Goal: Task Accomplishment & Management: Manage account settings

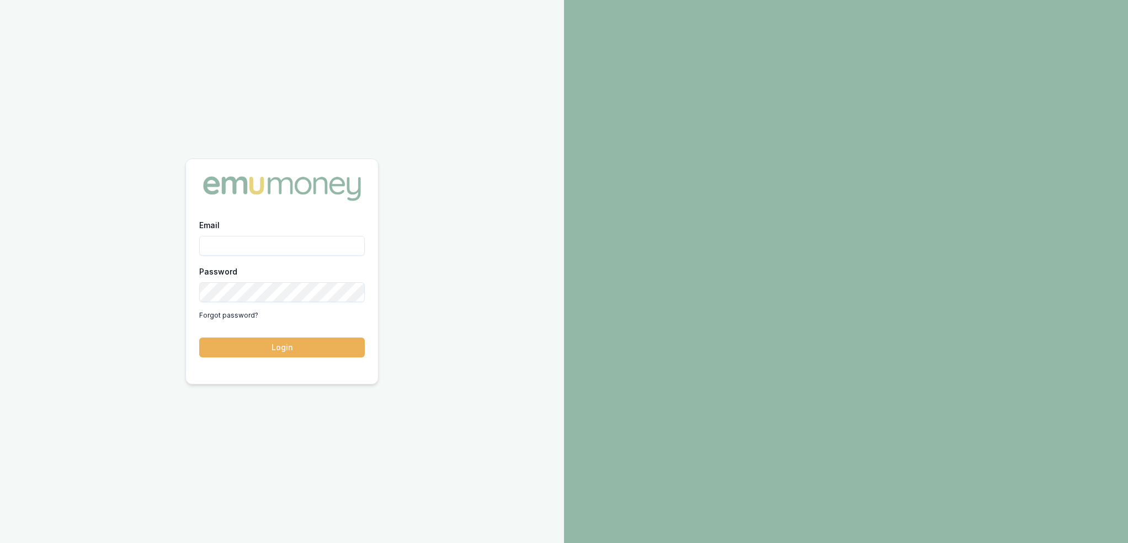
click at [283, 236] on input "Email" at bounding box center [282, 246] width 166 height 20
type input "robyn.adams@emumoney.com.au"
click at [298, 341] on button "Login" at bounding box center [282, 347] width 166 height 20
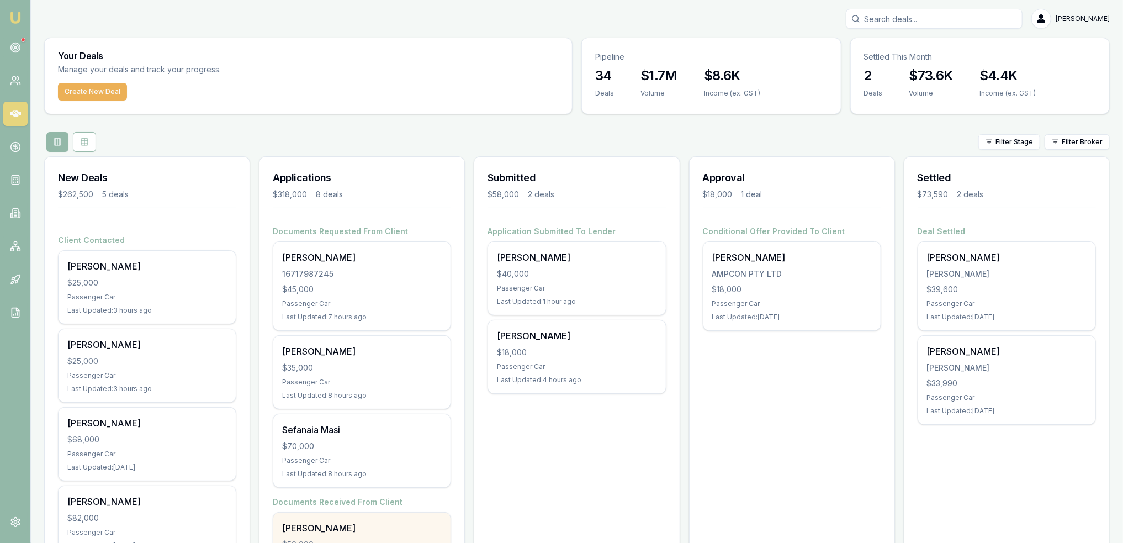
click at [426, 527] on div "[PERSON_NAME]" at bounding box center [362, 527] width 160 height 13
click at [15, 45] on icon at bounding box center [15, 47] width 11 height 11
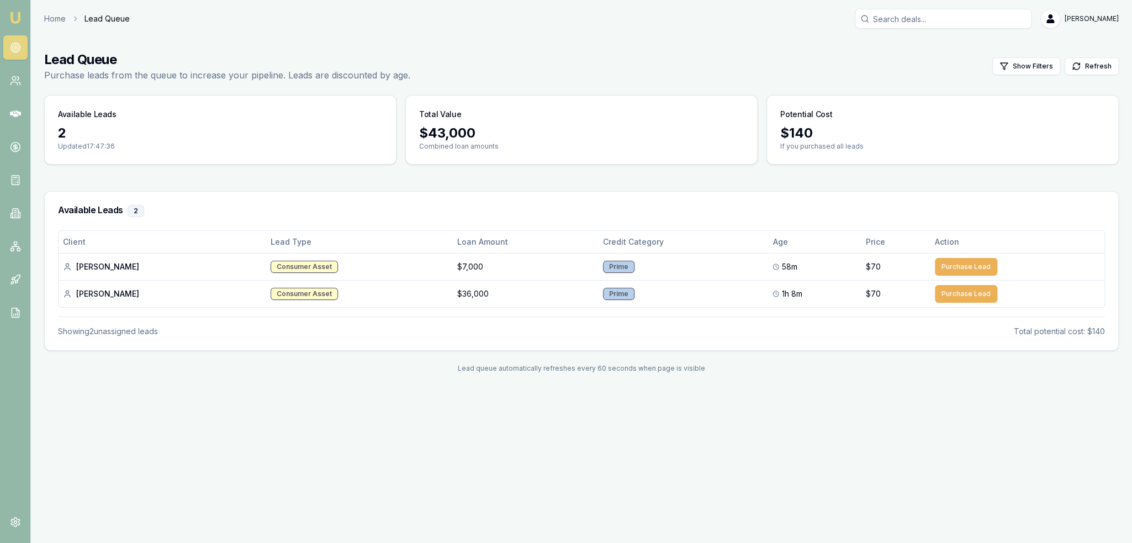
click at [14, 17] on img at bounding box center [15, 17] width 13 height 13
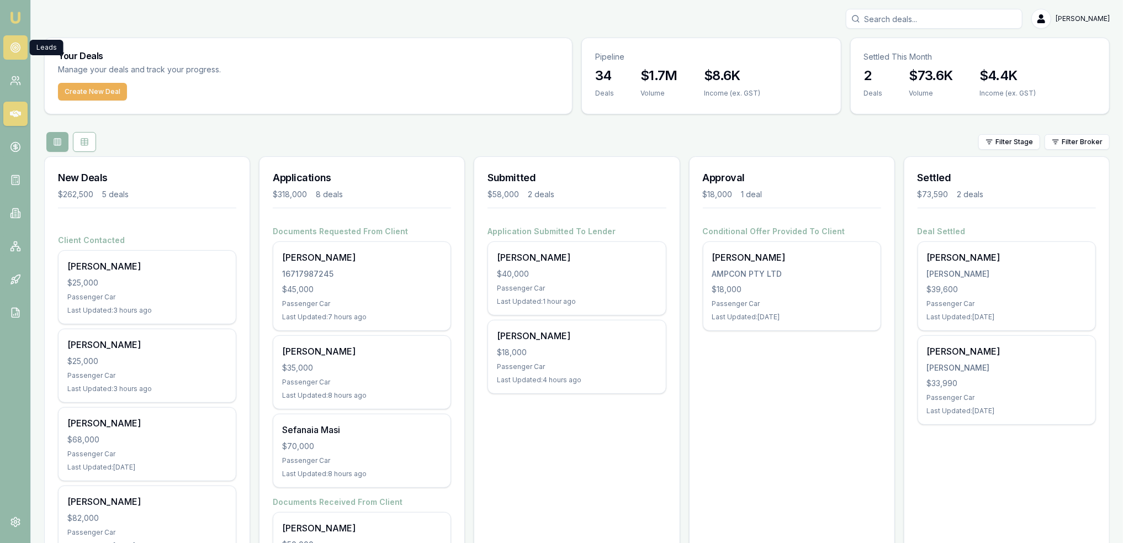
click at [15, 46] on icon at bounding box center [15, 47] width 11 height 11
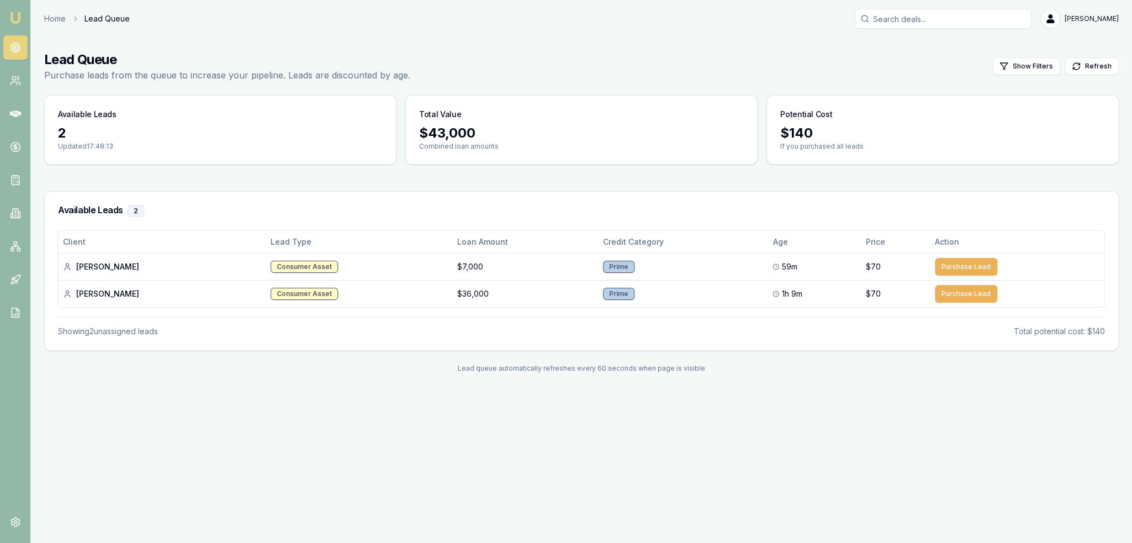
drag, startPoint x: 13, startPoint y: 20, endPoint x: 46, endPoint y: 1, distance: 38.1
click at [13, 19] on img at bounding box center [15, 17] width 13 height 13
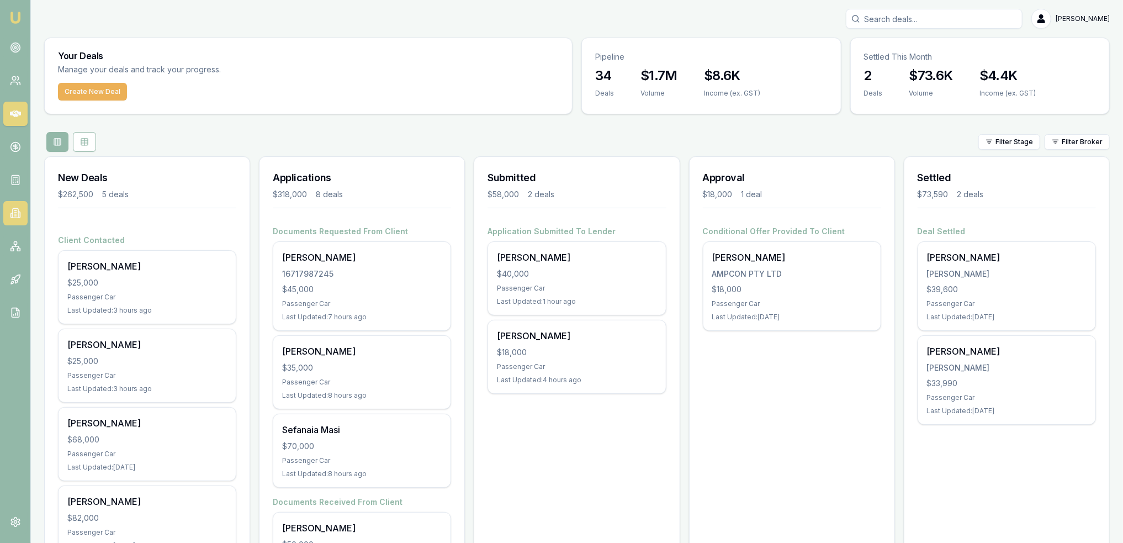
click at [20, 216] on icon at bounding box center [15, 213] width 11 height 11
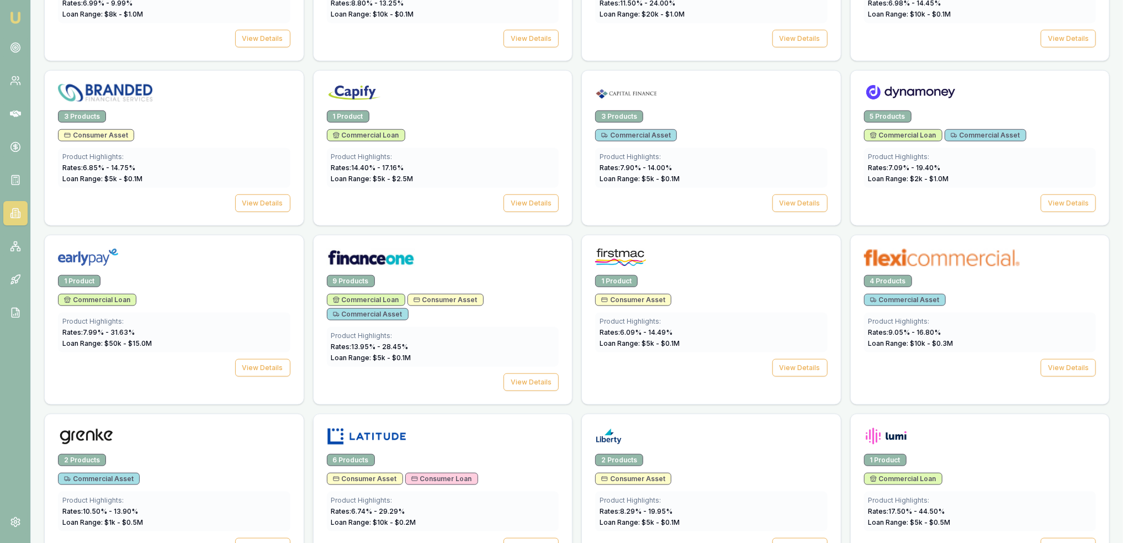
scroll to position [663, 0]
click at [794, 359] on button "View Details" at bounding box center [799, 368] width 55 height 18
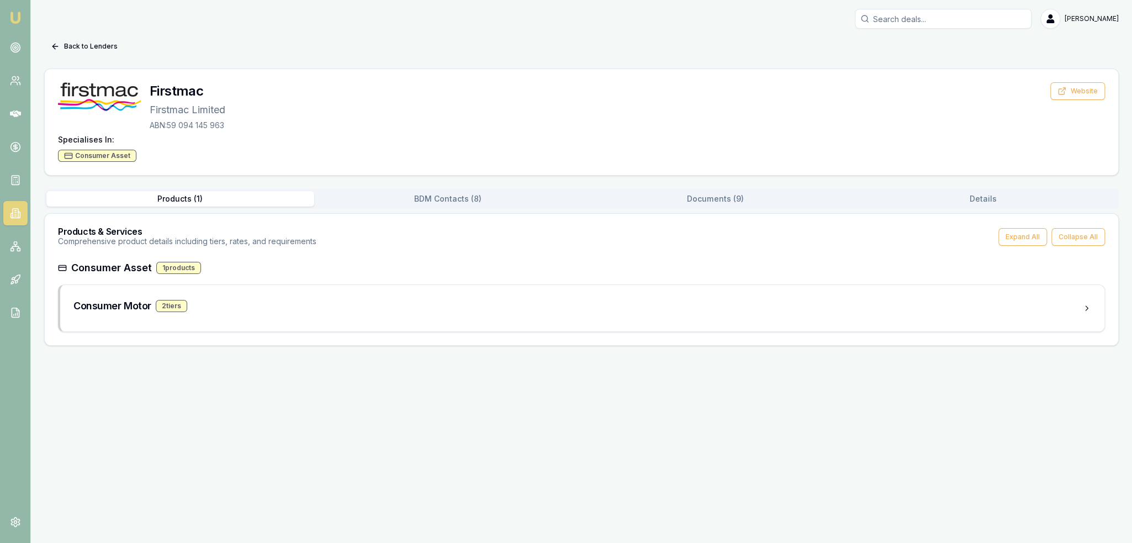
click at [708, 204] on button "Documents ( 9 )" at bounding box center [715, 198] width 268 height 15
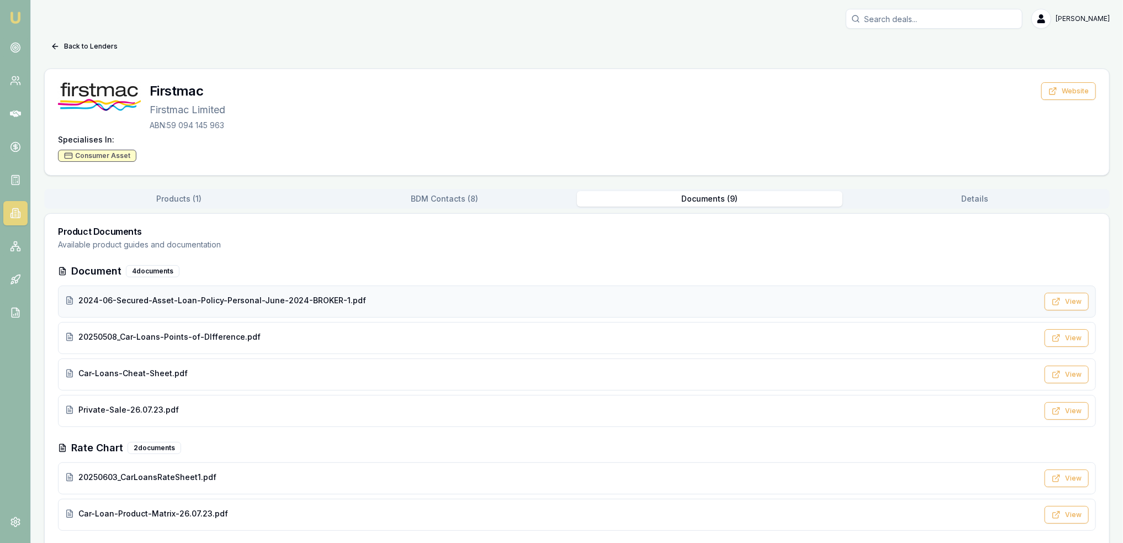
click at [261, 302] on span "2024-06-Secured-Asset-Loan-Policy-Personal-June-2024-BROKER-1.pdf" at bounding box center [222, 300] width 288 height 11
click at [62, 46] on button "Back to Lenders" at bounding box center [84, 47] width 80 height 18
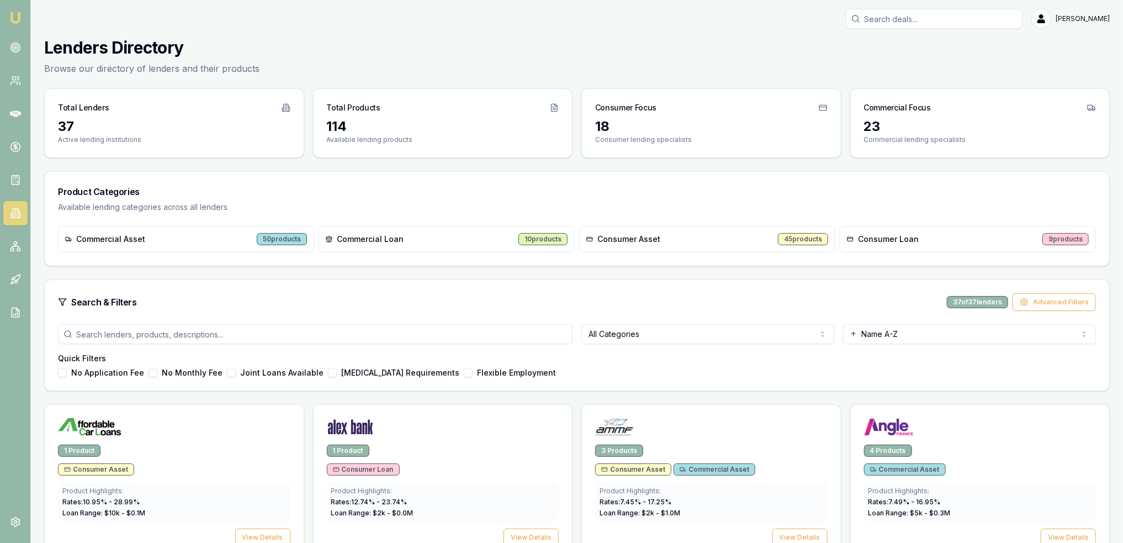
scroll to position [663, 0]
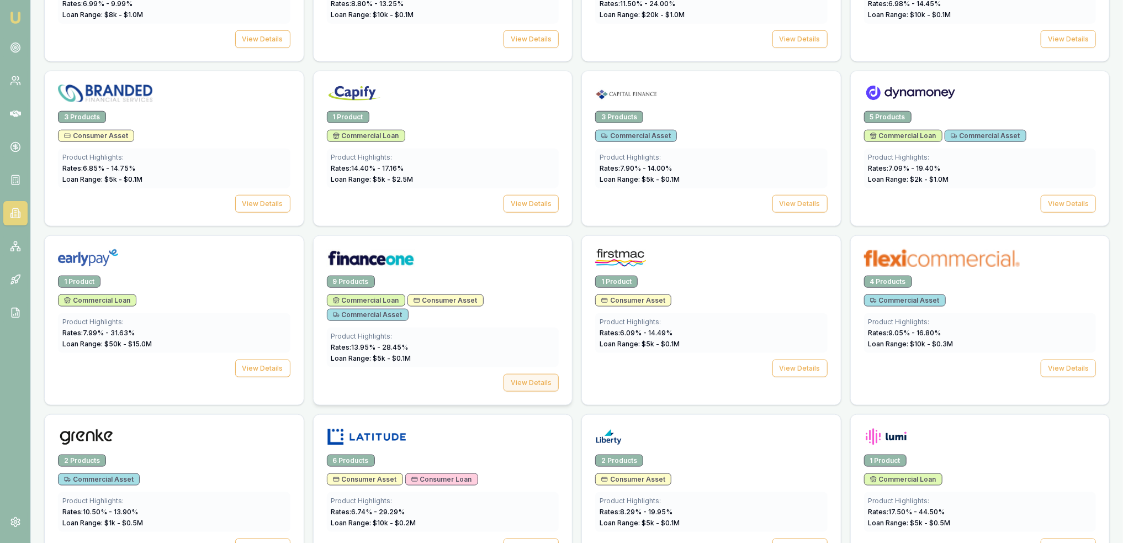
drag, startPoint x: 550, startPoint y: 379, endPoint x: 544, endPoint y: 379, distance: 6.6
click at [550, 379] on button "View Details" at bounding box center [531, 383] width 55 height 18
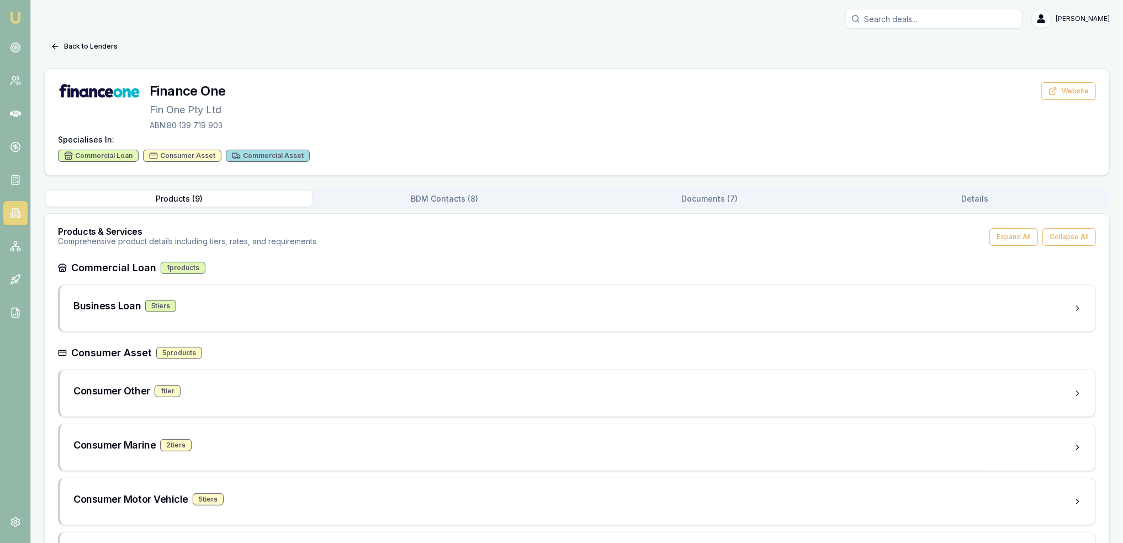
click at [704, 194] on button "Documents ( 7 )" at bounding box center [710, 198] width 266 height 15
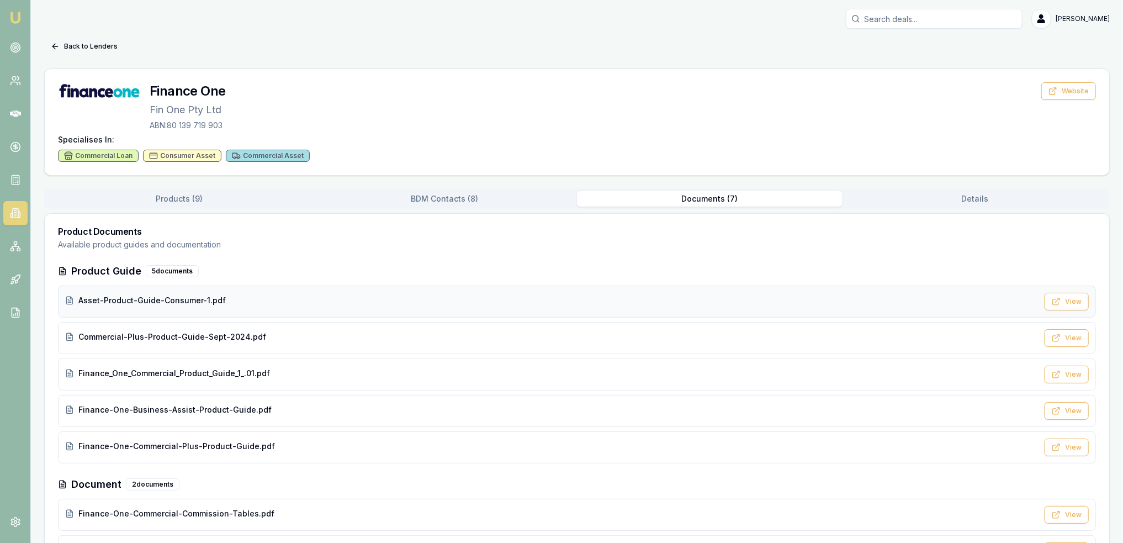
click at [179, 304] on span "Asset-Product-Guide-Consumer-1.pdf" at bounding box center [151, 300] width 147 height 11
click at [4, 10] on nav "Emu Broker" at bounding box center [15, 166] width 30 height 333
click at [13, 12] on img at bounding box center [15, 17] width 13 height 13
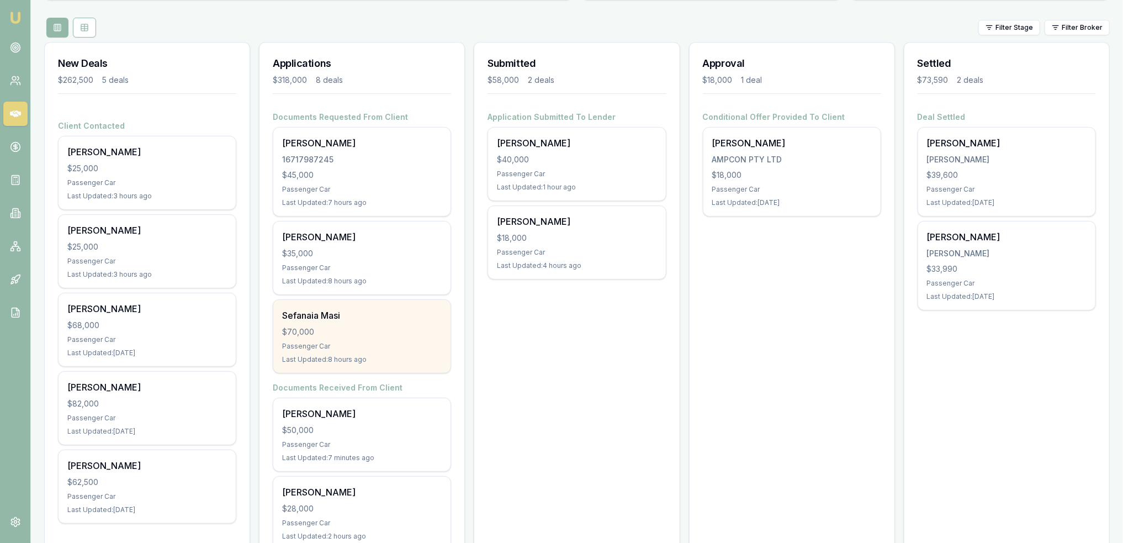
scroll to position [276, 0]
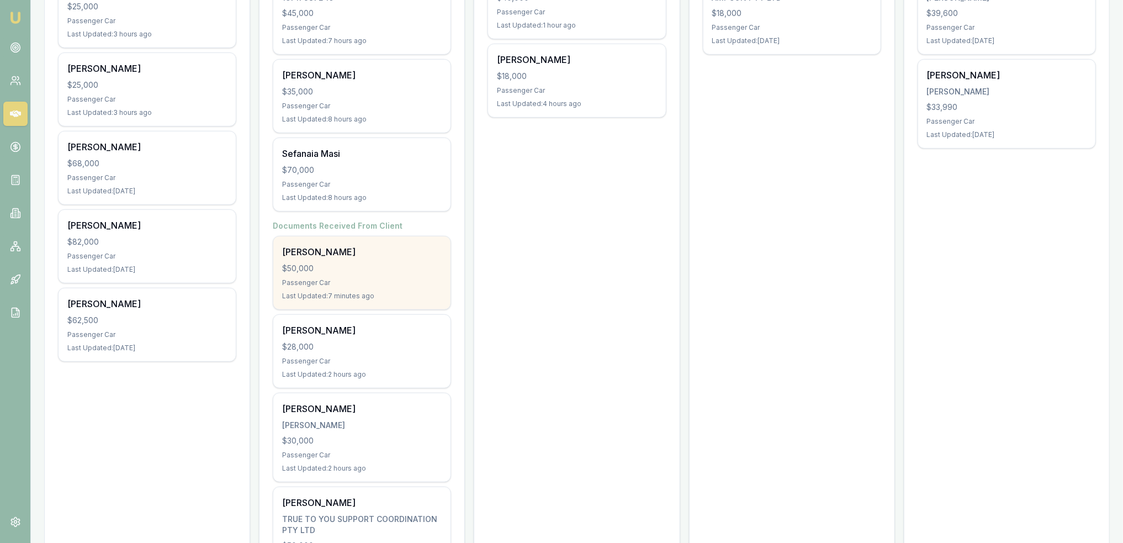
click at [371, 271] on div "$50,000" at bounding box center [362, 268] width 160 height 11
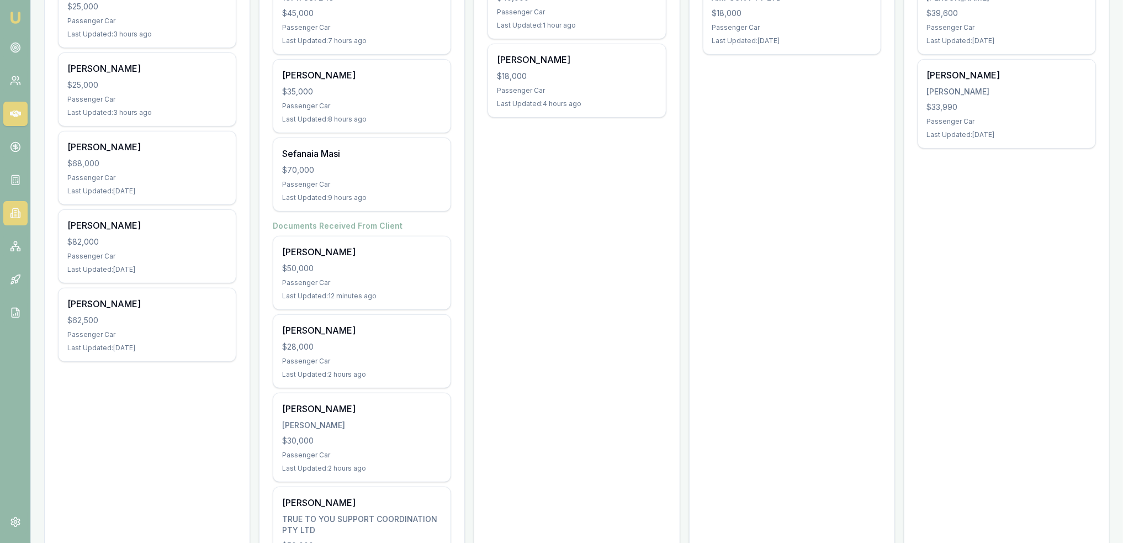
click at [17, 214] on icon at bounding box center [15, 213] width 11 height 11
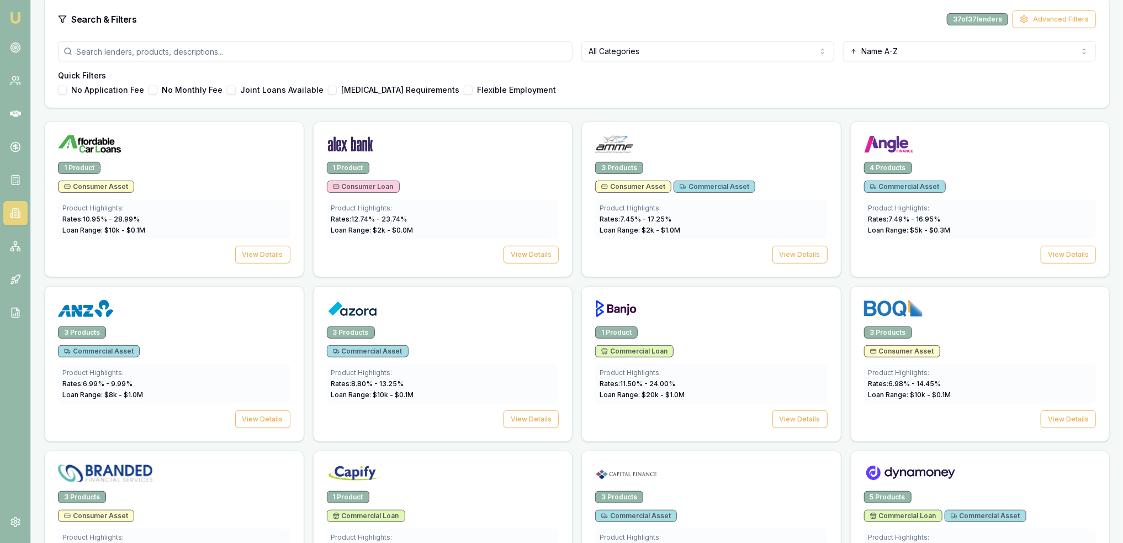
scroll to position [331, 0]
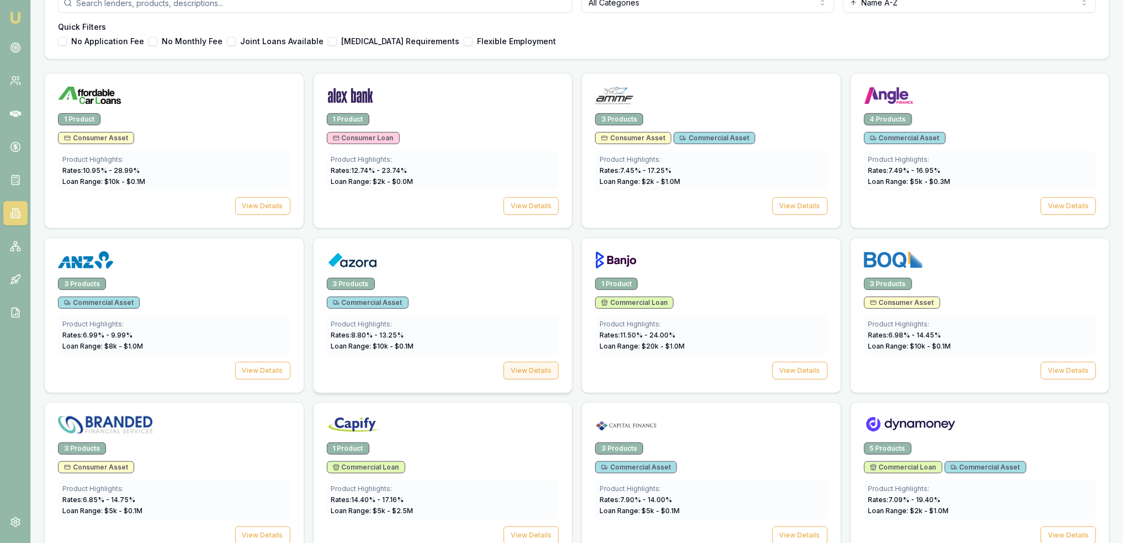
click at [540, 365] on button "View Details" at bounding box center [531, 371] width 55 height 18
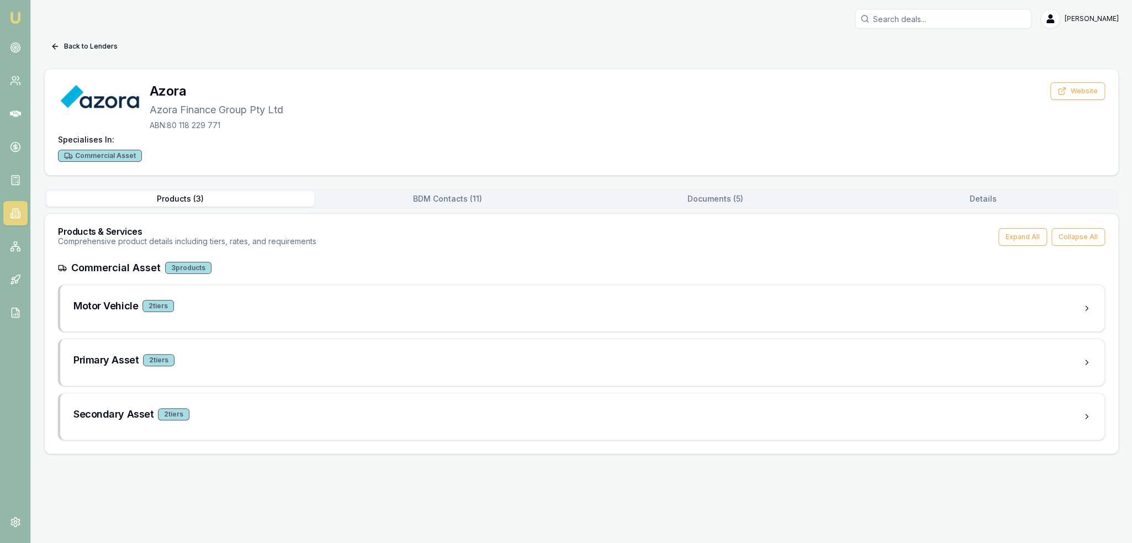
click at [727, 198] on button "Documents ( 5 )" at bounding box center [715, 198] width 268 height 15
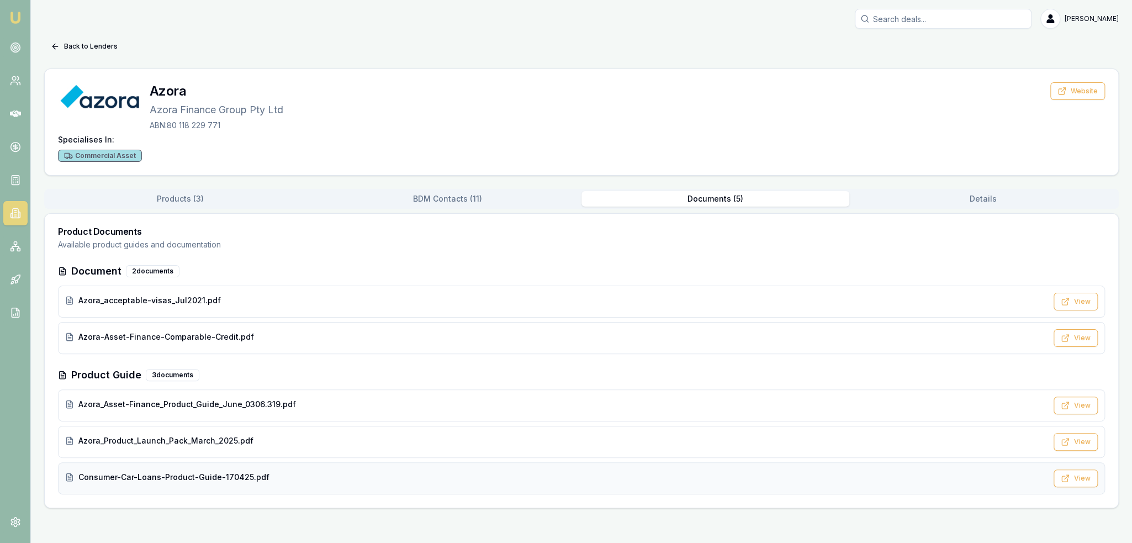
click at [173, 472] on span "Consumer-Car-Loans-Product-Guide-170425.pdf" at bounding box center [173, 476] width 191 height 11
click at [77, 44] on button "Back to Lenders" at bounding box center [84, 47] width 80 height 18
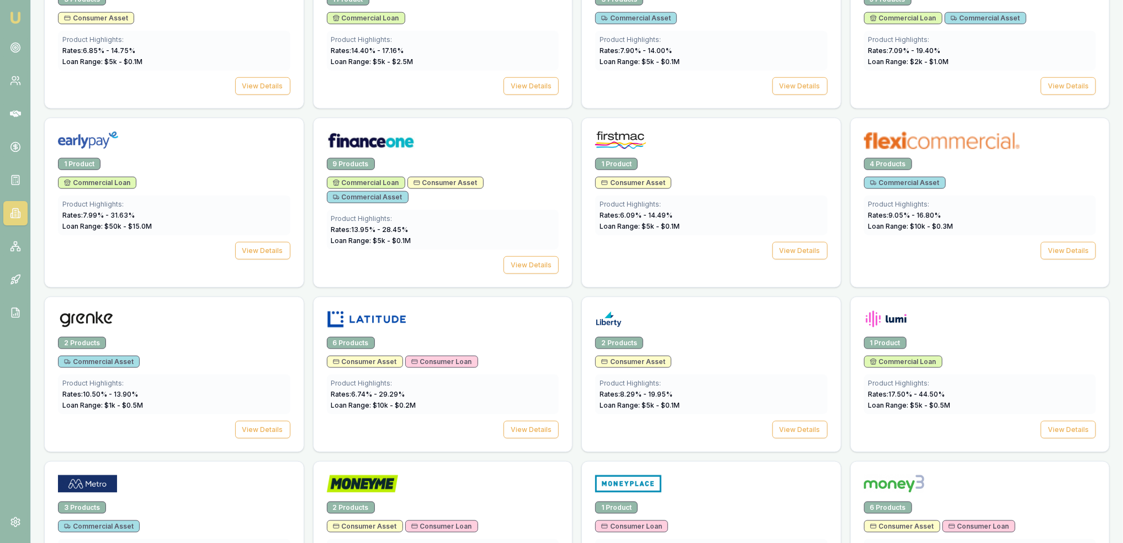
scroll to position [828, 0]
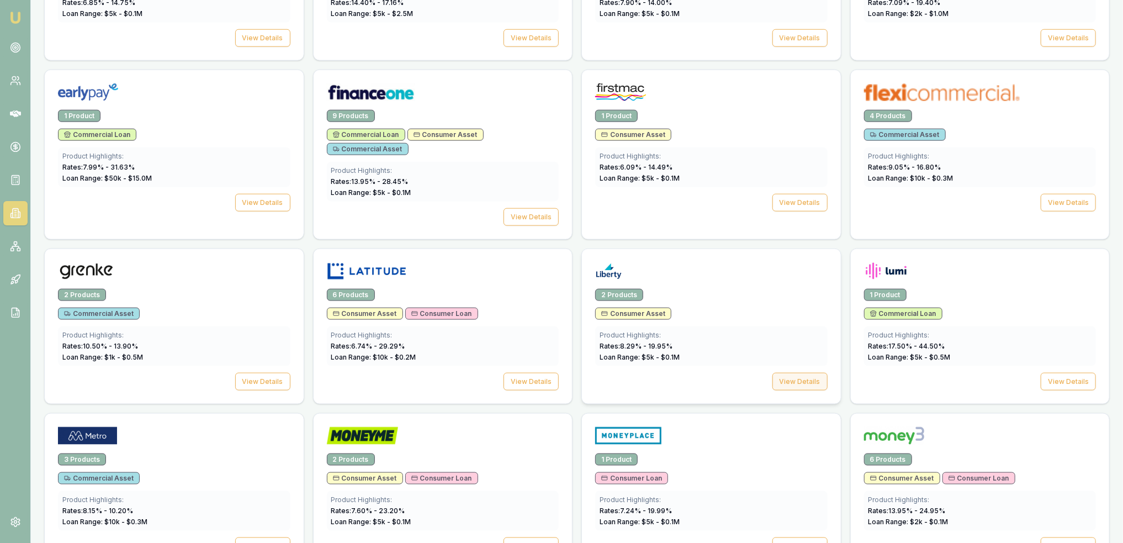
click at [781, 373] on button "View Details" at bounding box center [799, 382] width 55 height 18
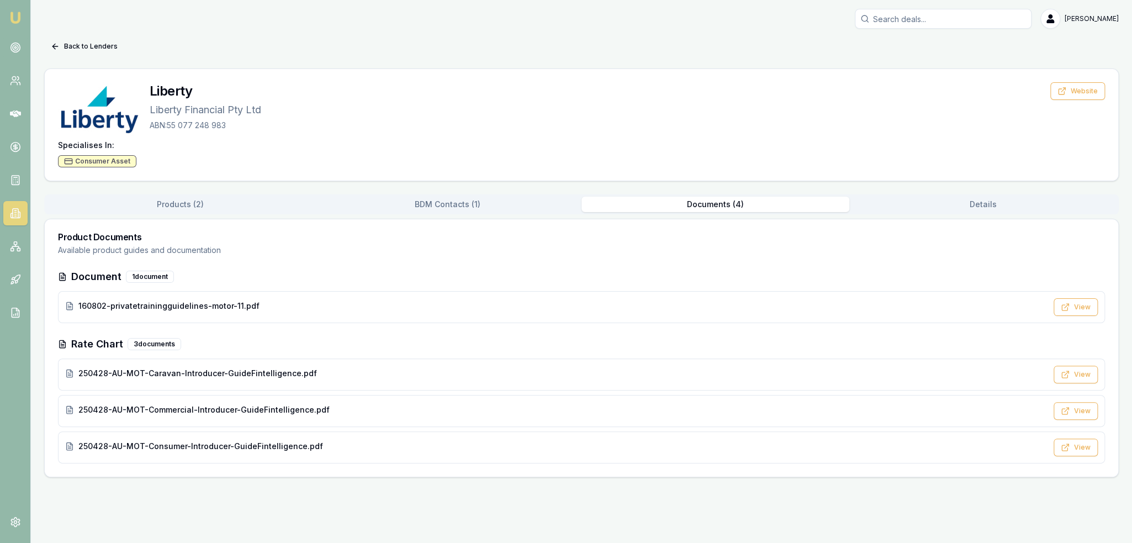
click at [717, 201] on button "Documents ( 4 )" at bounding box center [715, 204] width 268 height 15
click at [227, 301] on span "160802-privatetrainingguidelines-motor-11.pdf" at bounding box center [168, 305] width 181 height 11
click at [148, 443] on span "250428-AU-MOT-Consumer-Introducer-GuideFintelligence.pdf" at bounding box center [200, 446] width 245 height 11
click at [71, 46] on button "Back to Lenders" at bounding box center [84, 47] width 80 height 18
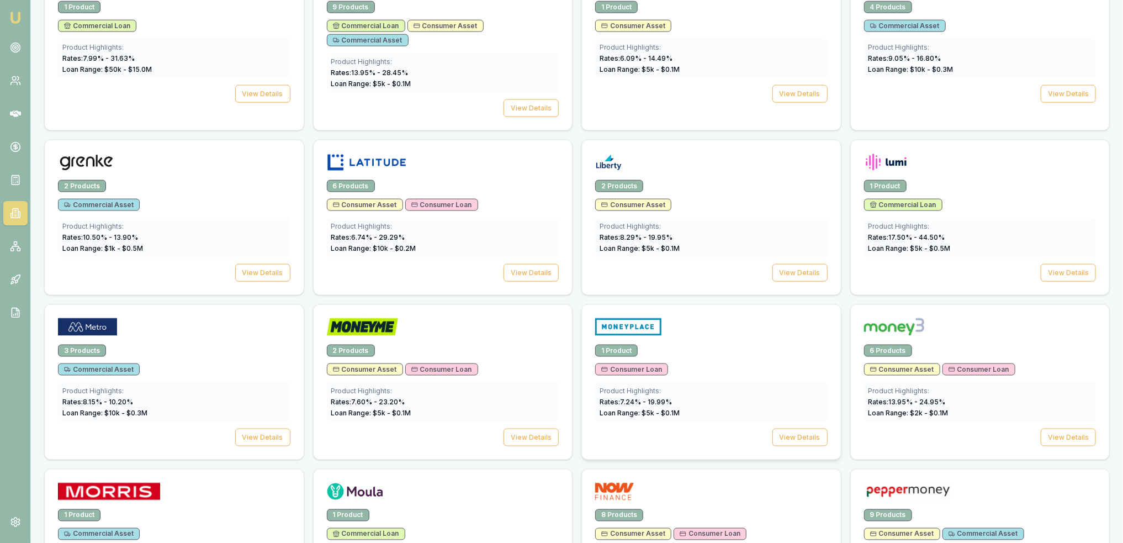
scroll to position [939, 0]
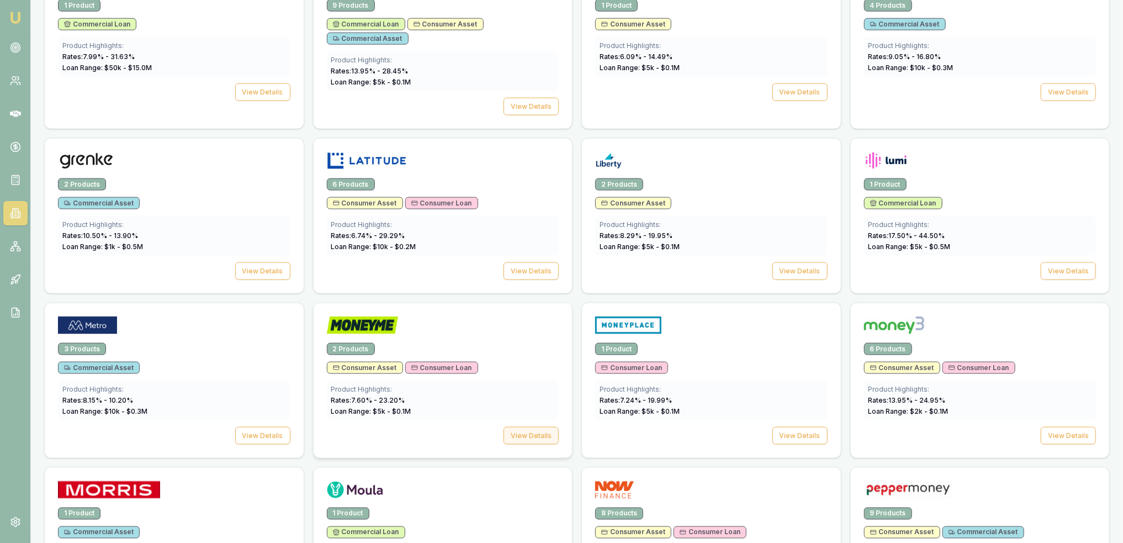
click at [531, 428] on button "View Details" at bounding box center [531, 436] width 55 height 18
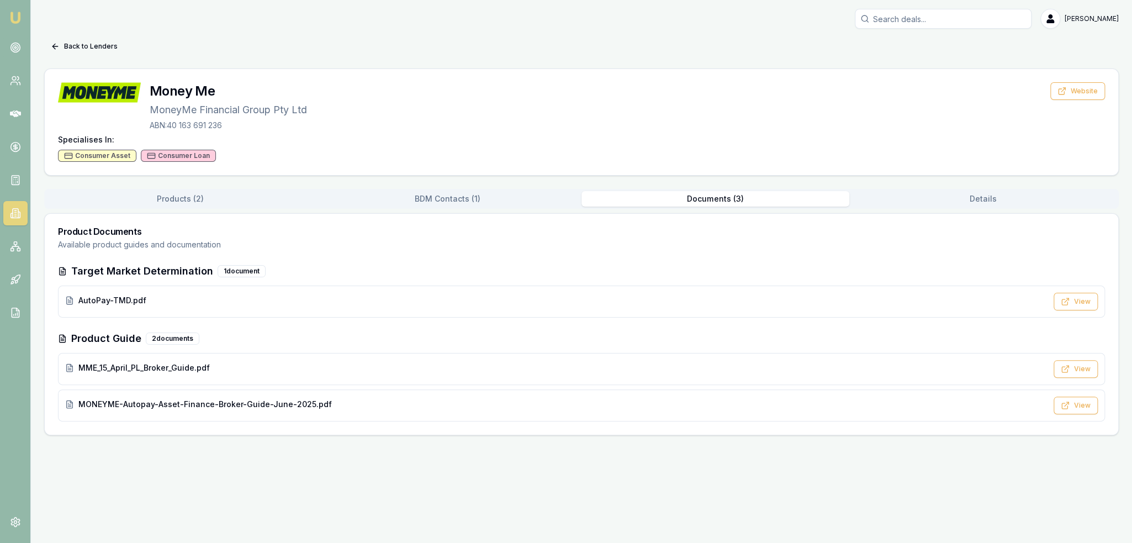
click at [719, 198] on button "Documents ( 3 )" at bounding box center [715, 198] width 268 height 15
click at [163, 400] on span "MONEYME-Autopay-Asset-Finance-Broker-Guide-June-2025.pdf" at bounding box center [204, 404] width 253 height 11
click at [65, 46] on button "Back to Lenders" at bounding box center [84, 47] width 80 height 18
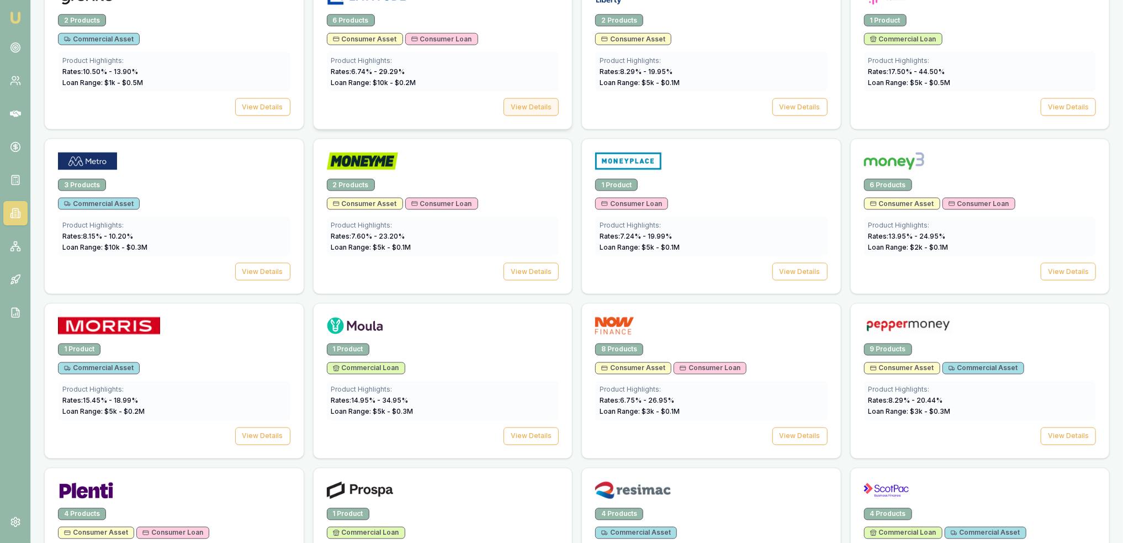
scroll to position [1104, 0]
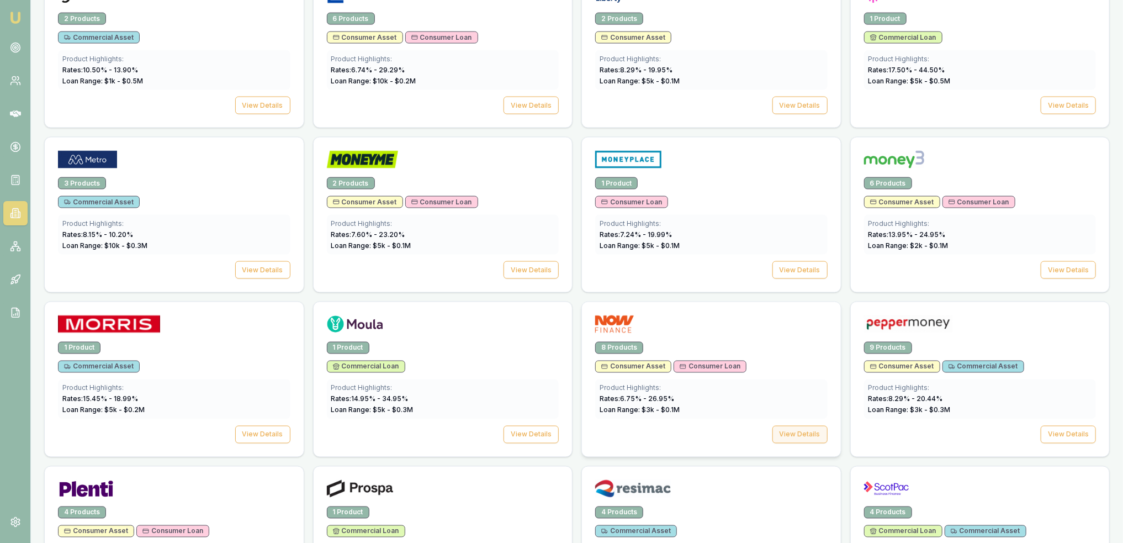
click at [799, 428] on button "View Details" at bounding box center [799, 435] width 55 height 18
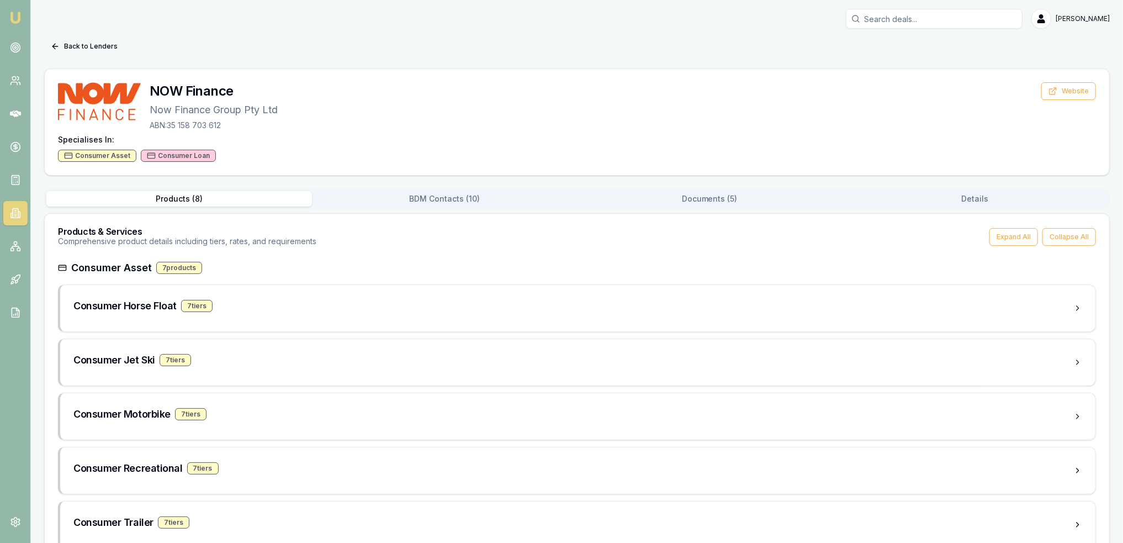
click at [730, 194] on button "Documents ( 5 )" at bounding box center [710, 198] width 266 height 15
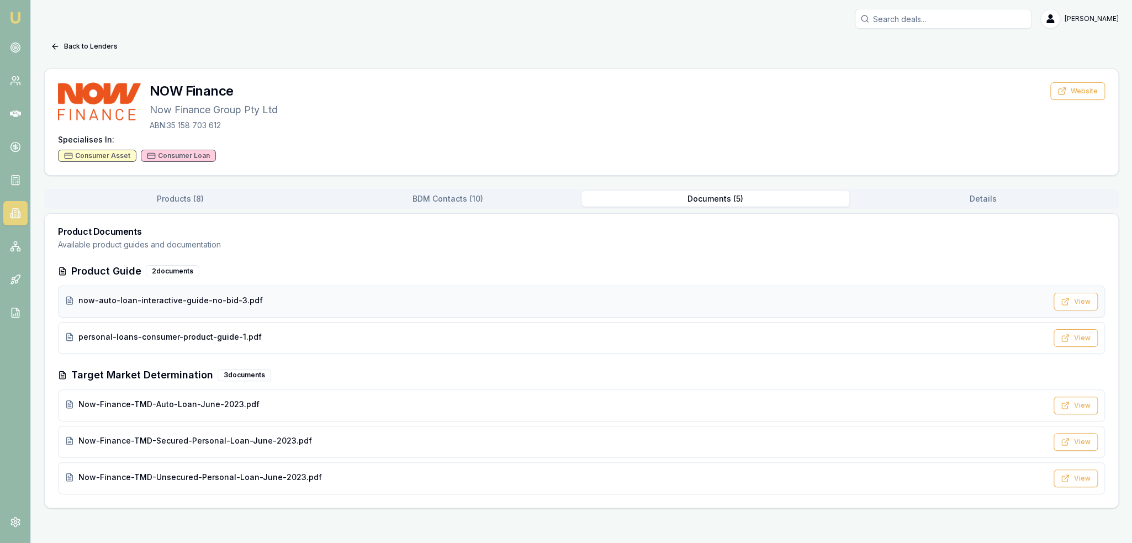
click at [175, 302] on span "now-auto-loan-interactive-guide-no-bid-3.pdf" at bounding box center [170, 300] width 184 height 11
click at [84, 43] on button "Back to Lenders" at bounding box center [84, 47] width 80 height 18
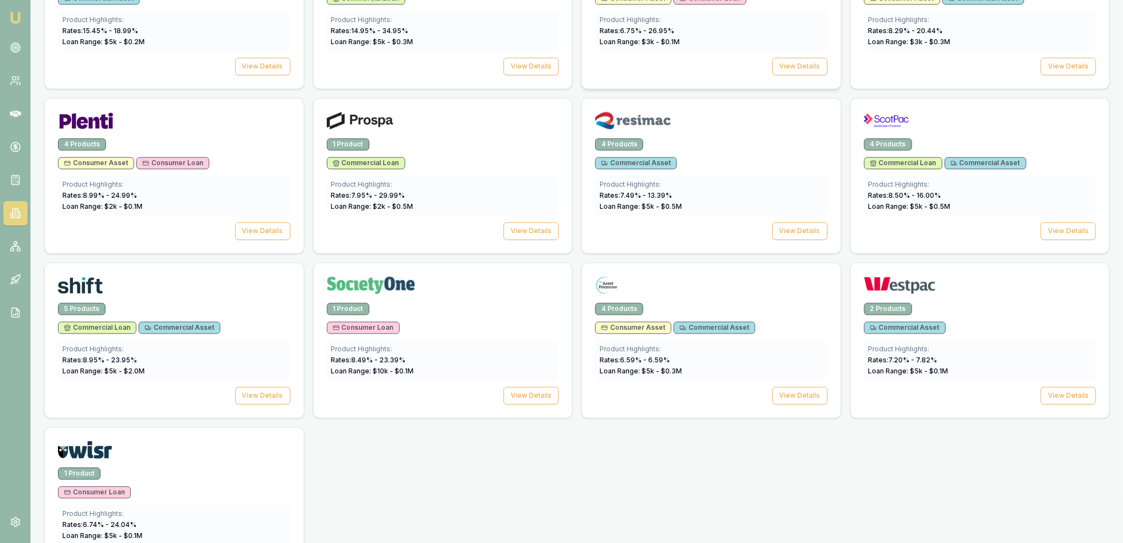
scroll to position [1491, 0]
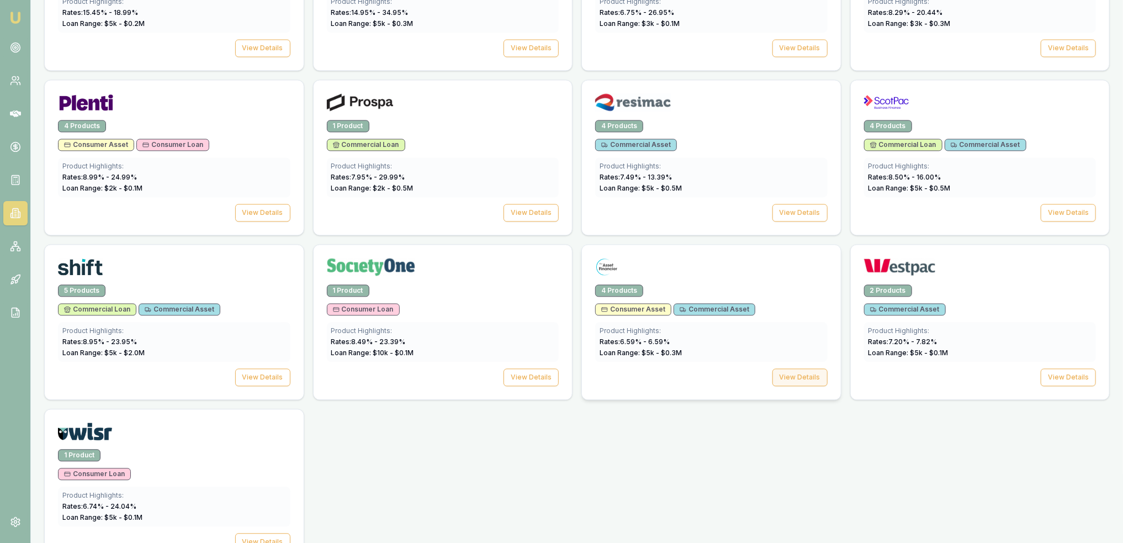
drag, startPoint x: 788, startPoint y: 370, endPoint x: 782, endPoint y: 372, distance: 6.3
click at [788, 370] on button "View Details" at bounding box center [799, 377] width 55 height 18
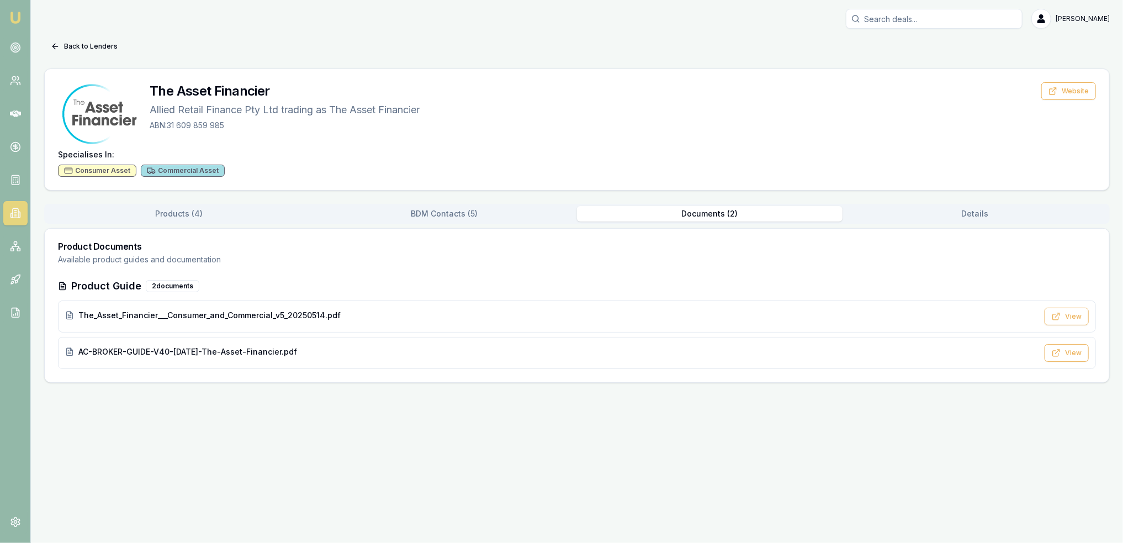
click at [716, 214] on button "Documents ( 2 )" at bounding box center [710, 213] width 266 height 15
click at [215, 317] on span "The_Asset_Financier___Consumer_and_Commercial_v5_20250514.pdf" at bounding box center [209, 315] width 262 height 11
click at [77, 46] on button "Back to Lenders" at bounding box center [84, 47] width 80 height 18
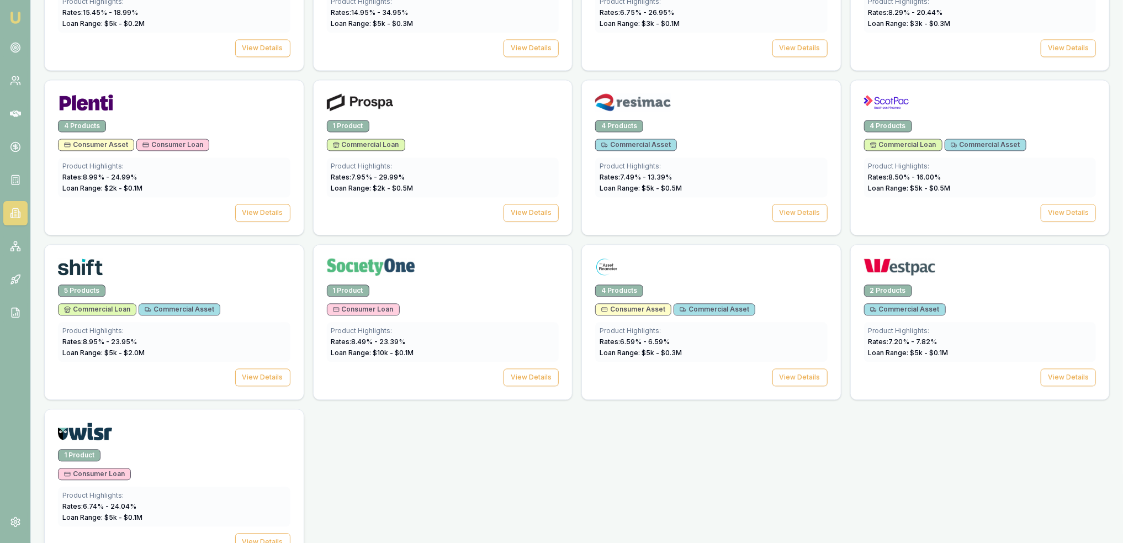
scroll to position [1513, 0]
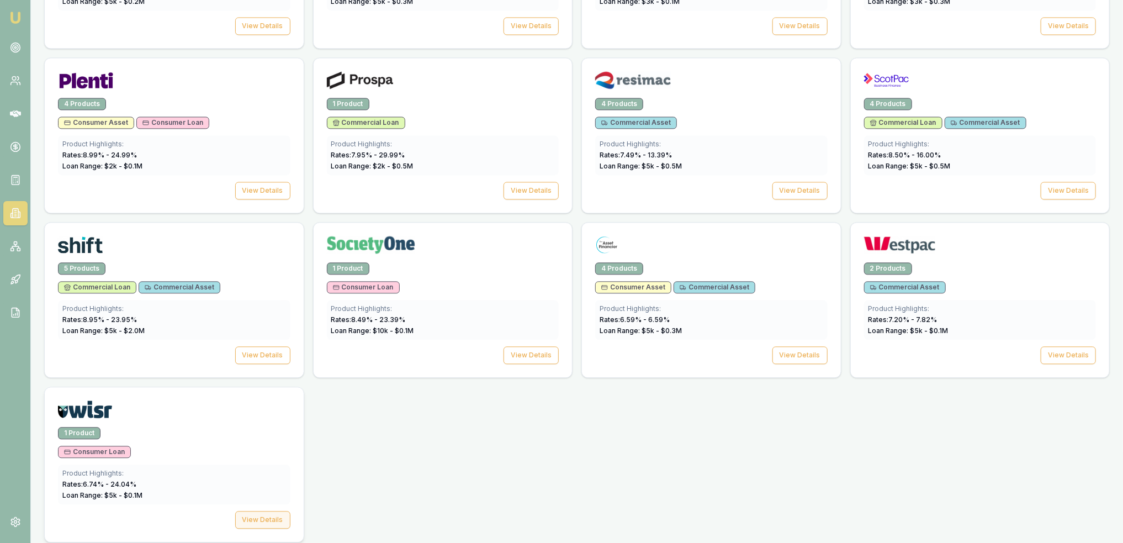
click at [283, 511] on button "View Details" at bounding box center [262, 520] width 55 height 18
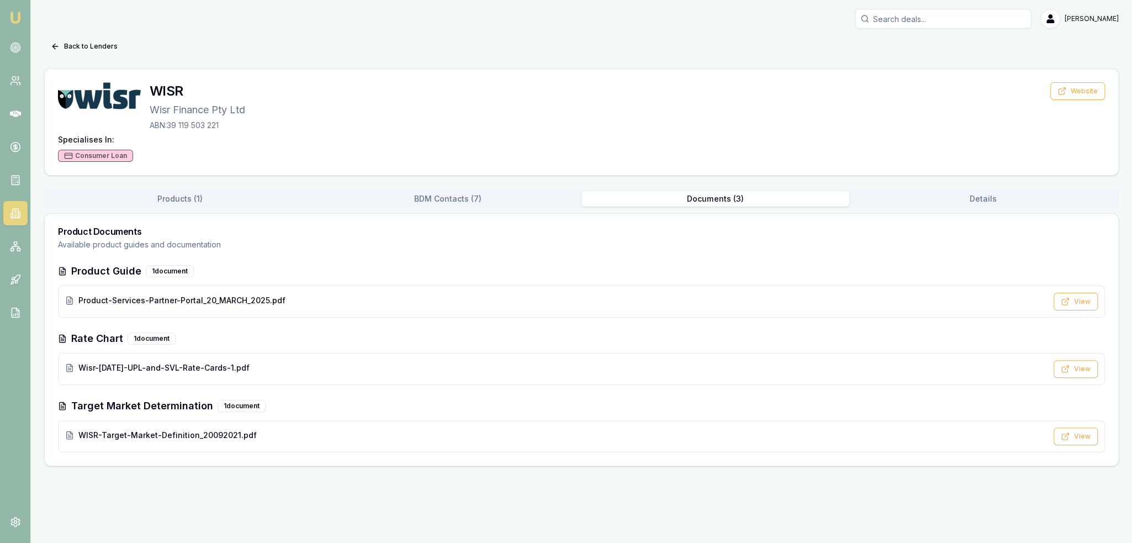
click at [704, 192] on button "Documents ( 3 )" at bounding box center [715, 198] width 268 height 15
click at [199, 299] on span "Product-Services-Partner-Portal_20_MARCH_2025.pdf" at bounding box center [181, 300] width 207 height 11
click at [91, 49] on button "Back to Lenders" at bounding box center [84, 47] width 80 height 18
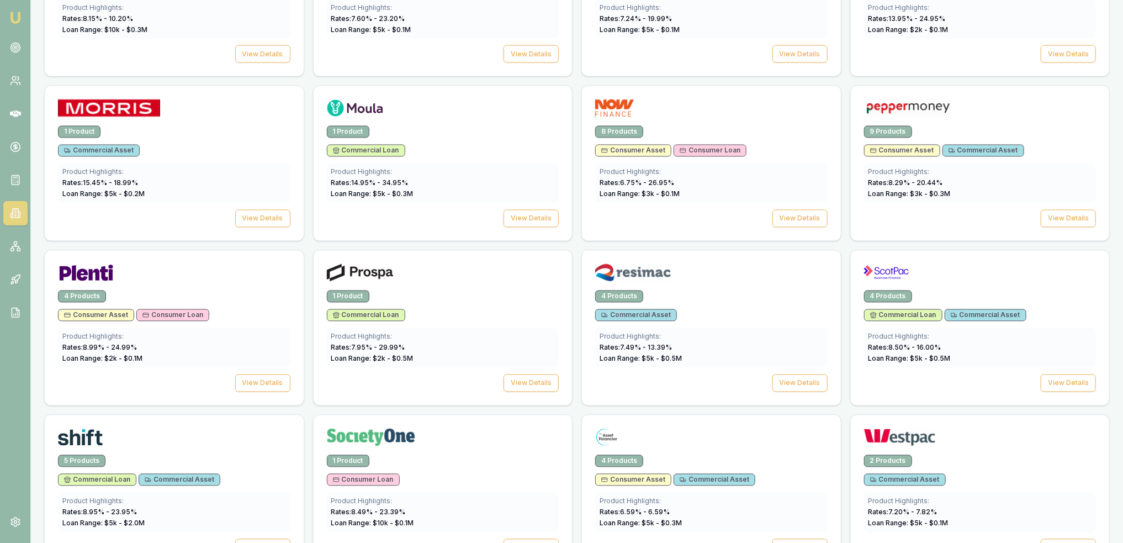
scroll to position [1071, 0]
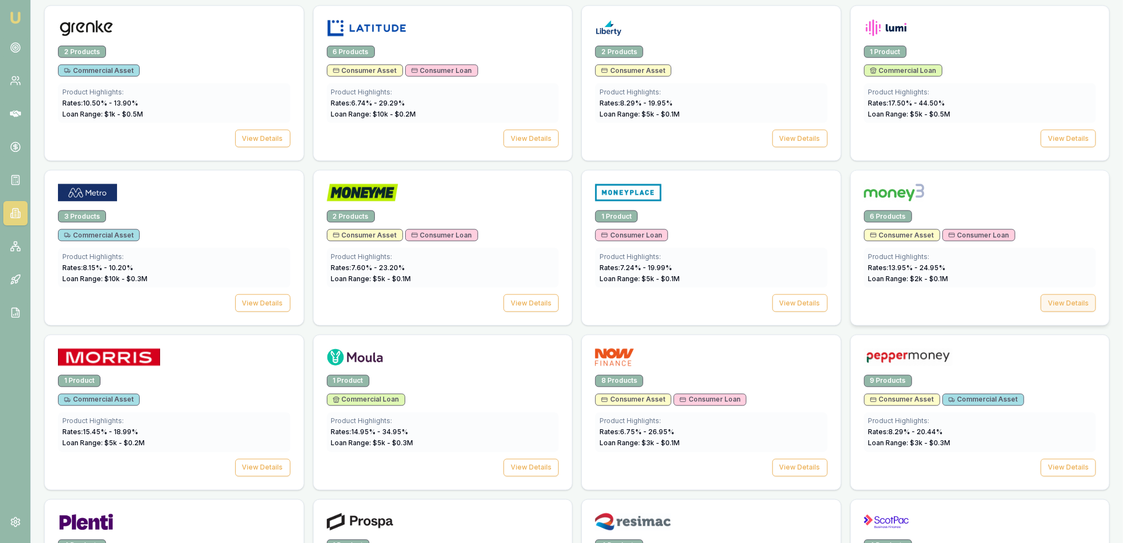
click at [1057, 295] on button "View Details" at bounding box center [1068, 303] width 55 height 18
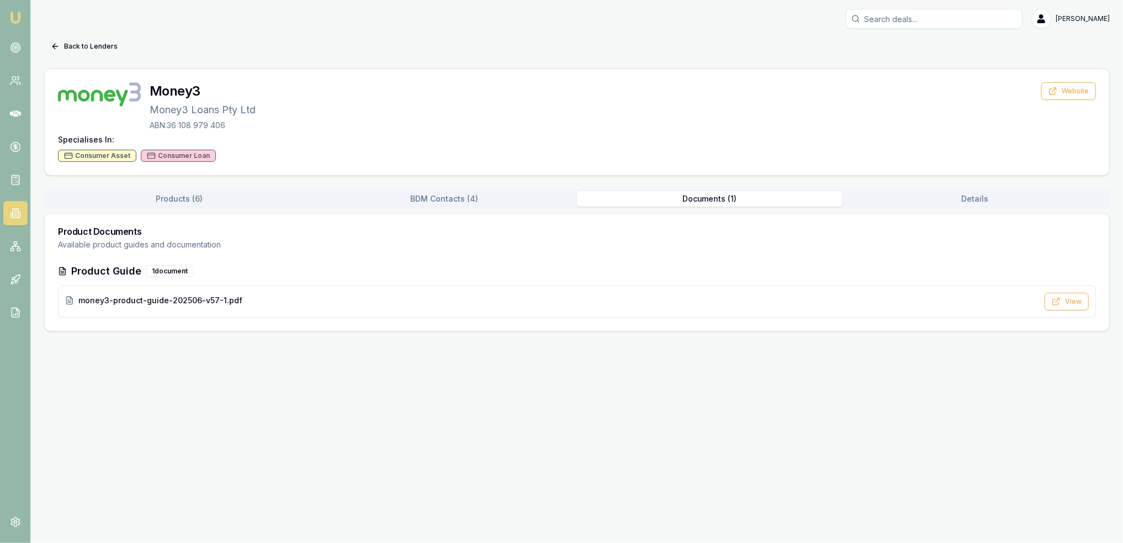
click at [703, 201] on button "Documents ( 1 )" at bounding box center [710, 198] width 266 height 15
click at [1079, 296] on button "View" at bounding box center [1075, 302] width 44 height 18
drag, startPoint x: 15, startPoint y: 20, endPoint x: 12, endPoint y: 28, distance: 8.2
click at [15, 20] on img at bounding box center [15, 17] width 13 height 13
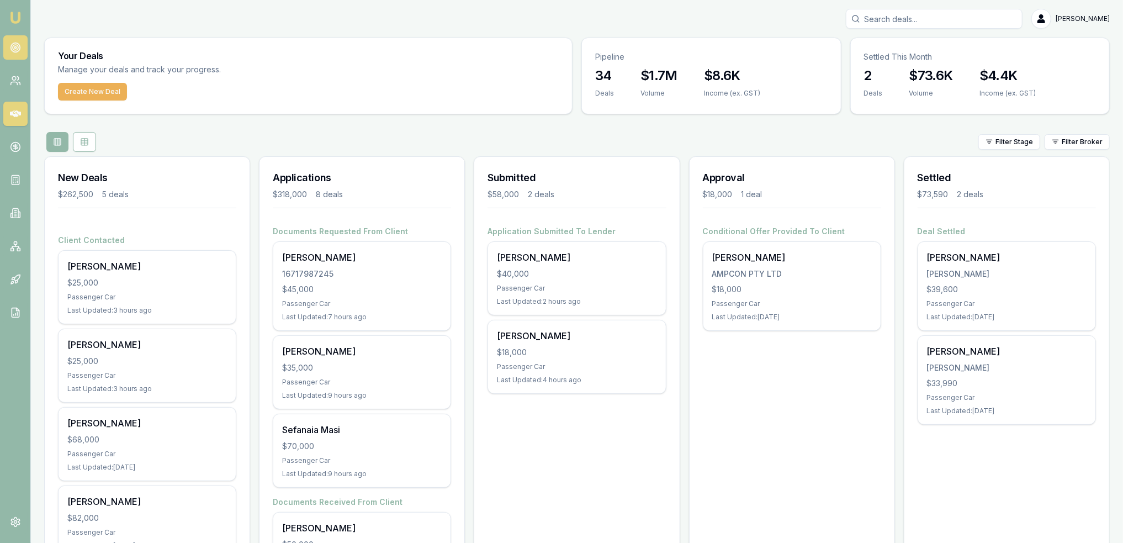
click at [12, 44] on icon at bounding box center [15, 47] width 11 height 11
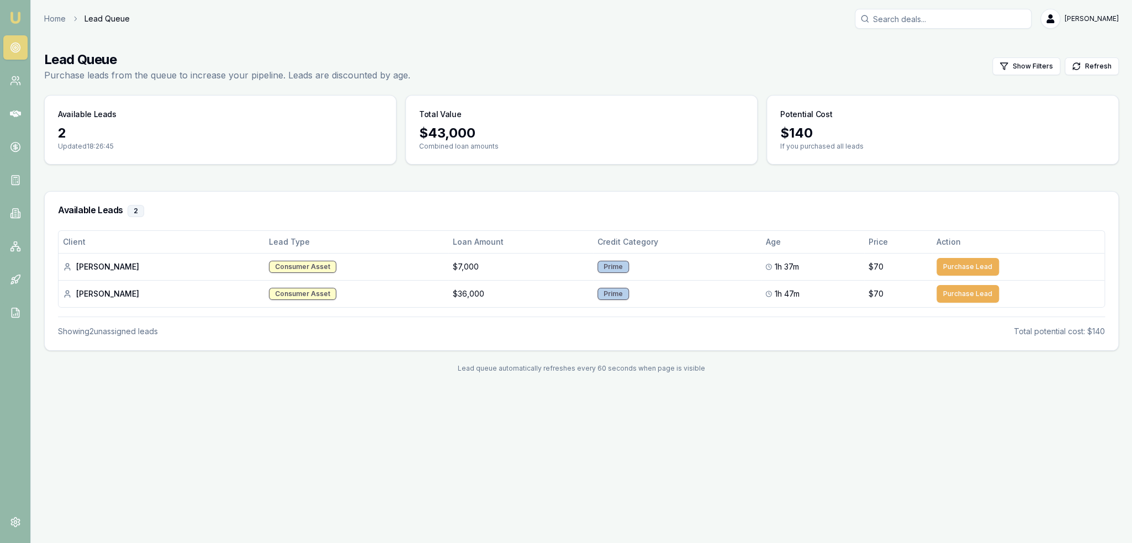
click at [9, 13] on img at bounding box center [15, 17] width 13 height 13
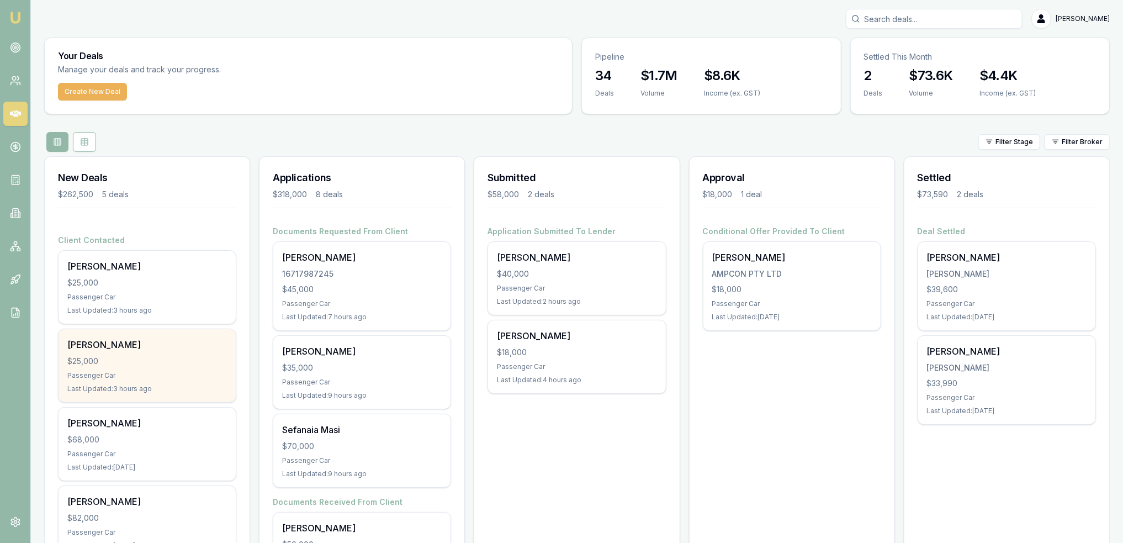
click at [146, 351] on div "Jay Rankin $25,000 Passenger Car Last Updated: 3 hours ago" at bounding box center [147, 365] width 177 height 73
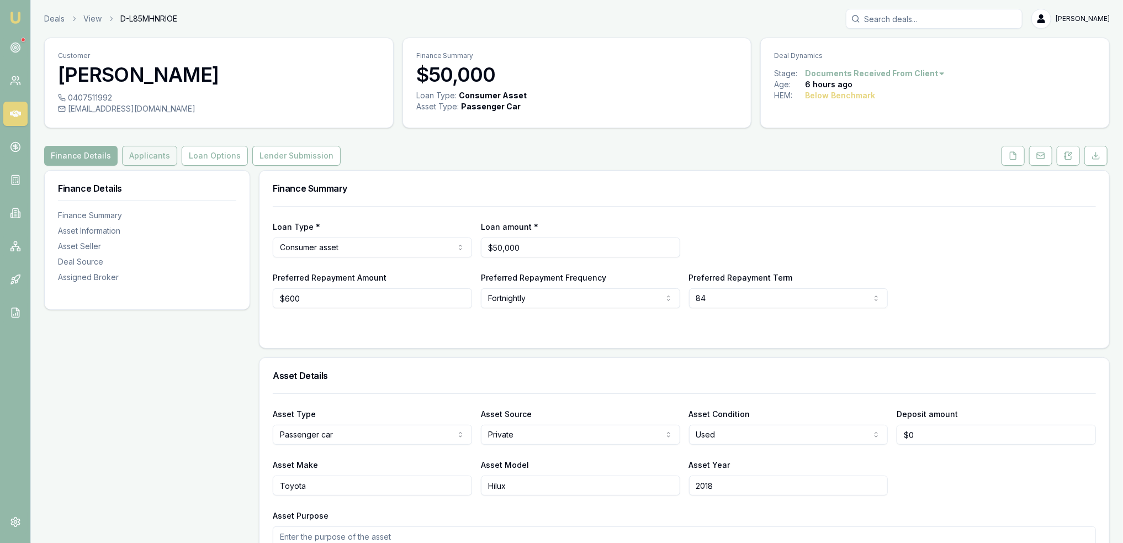
click at [137, 157] on button "Applicants" at bounding box center [149, 156] width 55 height 20
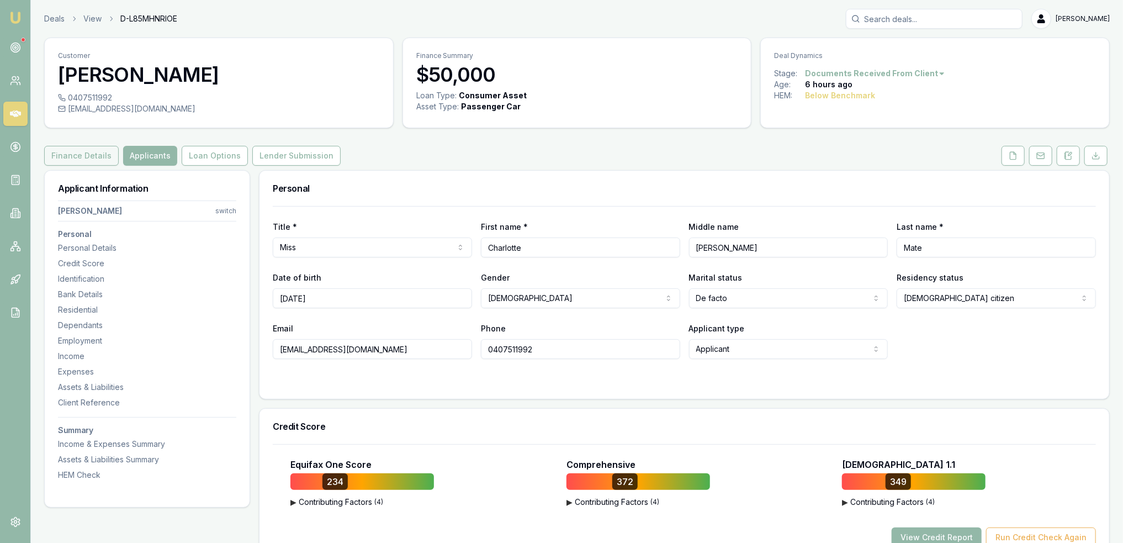
click at [86, 155] on button "Finance Details" at bounding box center [81, 156] width 75 height 20
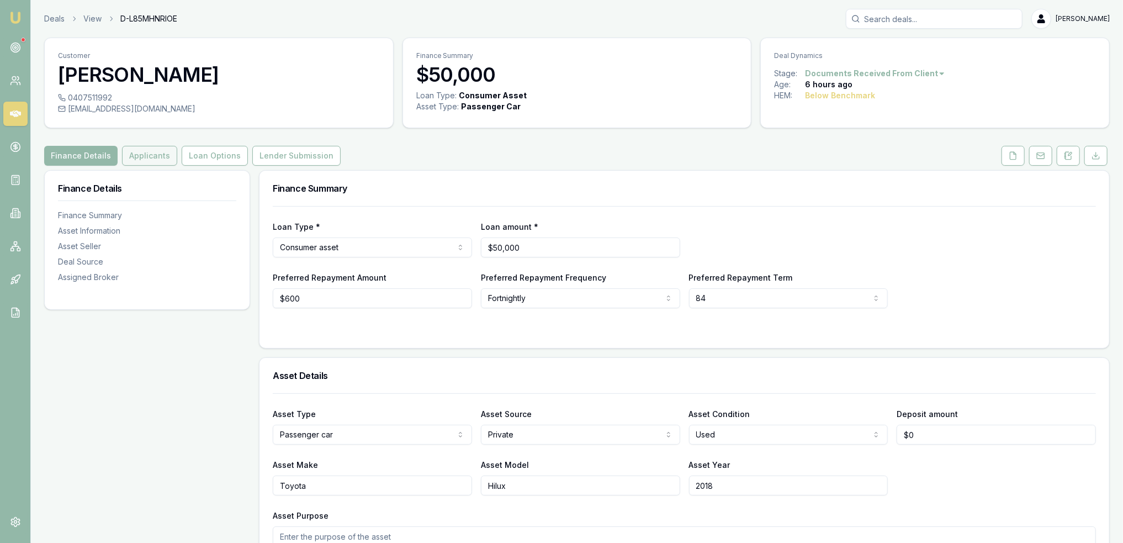
click at [147, 158] on button "Applicants" at bounding box center [149, 156] width 55 height 20
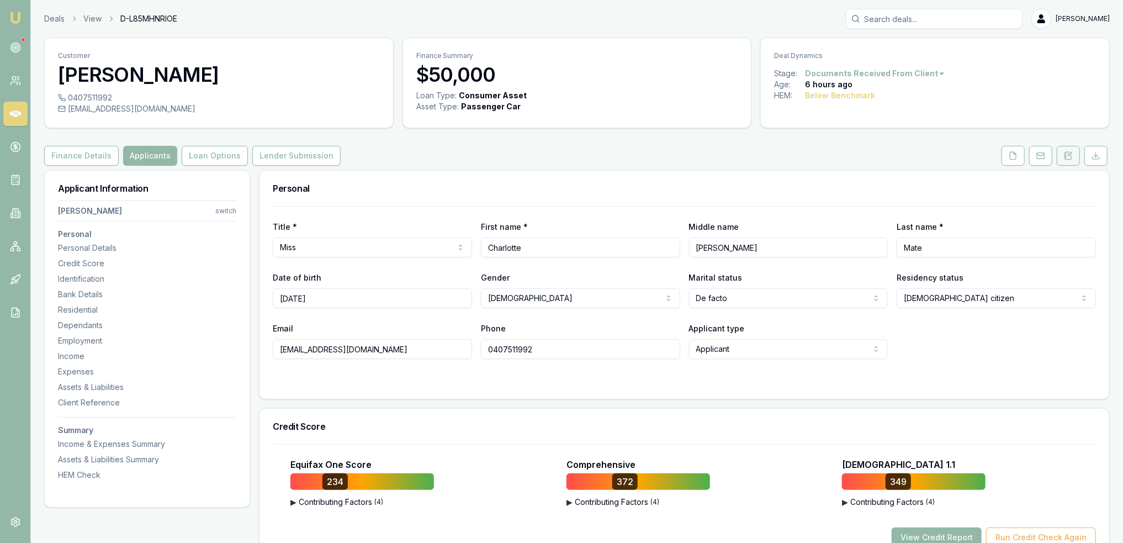
click at [1068, 156] on icon at bounding box center [1068, 155] width 9 height 9
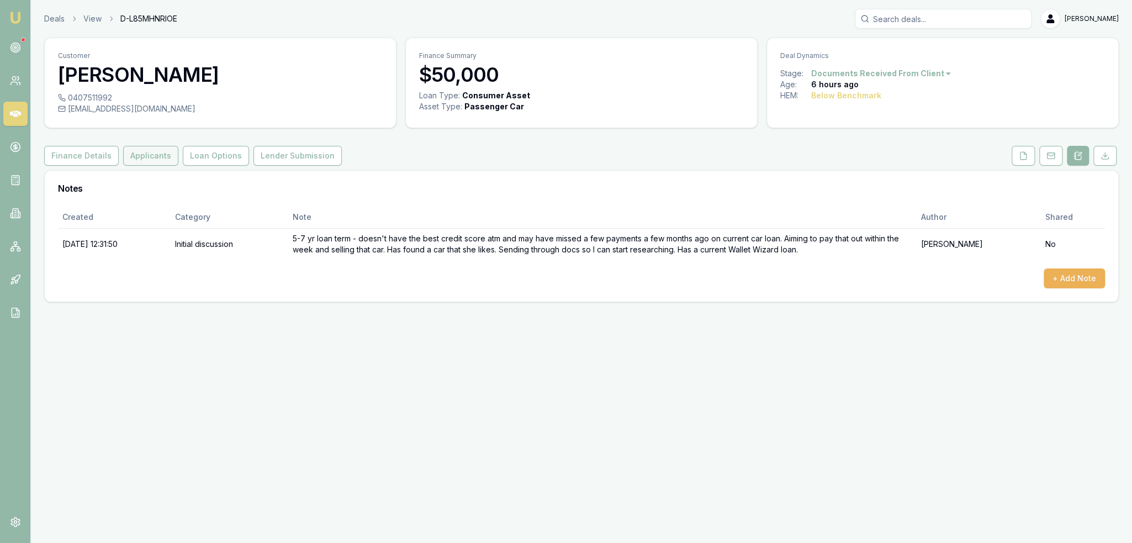
click at [155, 155] on button "Applicants" at bounding box center [150, 156] width 55 height 20
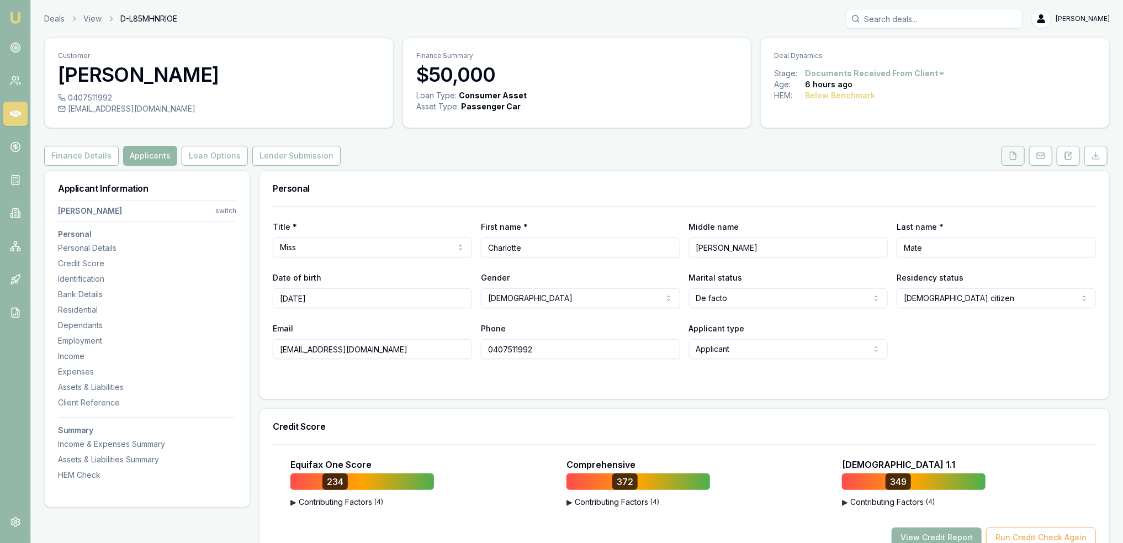
click at [1011, 156] on icon at bounding box center [1013, 155] width 6 height 7
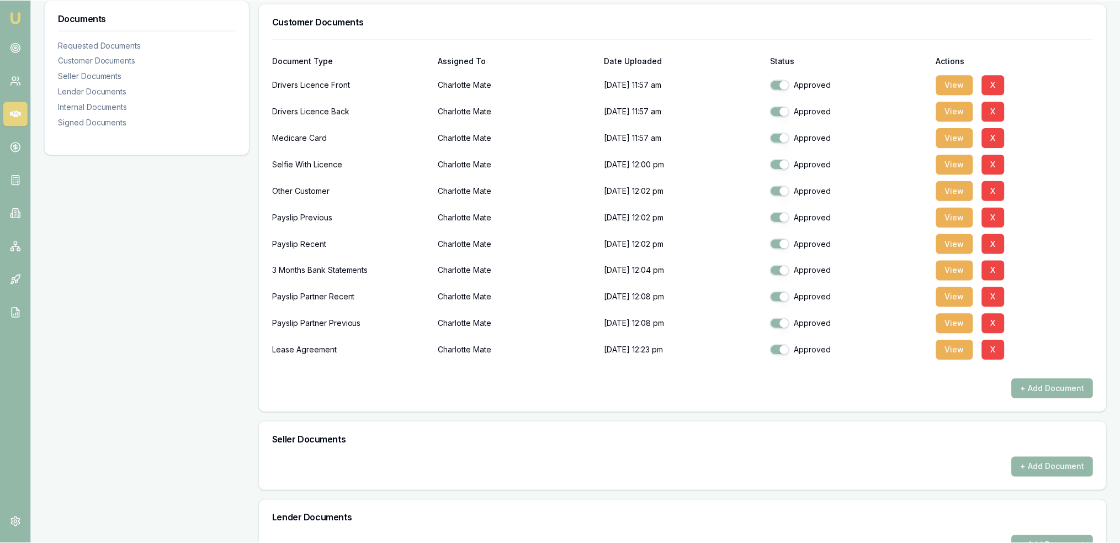
scroll to position [276, 0]
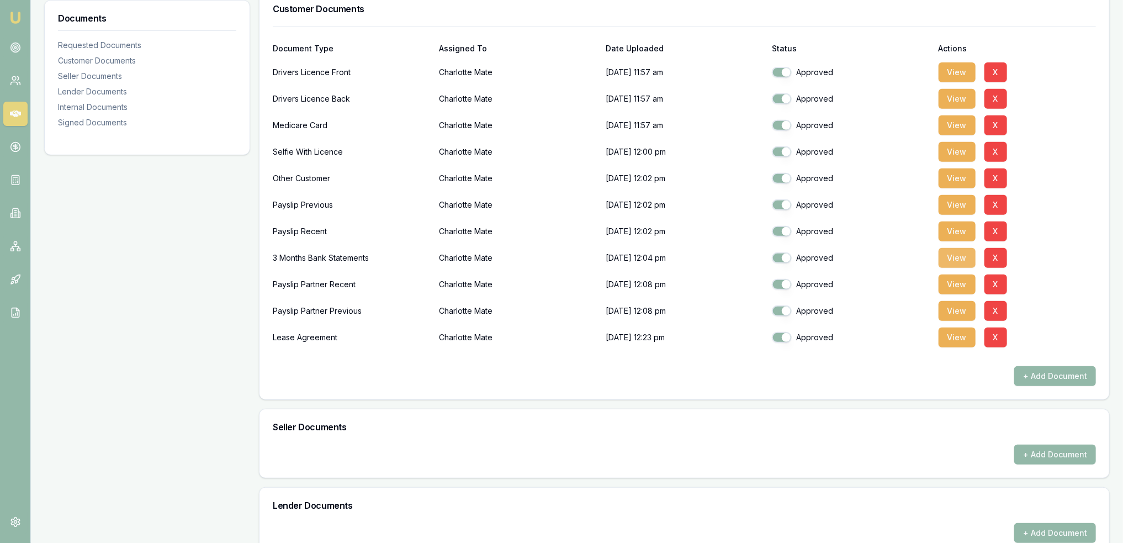
click at [945, 257] on button "View" at bounding box center [957, 258] width 37 height 20
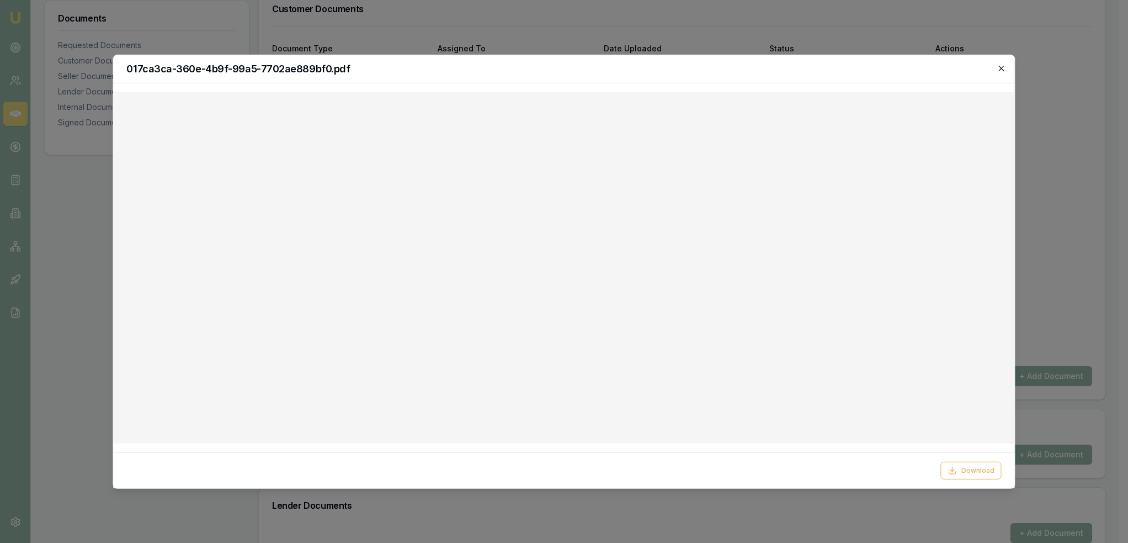
click at [1004, 68] on icon "button" at bounding box center [1002, 67] width 9 height 9
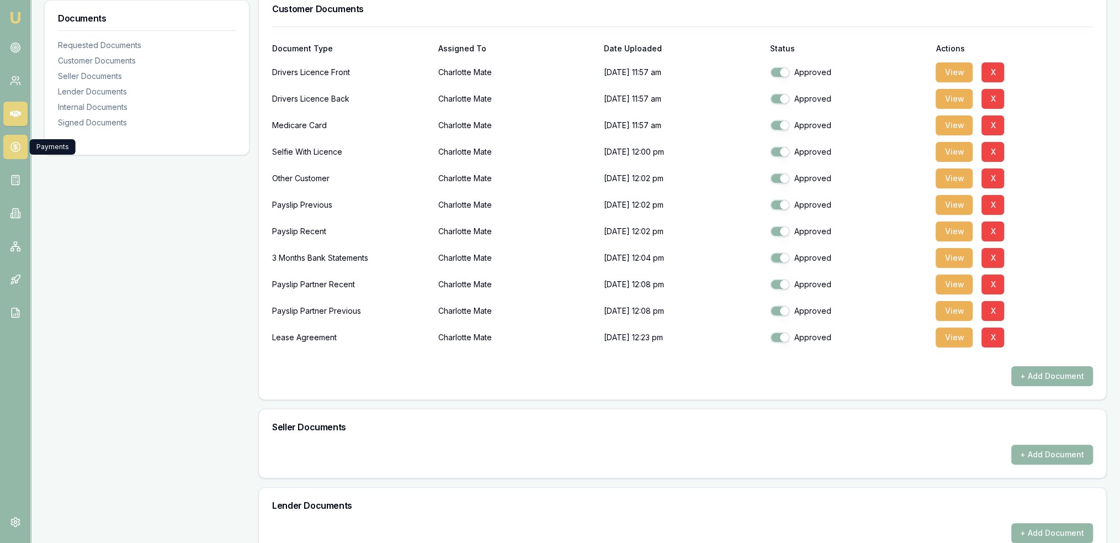
click at [12, 147] on icon at bounding box center [15, 146] width 11 height 11
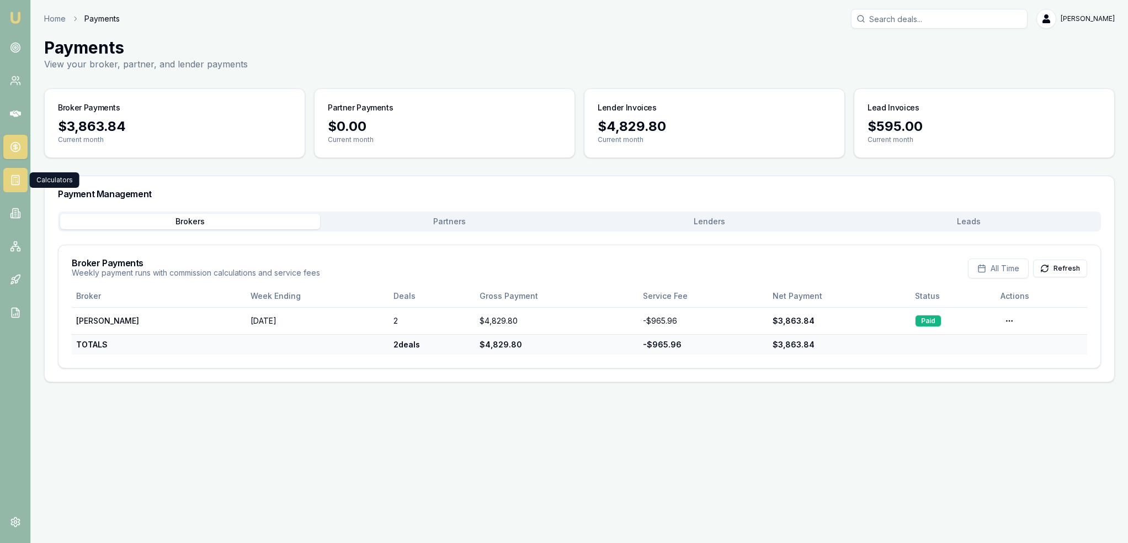
click at [15, 177] on line at bounding box center [15, 177] width 4 height 0
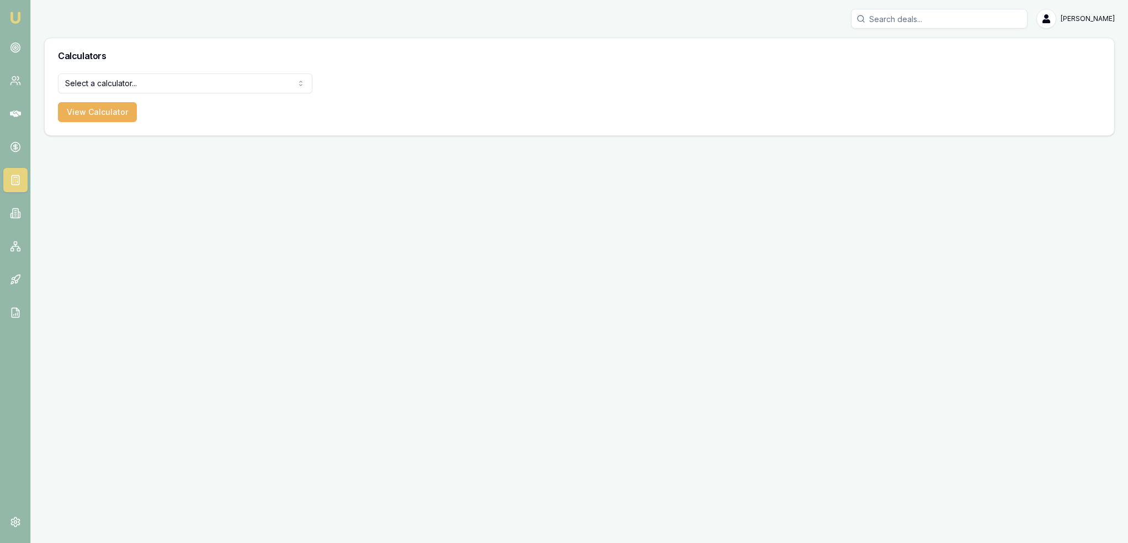
click at [118, 82] on html "Emu Broker Robyn Adams Toggle Menu Calculators Select a calculator... Finance Q…" at bounding box center [564, 271] width 1128 height 543
click at [105, 109] on button "View Calculator" at bounding box center [97, 112] width 79 height 20
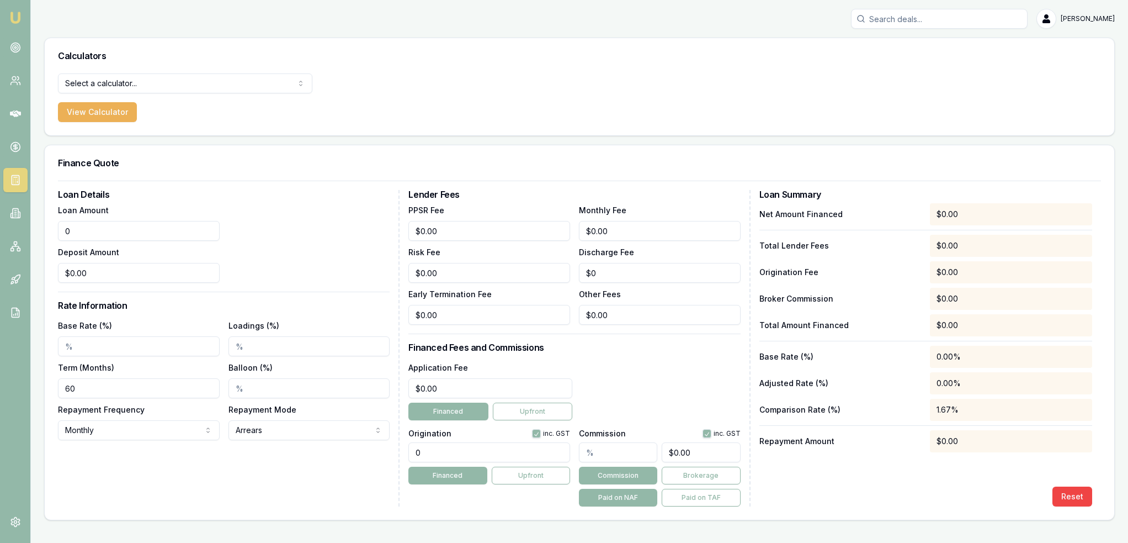
drag, startPoint x: 104, startPoint y: 228, endPoint x: 13, endPoint y: 227, distance: 91.1
click at [13, 227] on div "Emu Broker Robyn Adams Toggle Menu Calculators Select a calculator... Finance Q…" at bounding box center [564, 271] width 1128 height 543
type input "$40,000.00"
type input "$0.00"
type input "24.95%"
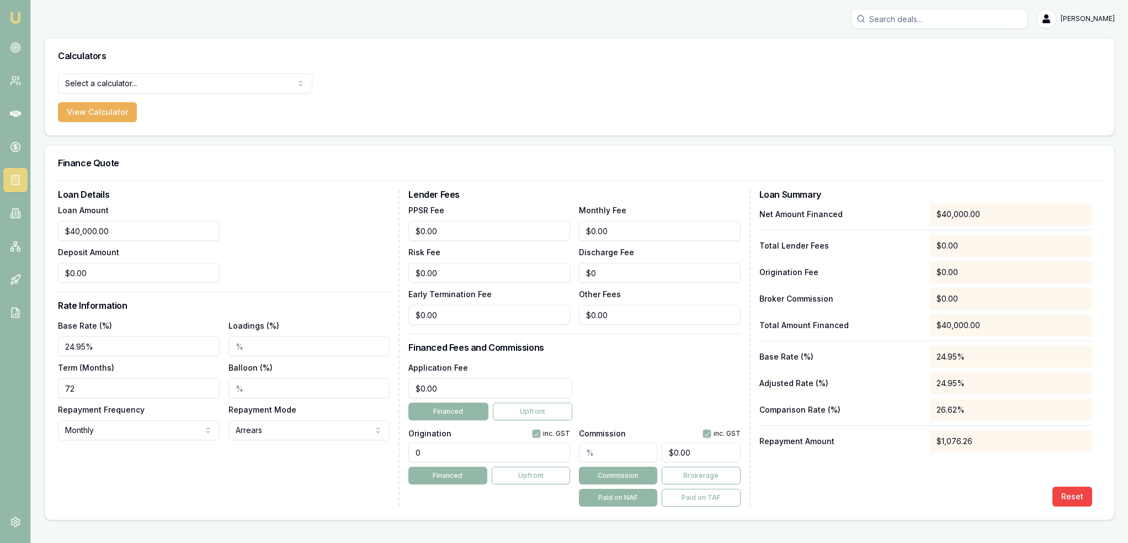
type input "72"
click at [467, 270] on input "0" at bounding box center [490, 273] width 162 height 20
click at [402, 279] on div "Loan Details Loan Amount $40,000.00 Deposit Amount $0.00 Rate Information Base …" at bounding box center [579, 348] width 1043 height 316
type input "$1,800.00"
click at [458, 311] on input "0" at bounding box center [490, 315] width 162 height 20
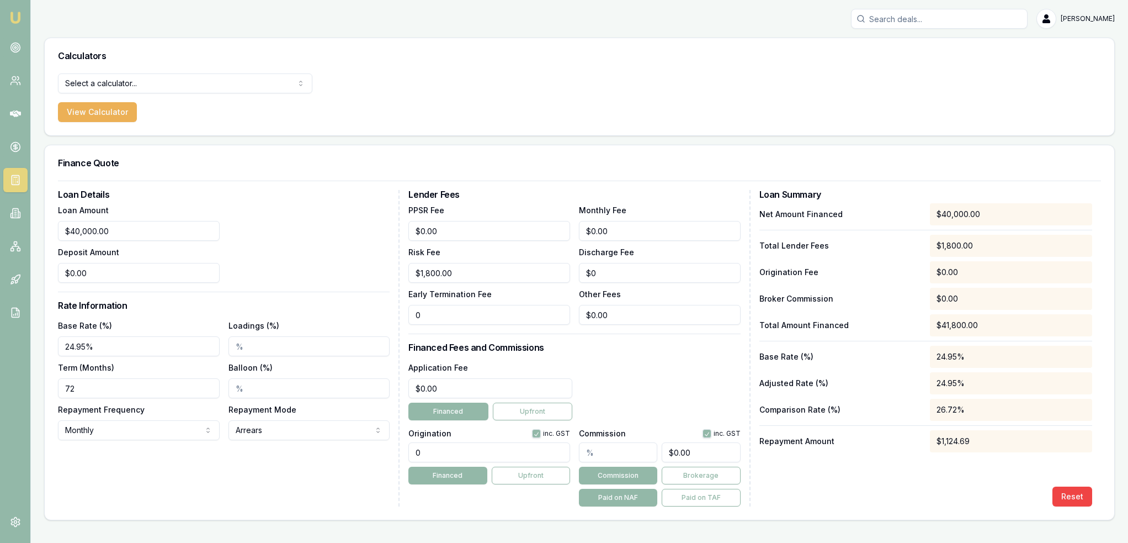
type input "$0.00"
drag, startPoint x: 449, startPoint y: 388, endPoint x: 359, endPoint y: 385, distance: 90.0
click at [359, 385] on div "Loan Details Loan Amount $40,000.00 Deposit Amount $0.00 Rate Information Base …" at bounding box center [579, 348] width 1043 height 316
type input "$0.00"
drag, startPoint x: 428, startPoint y: 451, endPoint x: 393, endPoint y: 451, distance: 35.3
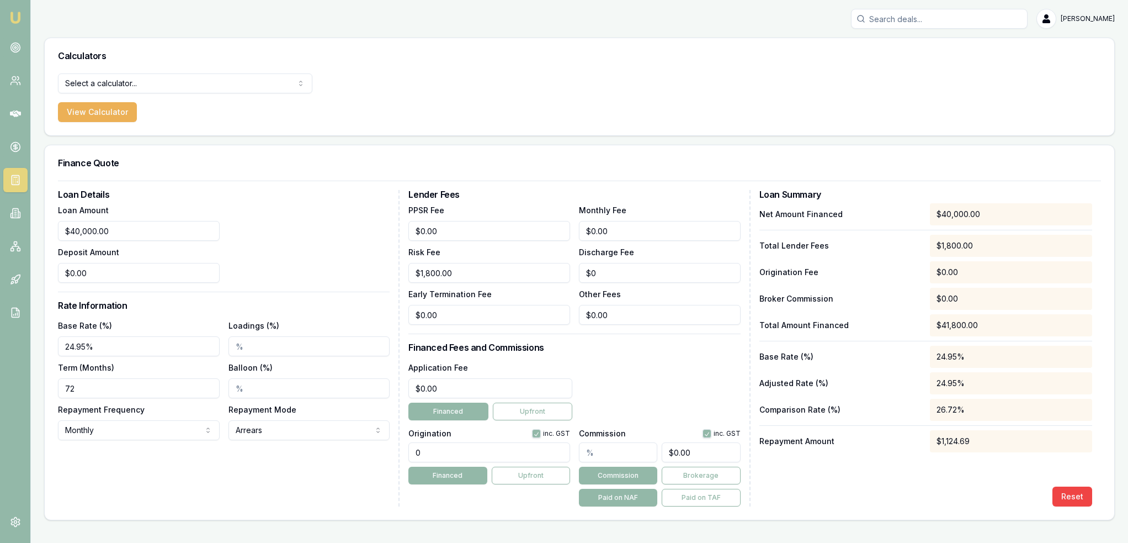
click at [395, 451] on div "Loan Details Loan Amount $40,000.00 Deposit Amount $0.00 Rate Information Base …" at bounding box center [579, 348] width 1043 height 316
type input "1320"
type input "0"
type input "1320.00"
drag, startPoint x: 451, startPoint y: 386, endPoint x: 352, endPoint y: 383, distance: 98.9
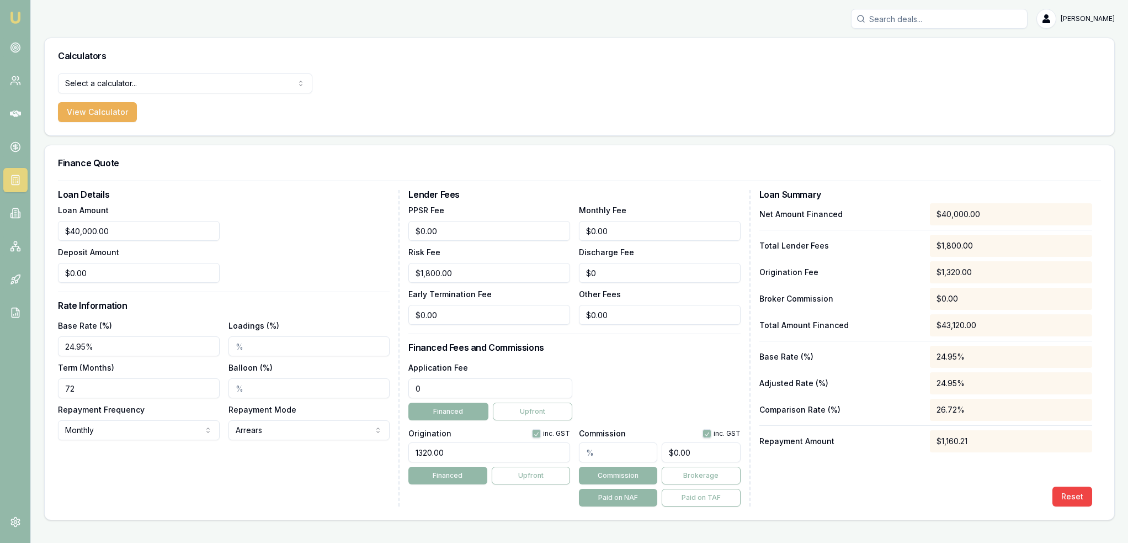
click at [352, 383] on div "Loan Details Loan Amount $40,000.00 Deposit Amount $0.00 Rate Information Base …" at bounding box center [579, 348] width 1043 height 316
type input "995"
type input "0"
type input "$995.00"
drag, startPoint x: 623, startPoint y: 230, endPoint x: 569, endPoint y: 234, distance: 53.7
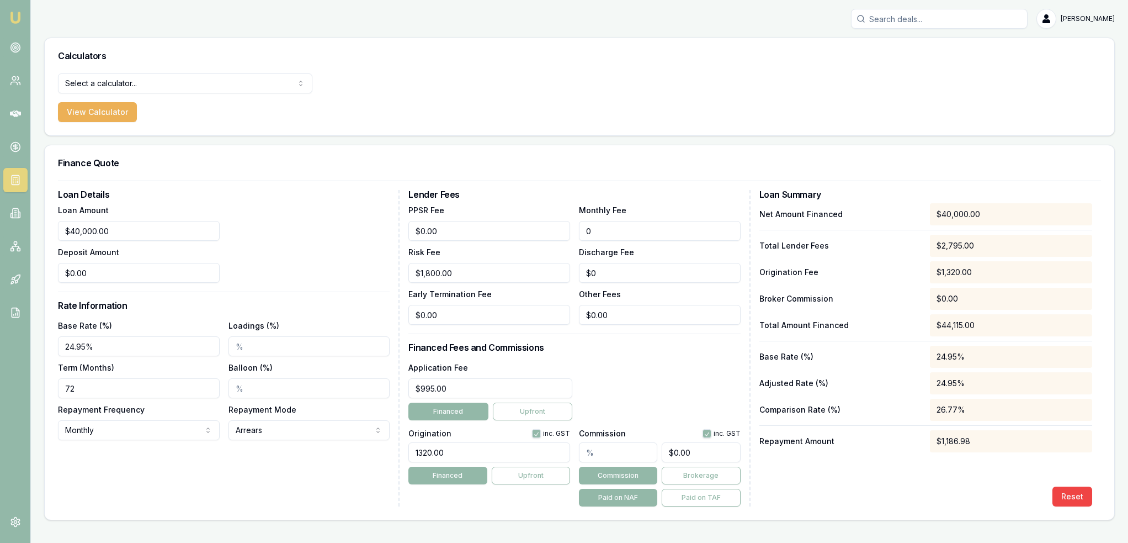
click at [569, 234] on div "PPSR Fee $0.00 Monthly Fee 0 Risk Fee $1,800.00 Discharge Fee $0 Early Terminat…" at bounding box center [575, 263] width 332 height 121
type input "$28.00"
click at [682, 373] on div "Application Fee $995.00 Financed Upfront" at bounding box center [575, 391] width 332 height 60
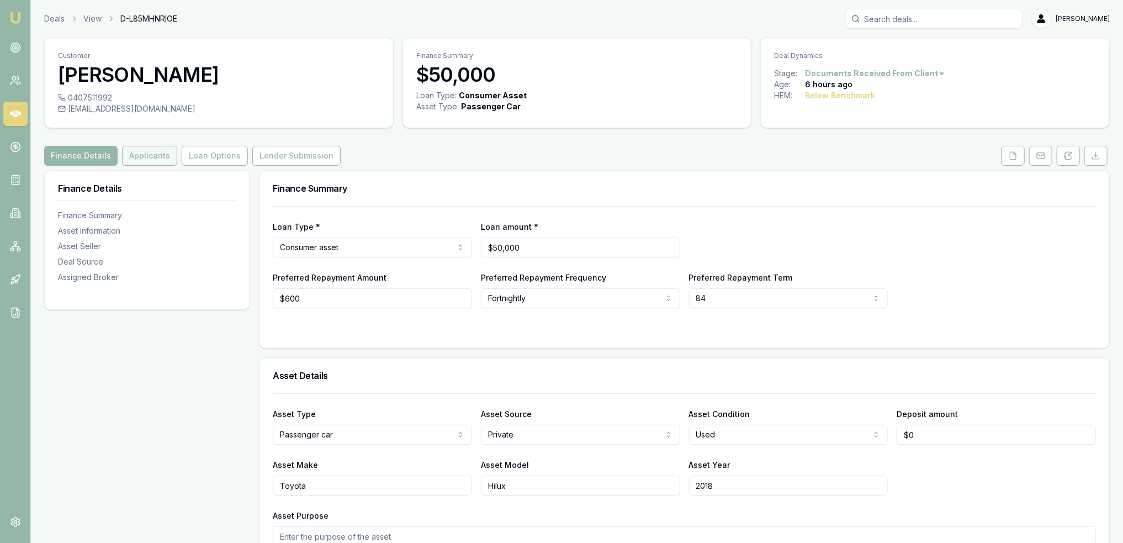
click at [155, 153] on button "Applicants" at bounding box center [149, 156] width 55 height 20
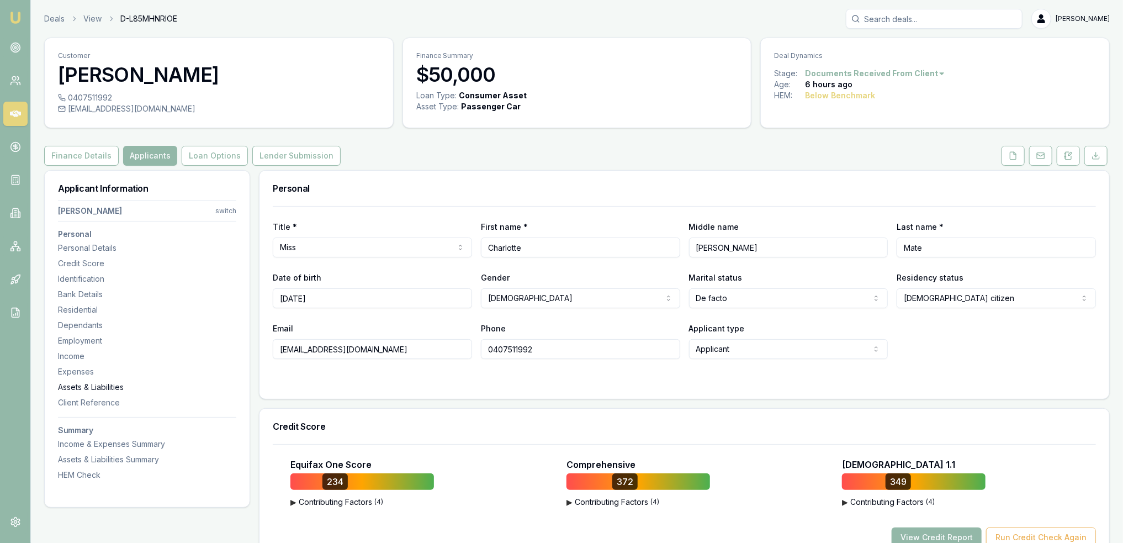
click at [73, 389] on div "Assets & Liabilities" at bounding box center [147, 386] width 178 height 11
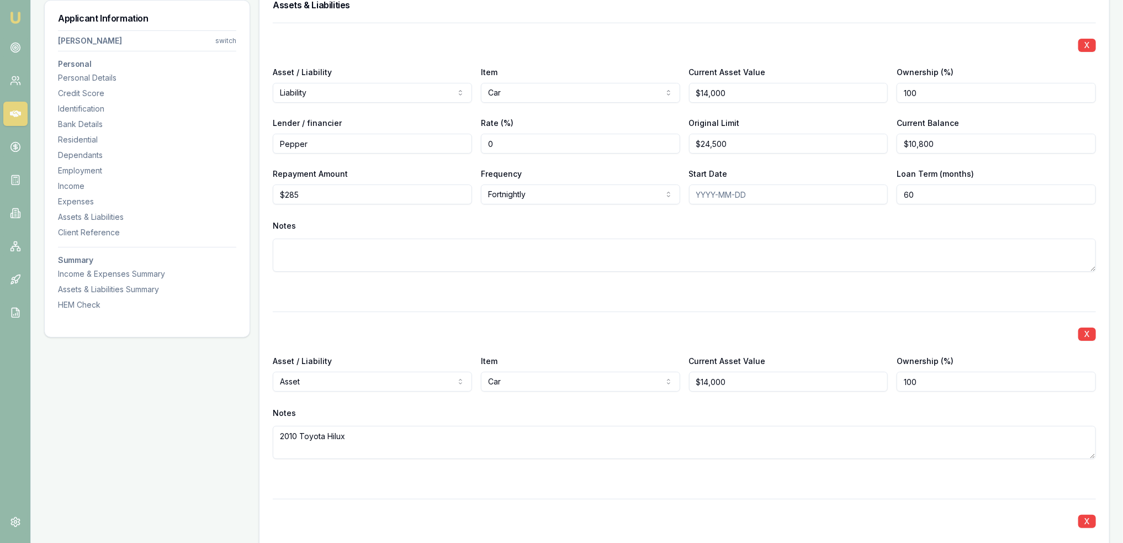
scroll to position [2780, 0]
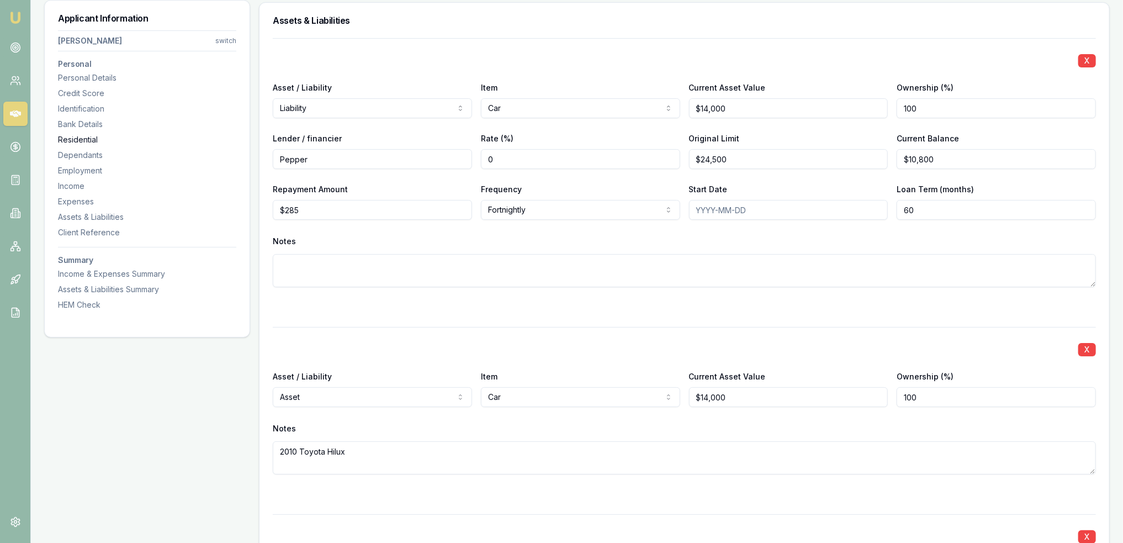
click at [83, 139] on div "Residential" at bounding box center [147, 139] width 178 height 11
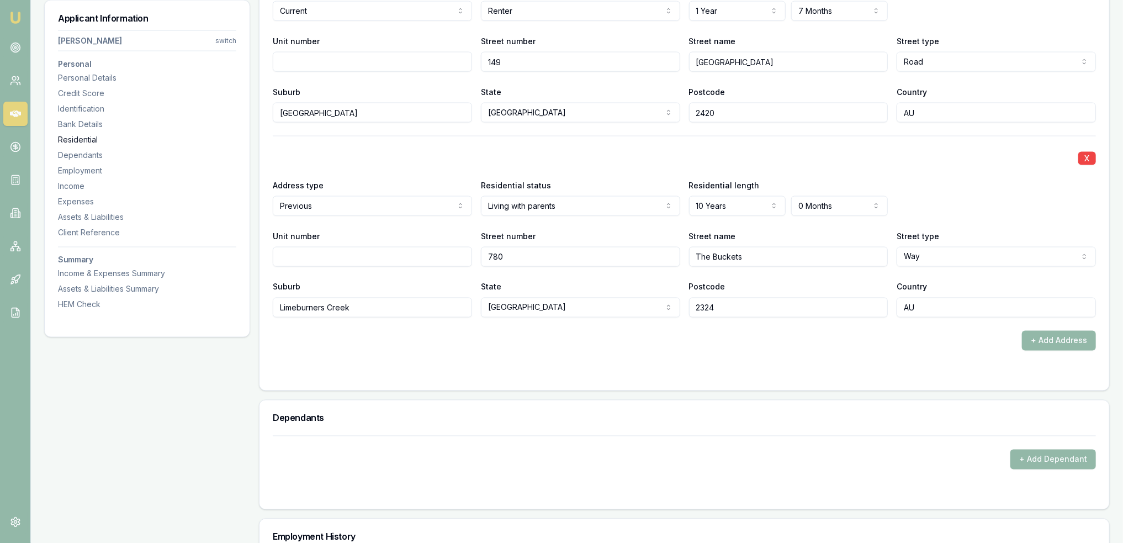
scroll to position [1063, 0]
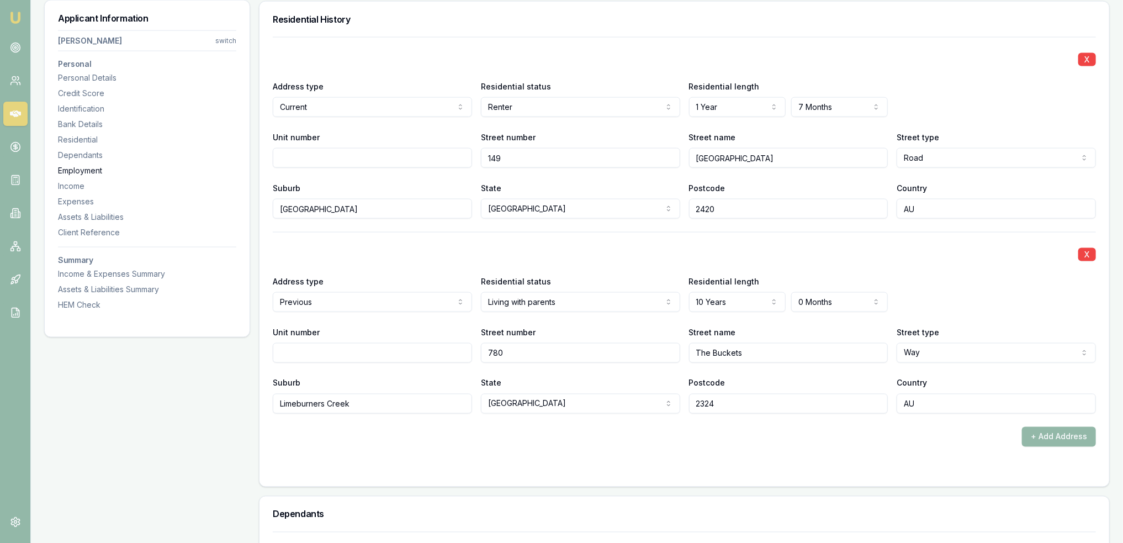
click at [91, 171] on div "Employment" at bounding box center [147, 170] width 178 height 11
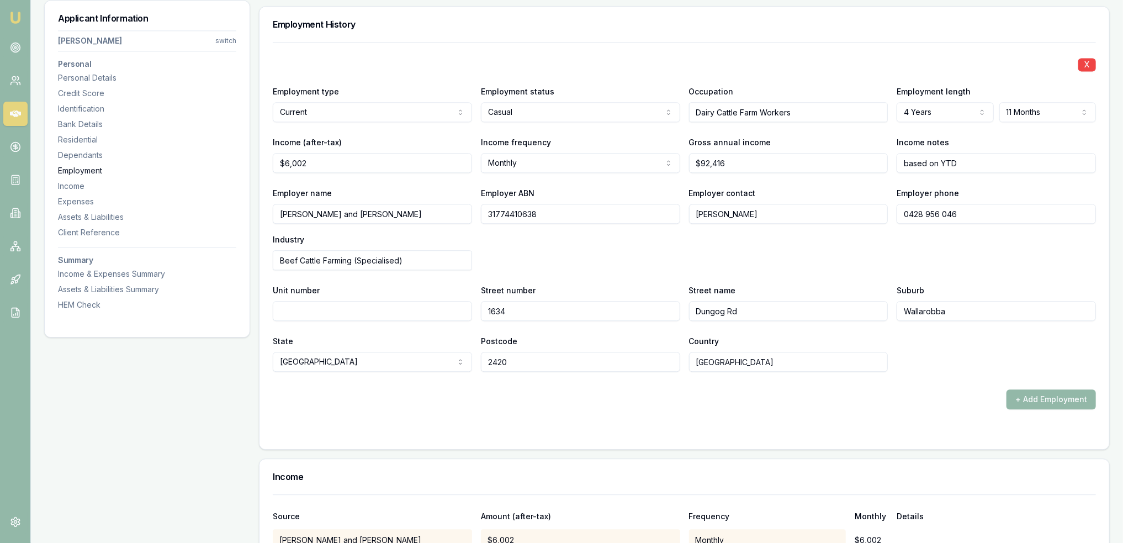
scroll to position [1676, 0]
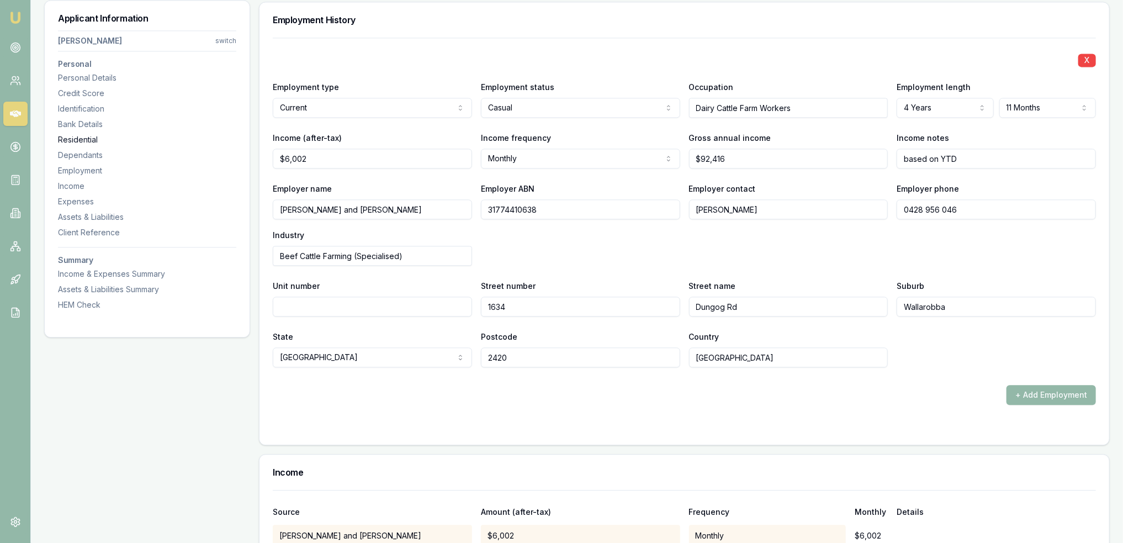
click at [92, 139] on div "Residential" at bounding box center [147, 139] width 178 height 11
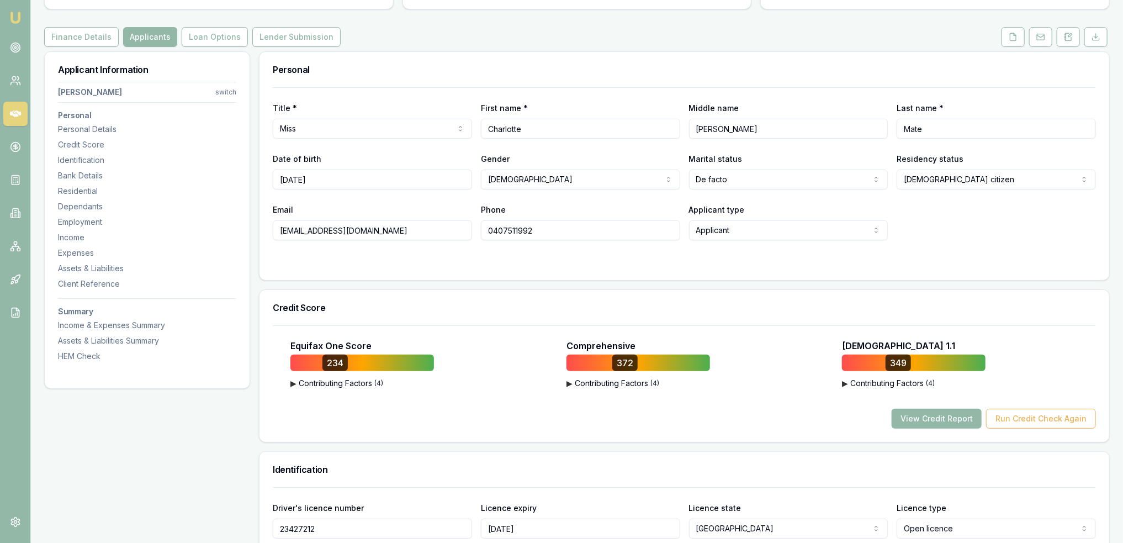
scroll to position [0, 0]
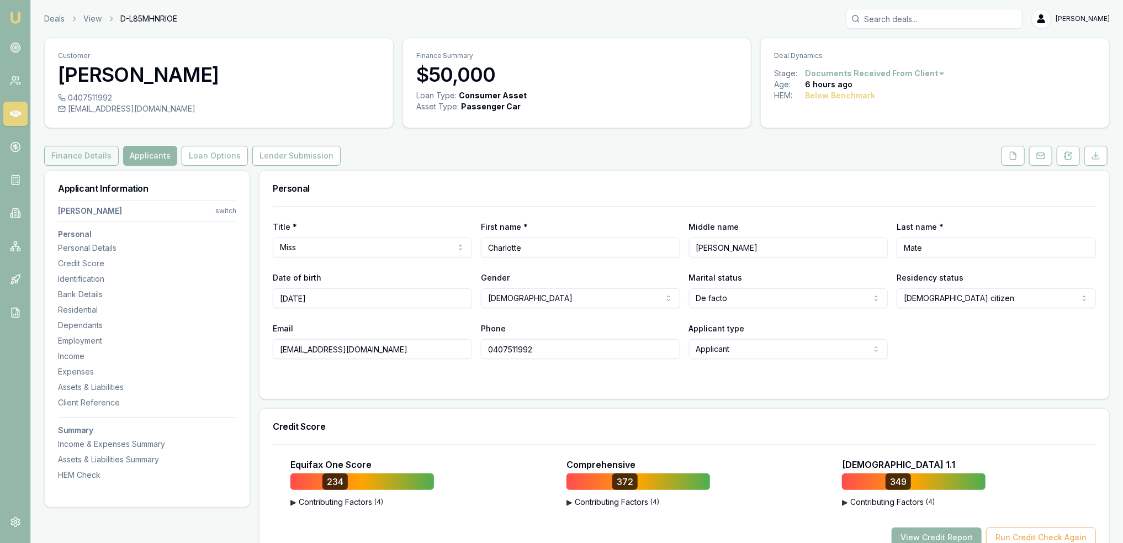
click at [93, 149] on button "Finance Details" at bounding box center [81, 156] width 75 height 20
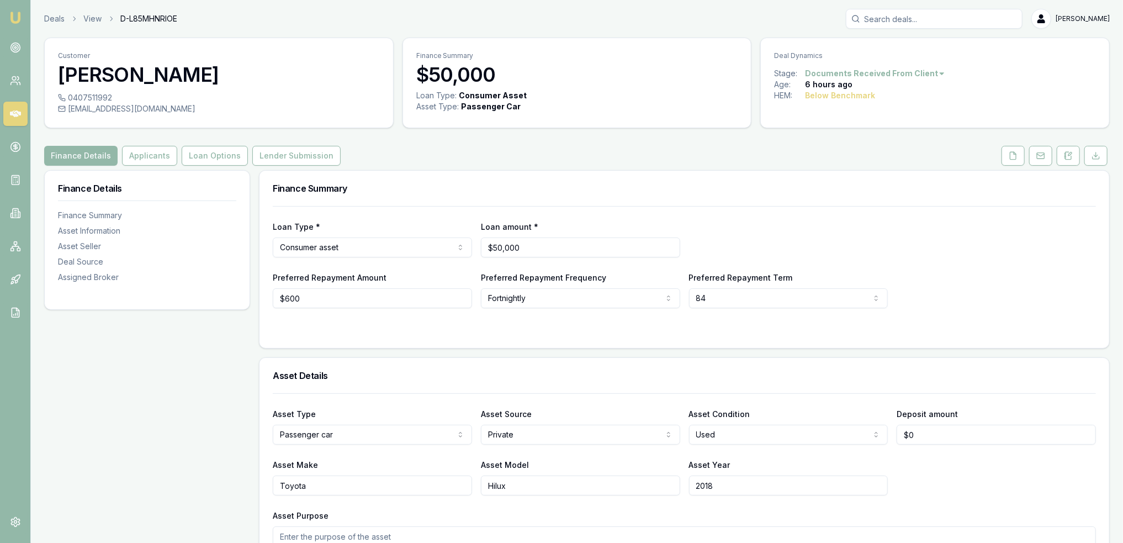
drag, startPoint x: 560, startPoint y: 146, endPoint x: 709, endPoint y: 145, distance: 148.5
click at [560, 146] on div "Finance Details Applicants Loan Options Lender Submission" at bounding box center [577, 156] width 1066 height 20
click at [1068, 152] on icon at bounding box center [1068, 155] width 9 height 9
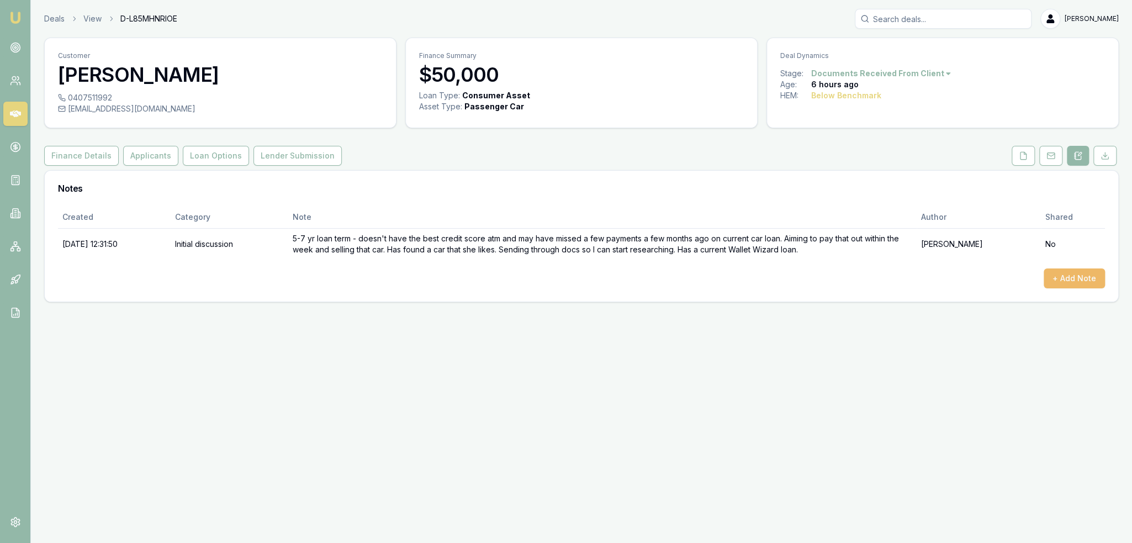
click at [1069, 277] on button "+ Add Note" at bounding box center [1073, 278] width 61 height 20
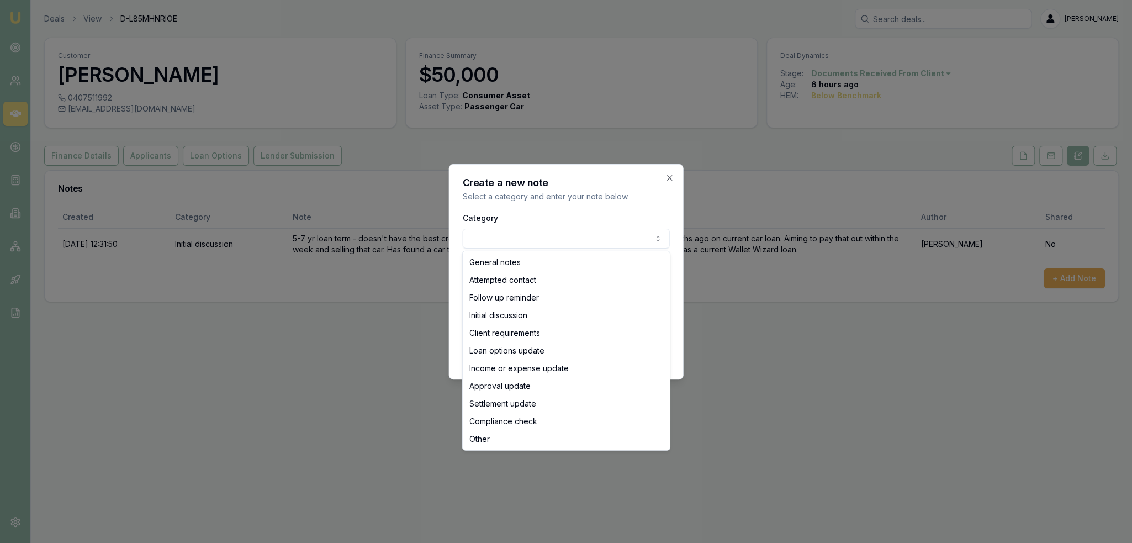
click at [573, 232] on body "Emu Broker Deals View D-L85MHNRIOE Robyn Adams Toggle Menu Customer Charlotte M…" at bounding box center [566, 271] width 1132 height 543
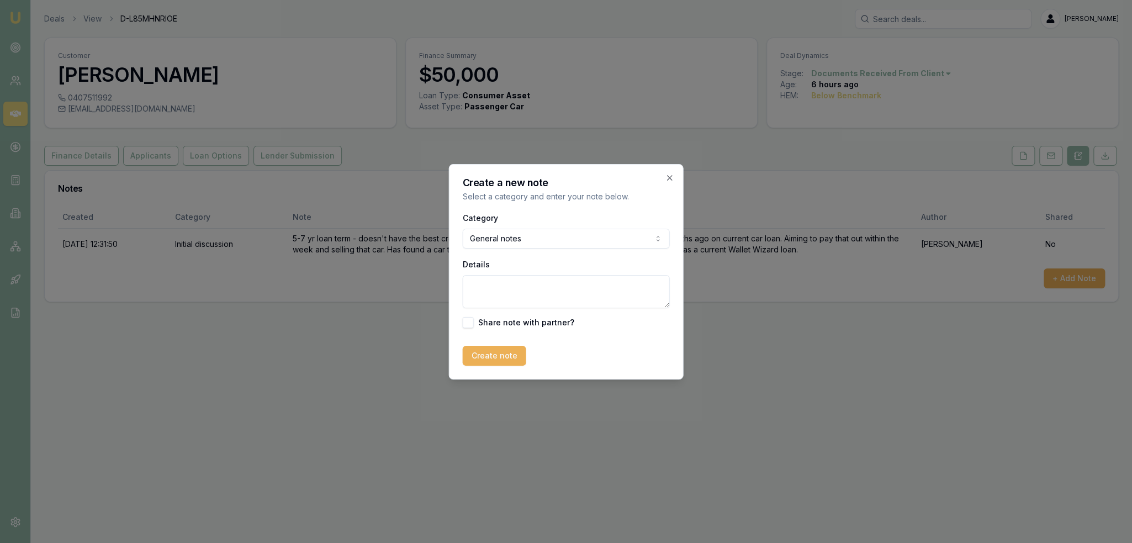
click at [527, 292] on textarea "Details" at bounding box center [566, 291] width 207 height 33
paste textarea "CM - Financier investigation consumer - 7 yrs - 2018 car - 234/372/349 - rent -…"
click at [490, 283] on textarea "CM - Financier investigation consumer - 7 yrs - 2018 car - 234/372/349 - rent -…" at bounding box center [566, 291] width 207 height 33
click at [625, 289] on textarea "Financier investigation consumer - 7 yrs - 2018 car - 234/372/349 - rent - casu…" at bounding box center [566, 291] width 207 height 33
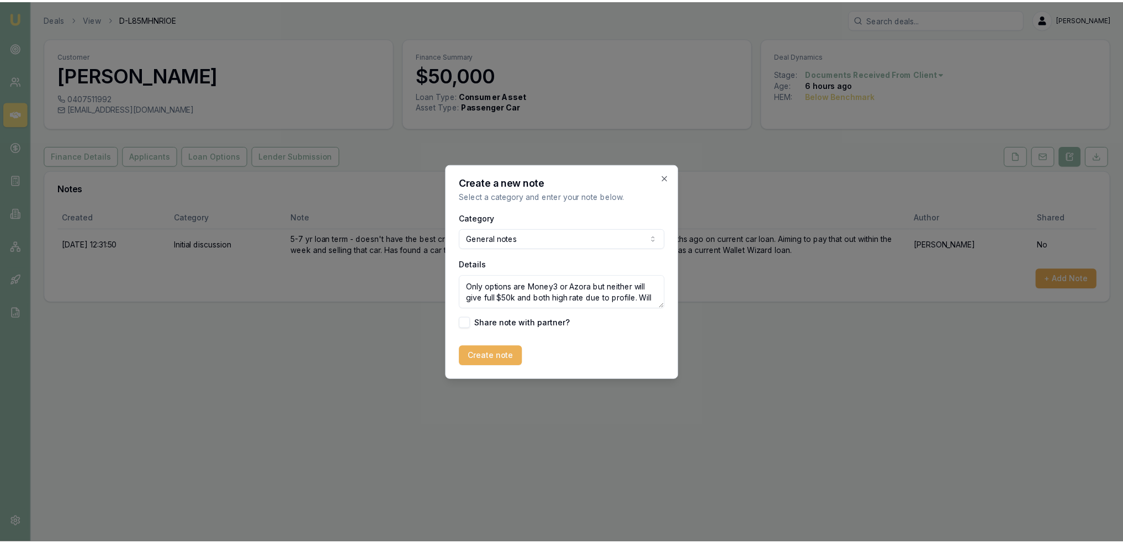
scroll to position [126, 0]
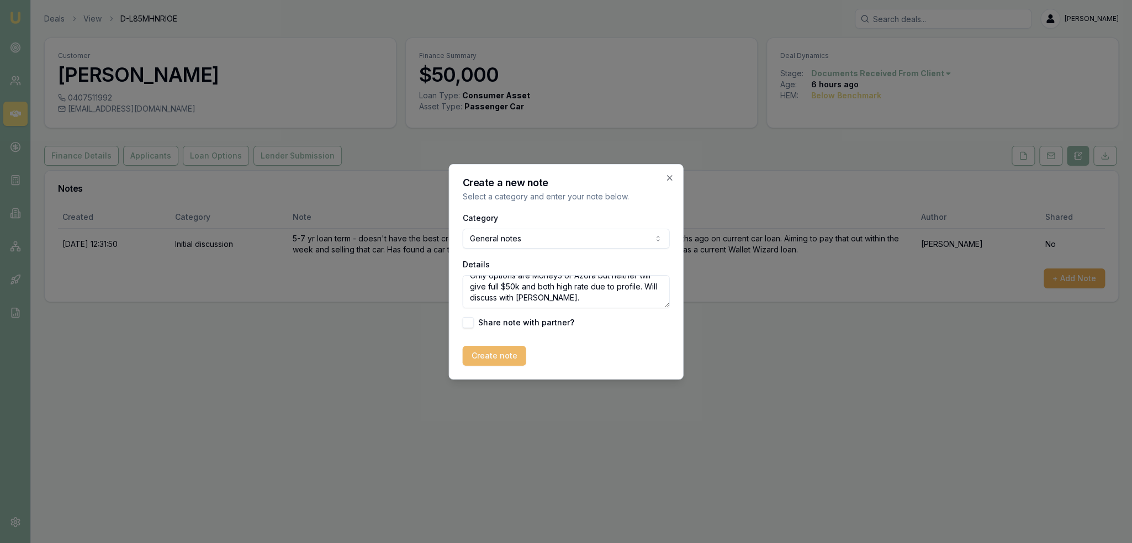
type textarea "Financier investigation consumer - 7 yrs - 2018 car - 234/372/349 - rent - casu…"
click at [491, 359] on button "Create note" at bounding box center [494, 356] width 63 height 20
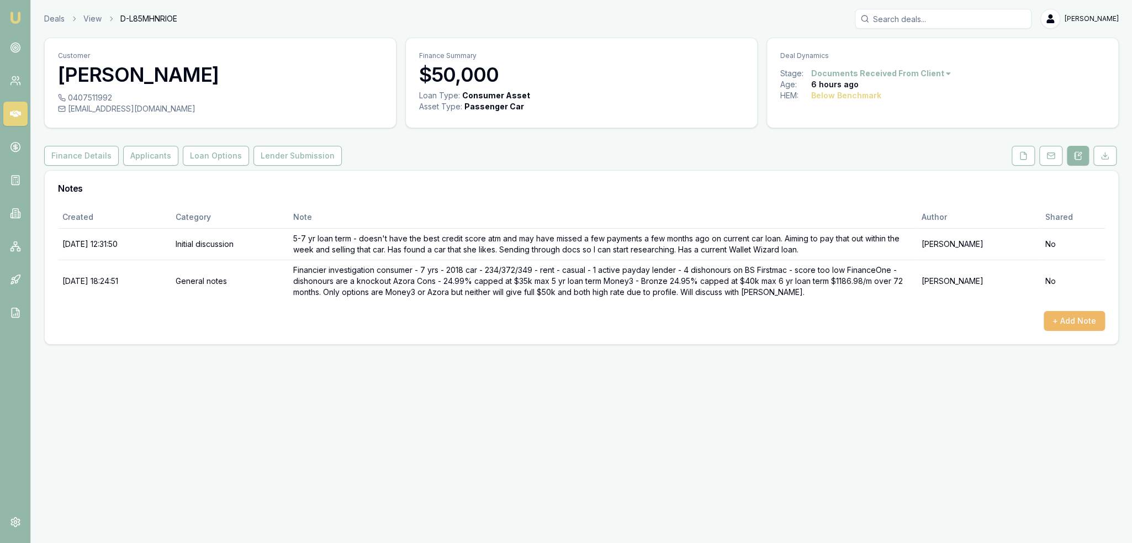
click at [1067, 320] on button "+ Add Note" at bounding box center [1073, 321] width 61 height 20
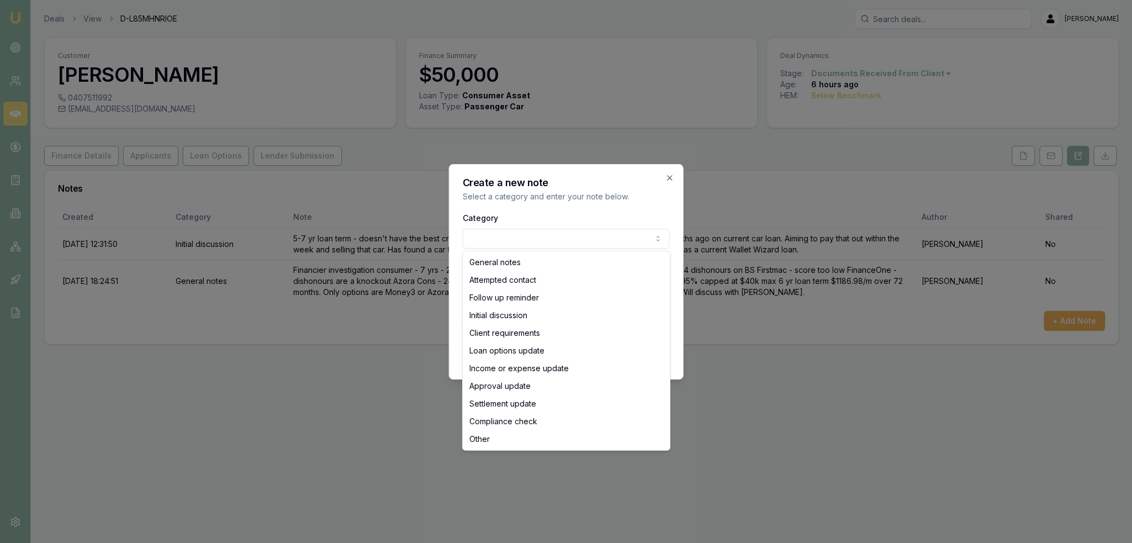
click at [509, 238] on body "Emu Broker Deals View D-L85MHNRIOE Robyn Adams Toggle Menu Customer Charlotte M…" at bounding box center [566, 271] width 1132 height 543
select select "ATTEMPTED_CONTACT"
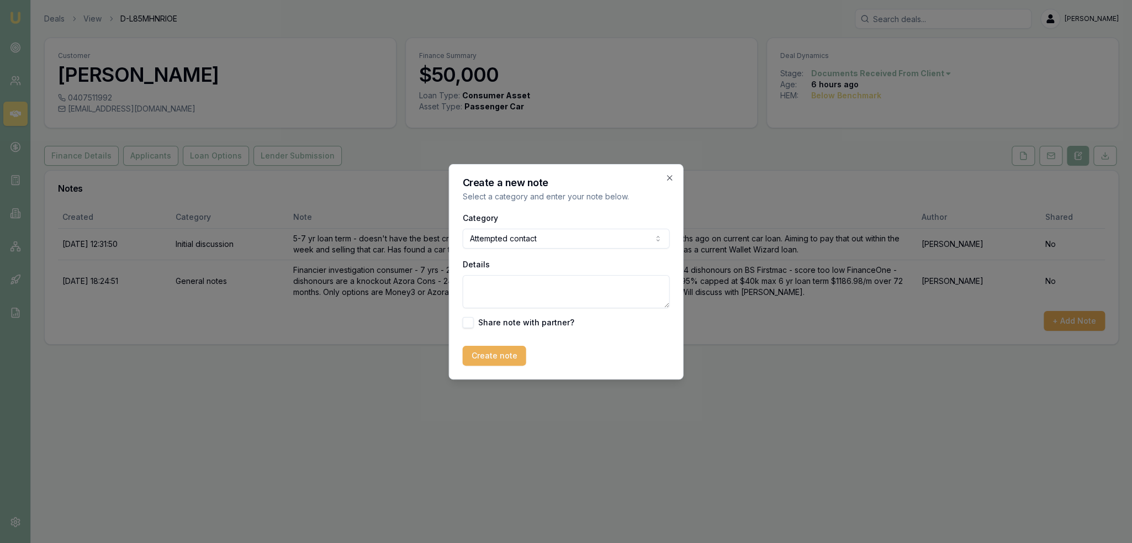
click at [490, 294] on textarea "Details" at bounding box center [566, 291] width 207 height 33
type textarea "Tried to call - LM - sent text re discuss options."
click at [492, 357] on button "Create note" at bounding box center [494, 356] width 63 height 20
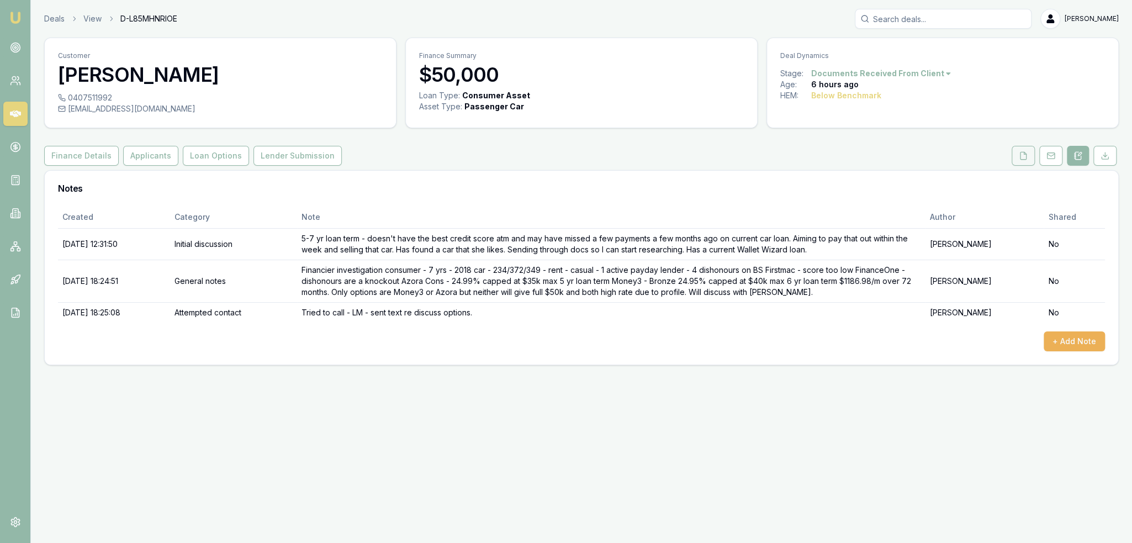
click at [1019, 152] on icon at bounding box center [1023, 155] width 9 height 9
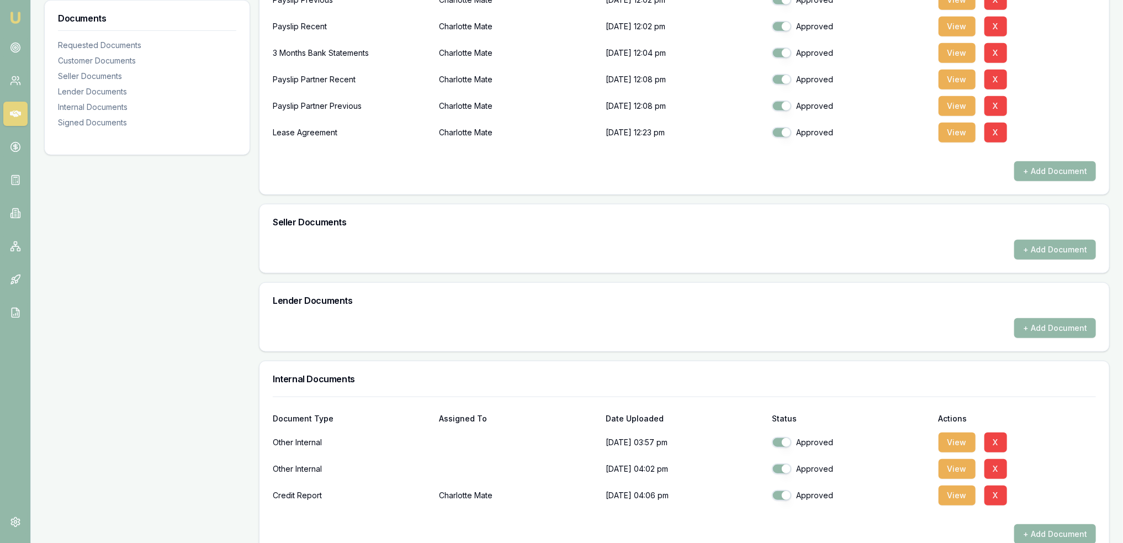
scroll to position [497, 0]
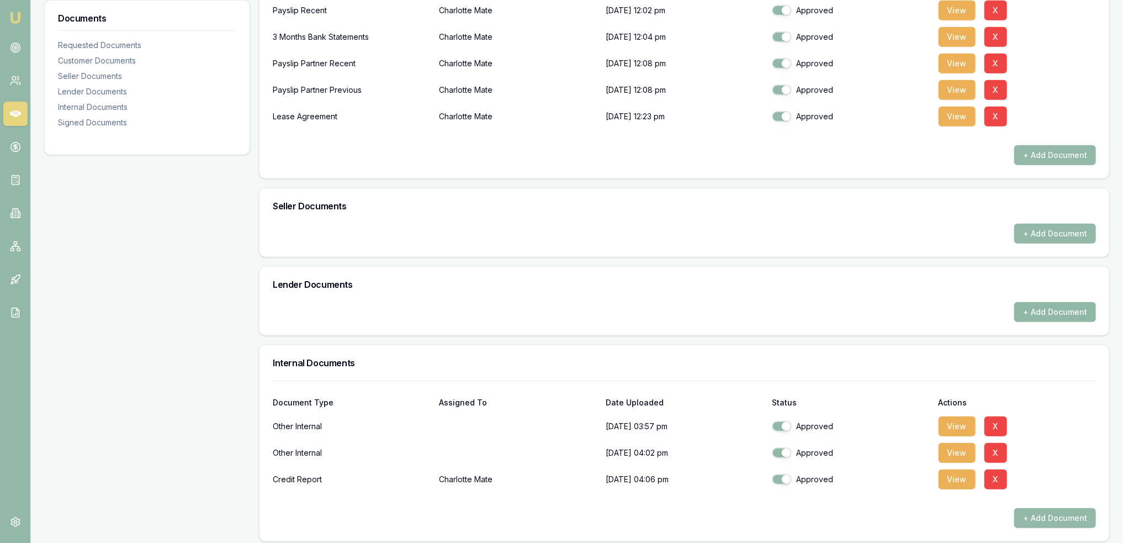
click at [1044, 306] on button "+ Add Document" at bounding box center [1055, 312] width 82 height 20
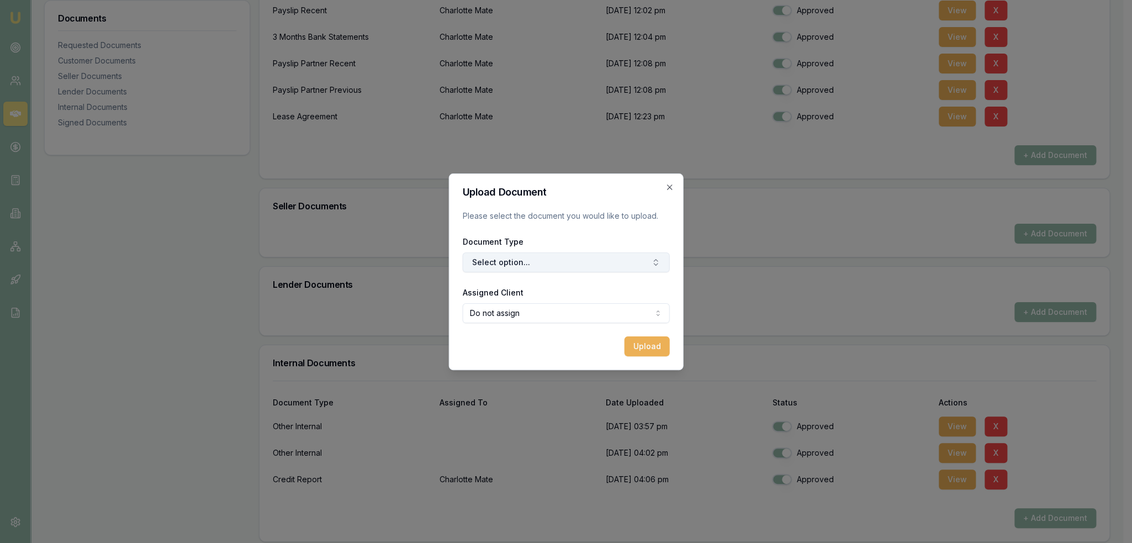
click at [563, 258] on button "Select option..." at bounding box center [566, 262] width 207 height 20
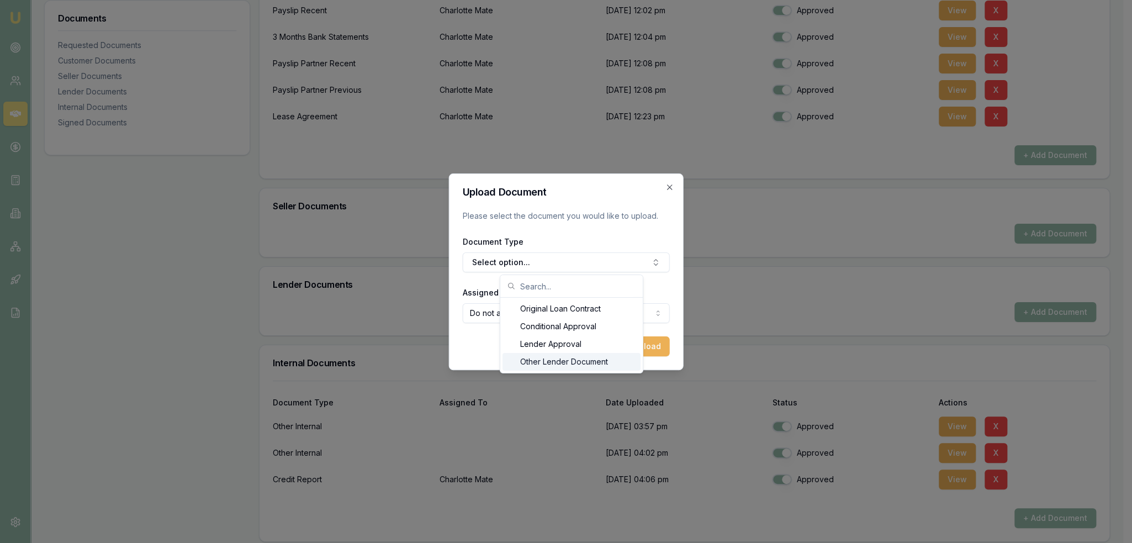
click at [554, 356] on div "Other Lender Document" at bounding box center [571, 362] width 138 height 18
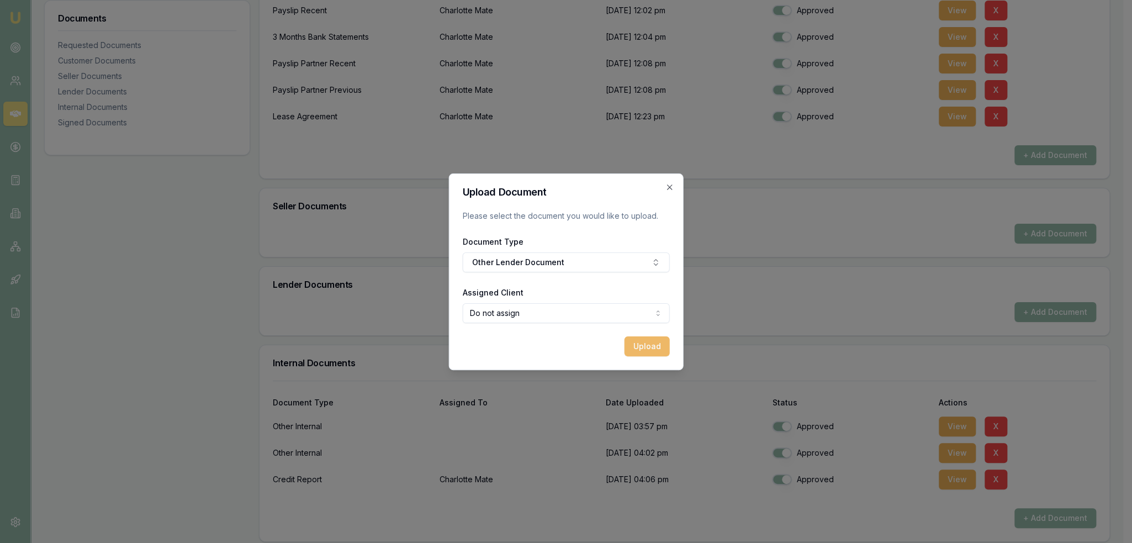
click at [643, 348] on button "Upload" at bounding box center [646, 346] width 45 height 20
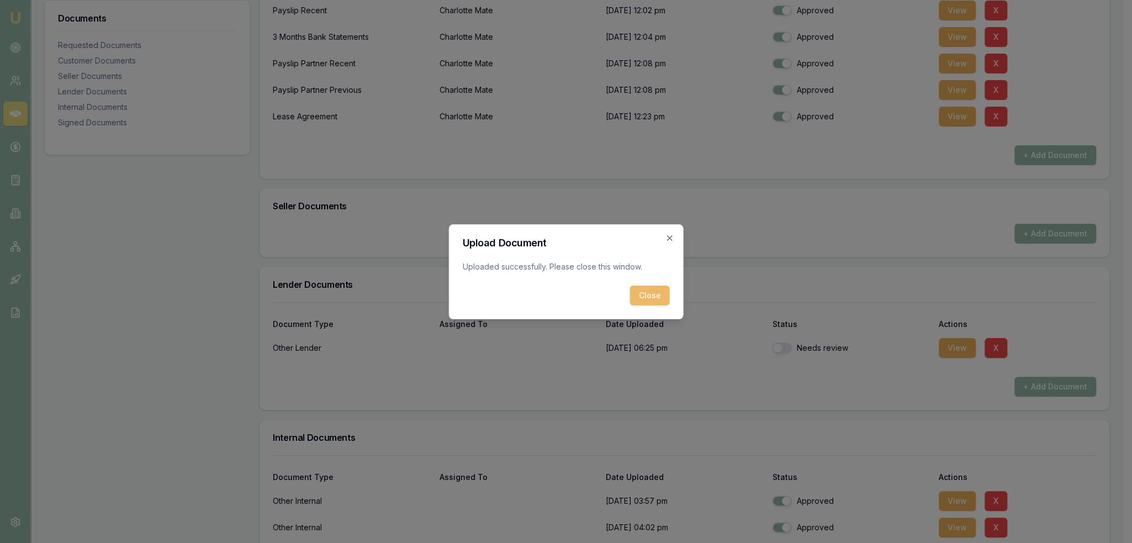
click at [654, 294] on button "Close" at bounding box center [650, 295] width 40 height 20
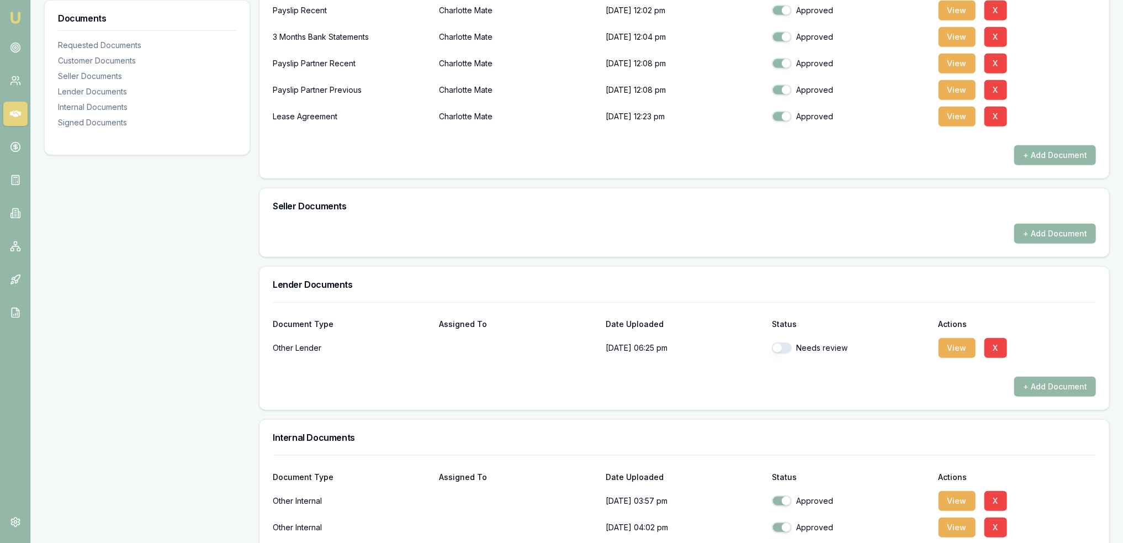
click at [782, 351] on button "button" at bounding box center [782, 347] width 20 height 11
checkbox input "true"
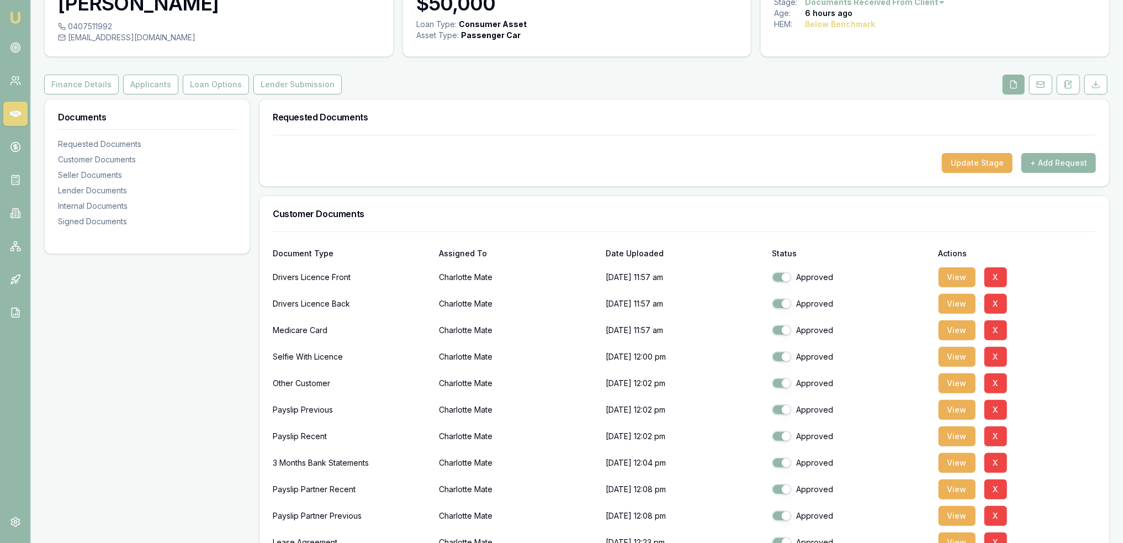
scroll to position [0, 0]
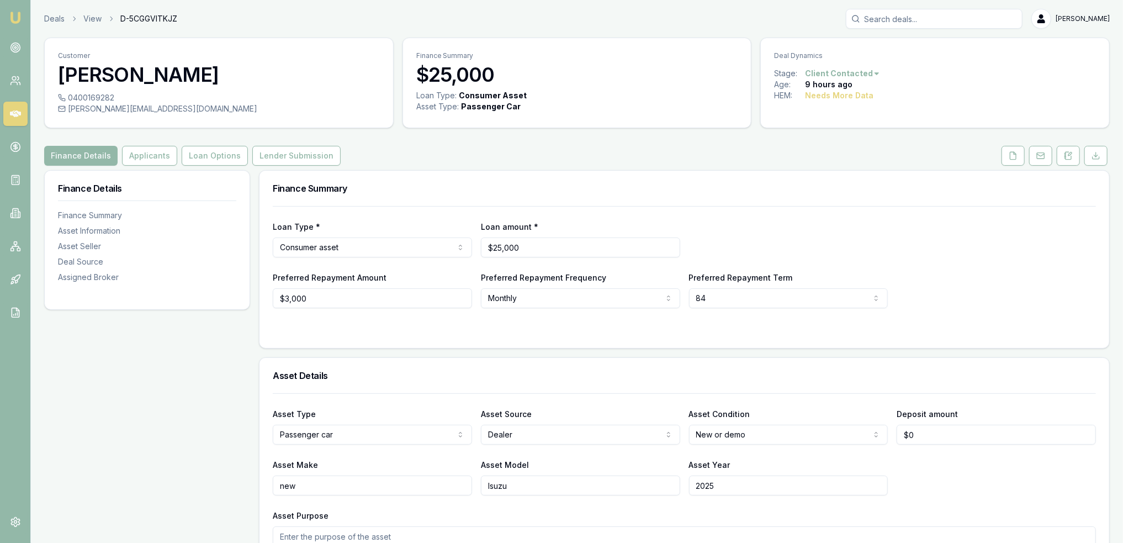
drag, startPoint x: 1071, startPoint y: 154, endPoint x: 1030, endPoint y: 171, distance: 43.6
click at [1071, 154] on icon at bounding box center [1068, 155] width 9 height 9
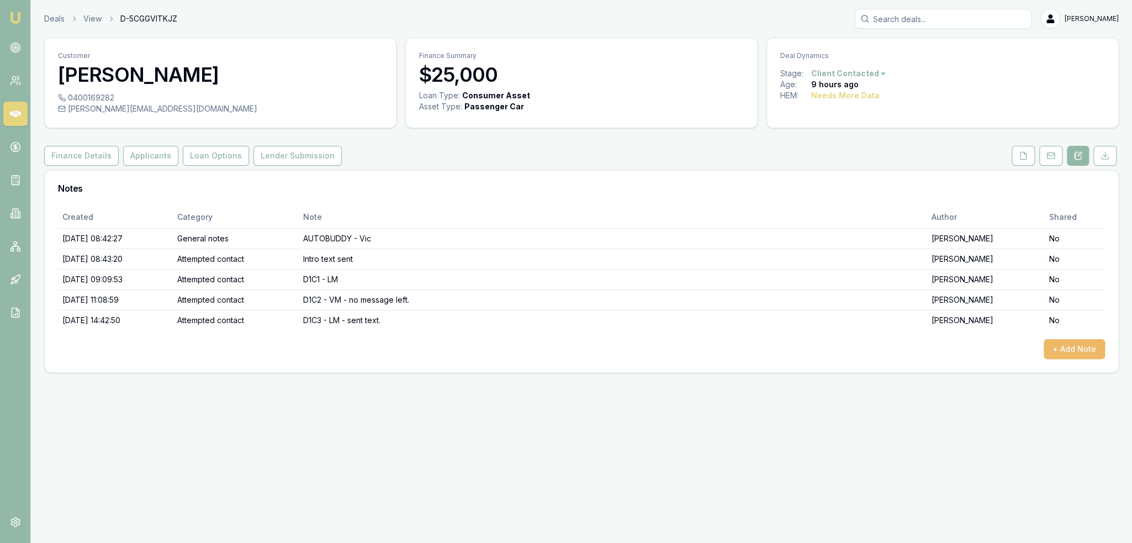
click at [1093, 344] on button "+ Add Note" at bounding box center [1073, 349] width 61 height 20
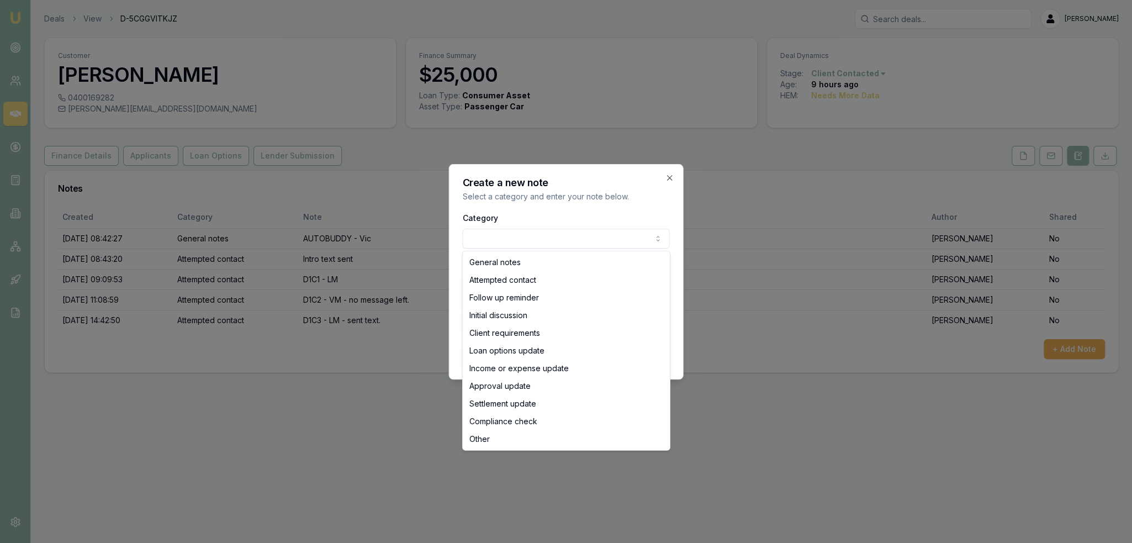
click at [576, 231] on body "Emu Broker Deals View D-5CGGVITKJZ [PERSON_NAME] Toggle Menu Customer [PERSON_N…" at bounding box center [566, 271] width 1132 height 543
select select "ATTEMPTED_CONTACT"
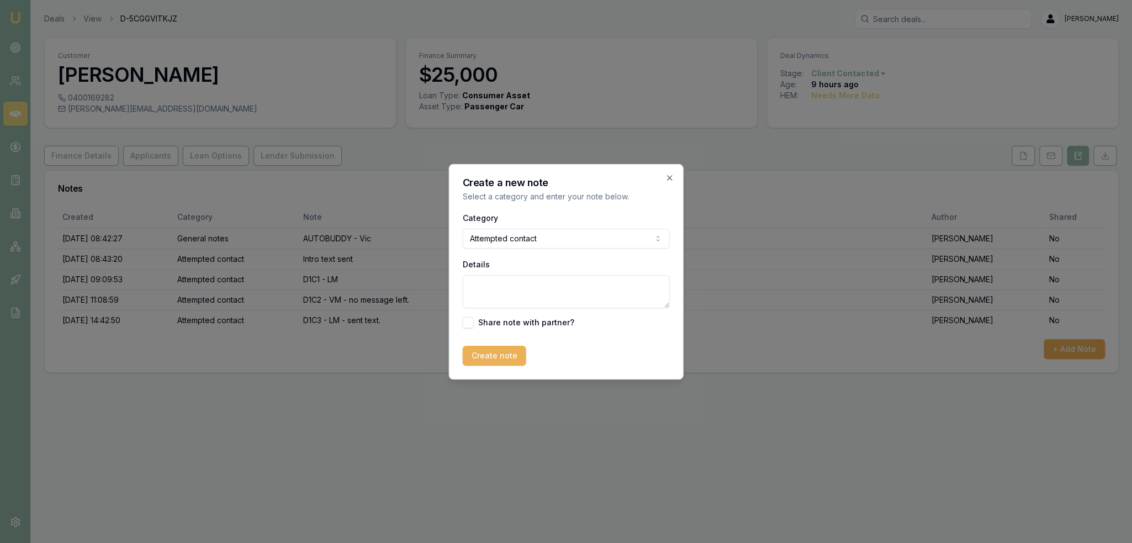
click at [526, 288] on textarea "Details" at bounding box center [566, 291] width 207 height 33
type textarea "D1C4 - LM - sent text."
click at [508, 355] on button "Create note" at bounding box center [494, 356] width 63 height 20
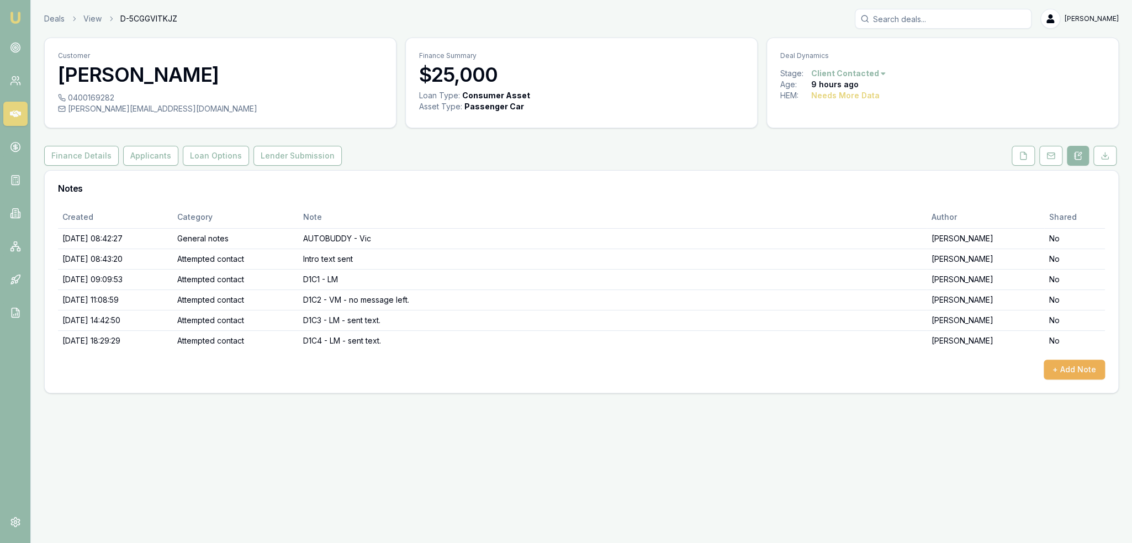
drag, startPoint x: 17, startPoint y: 15, endPoint x: 34, endPoint y: 4, distance: 20.8
click at [16, 15] on img at bounding box center [15, 17] width 13 height 13
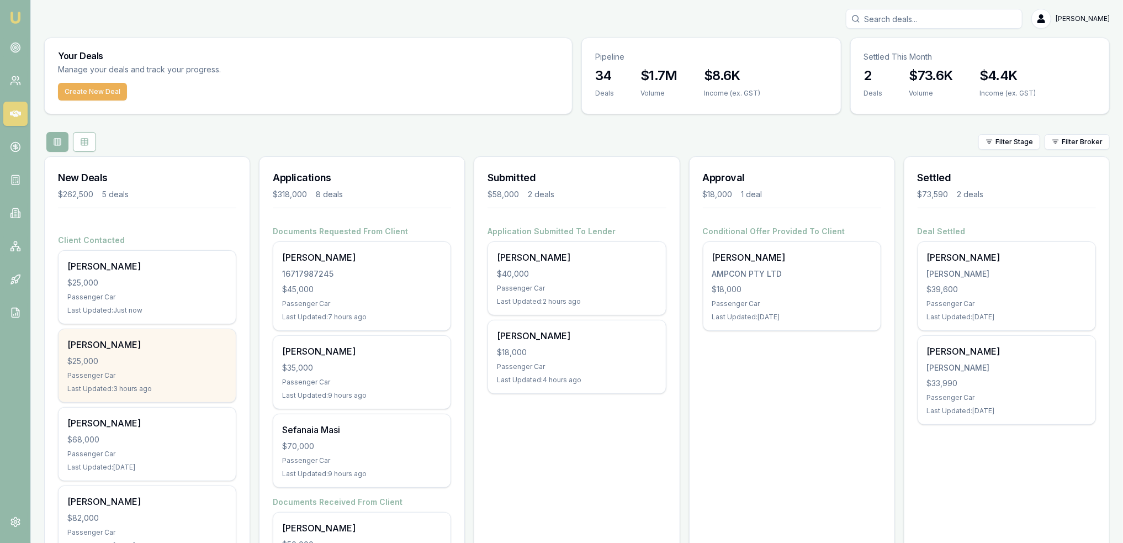
click at [134, 357] on div "$25,000" at bounding box center [147, 361] width 160 height 11
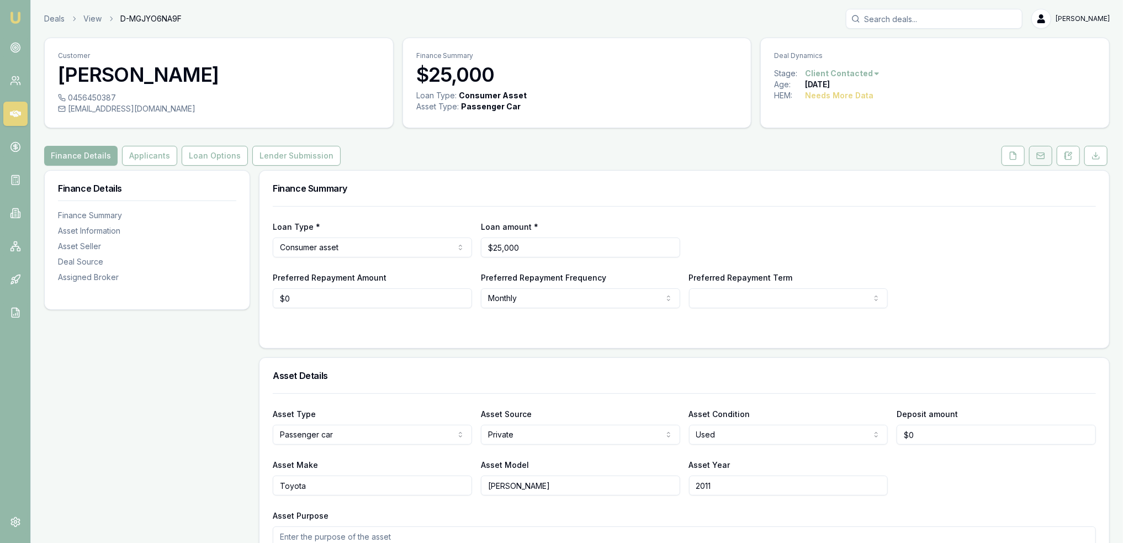
drag, startPoint x: 1073, startPoint y: 155, endPoint x: 1051, endPoint y: 162, distance: 22.9
click at [1073, 155] on icon at bounding box center [1068, 155] width 9 height 9
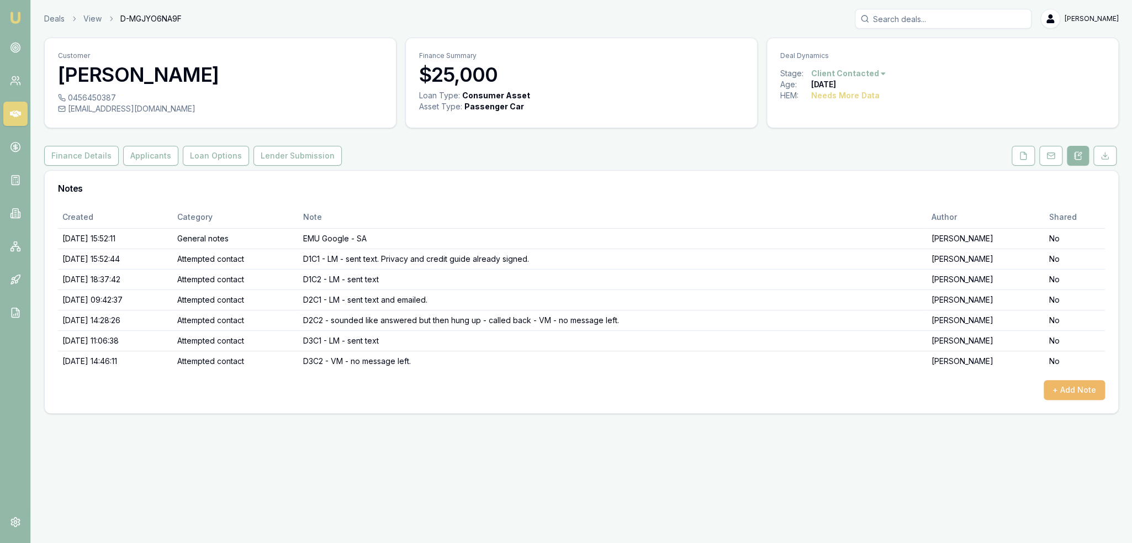
click at [1090, 380] on button "+ Add Note" at bounding box center [1073, 390] width 61 height 20
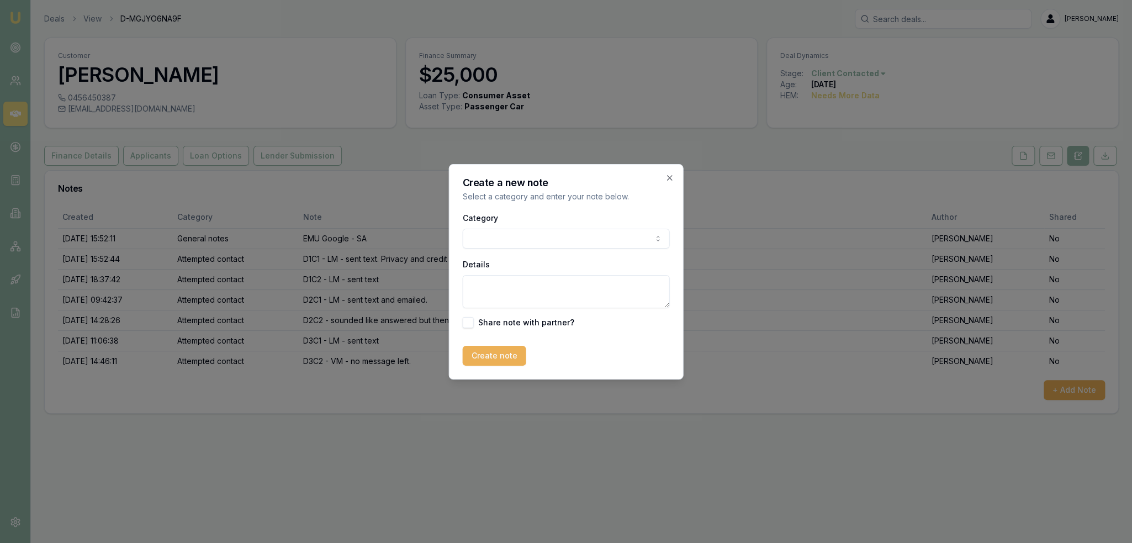
click at [494, 231] on body "Emu Broker Deals View D-MGJYO6NA9F [PERSON_NAME] Toggle Menu Customer [PERSON_N…" at bounding box center [566, 271] width 1132 height 543
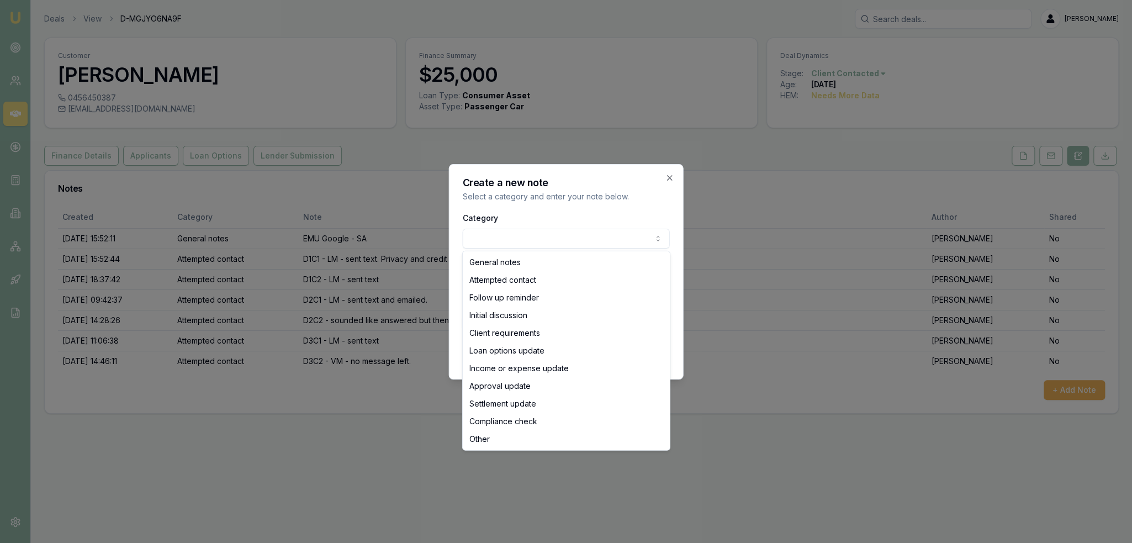
select select "ATTEMPTED_CONTACT"
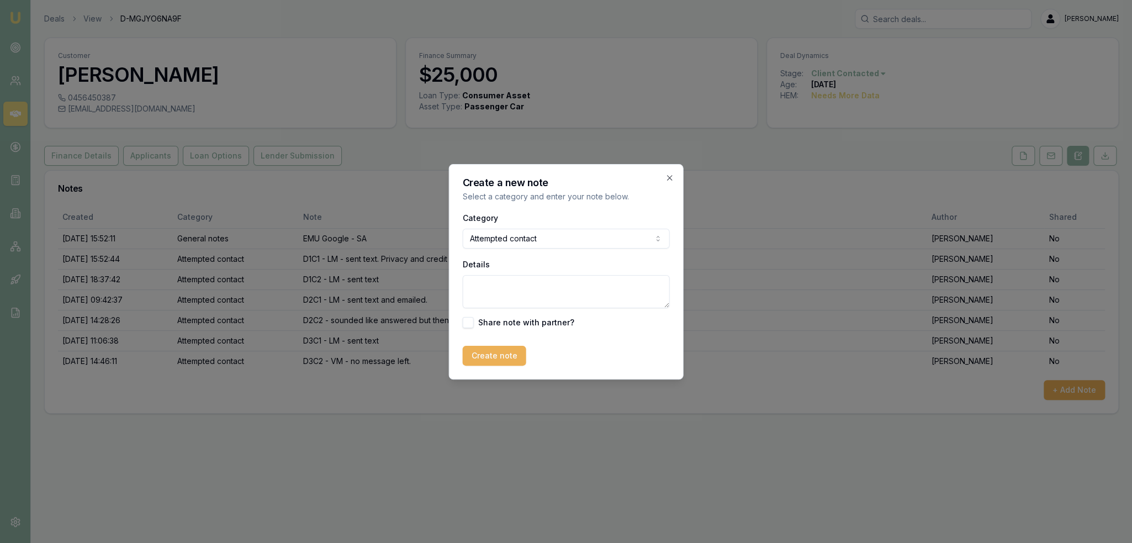
click at [504, 290] on textarea "Details" at bounding box center [566, 291] width 207 height 33
type textarea "D3C3 - LM - sent text."
click at [484, 353] on button "Create note" at bounding box center [494, 356] width 63 height 20
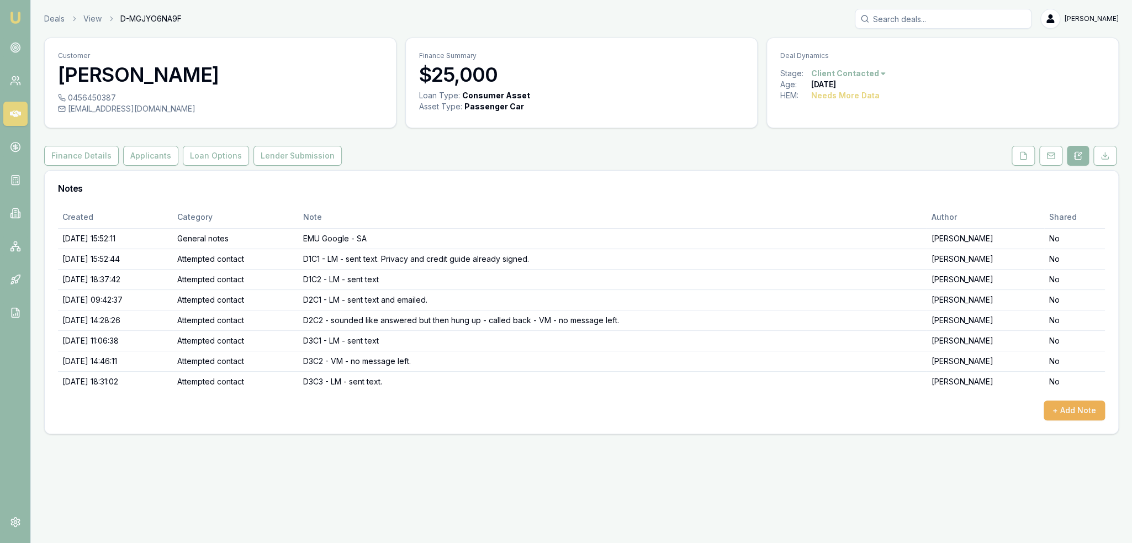
drag, startPoint x: 14, startPoint y: 17, endPoint x: 40, endPoint y: 6, distance: 28.4
click at [15, 17] on img at bounding box center [15, 17] width 13 height 13
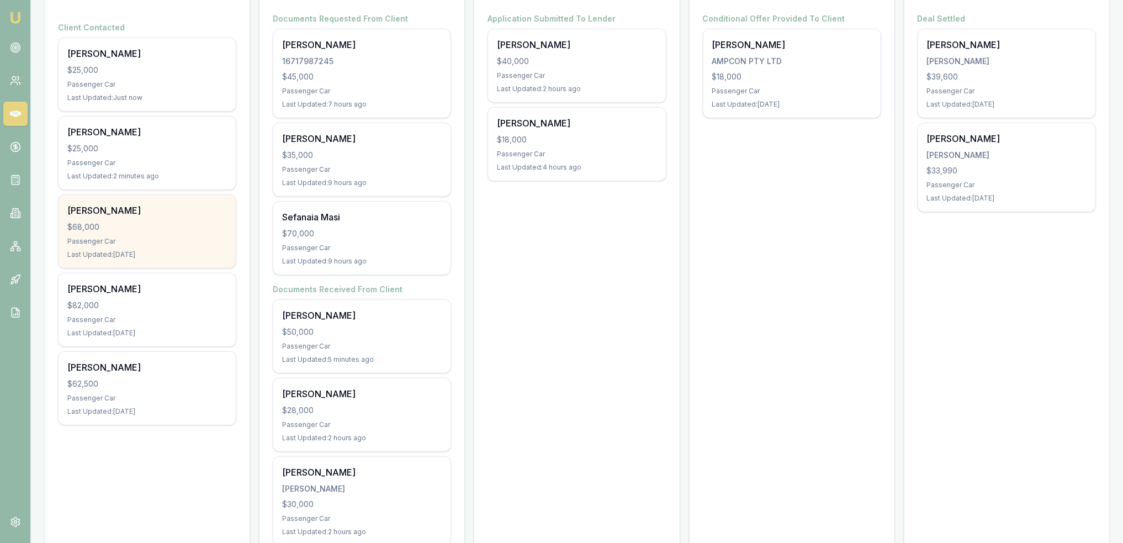
scroll to position [221, 0]
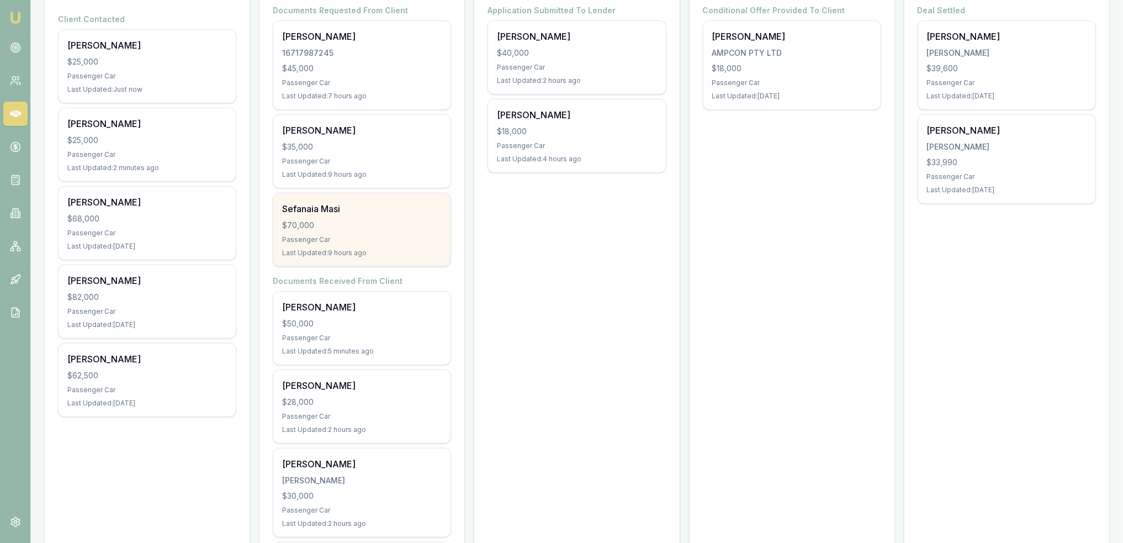
click at [364, 231] on div "Sefanaia Masi $70,000 Passenger Car Last Updated: 9 hours ago" at bounding box center [361, 229] width 177 height 73
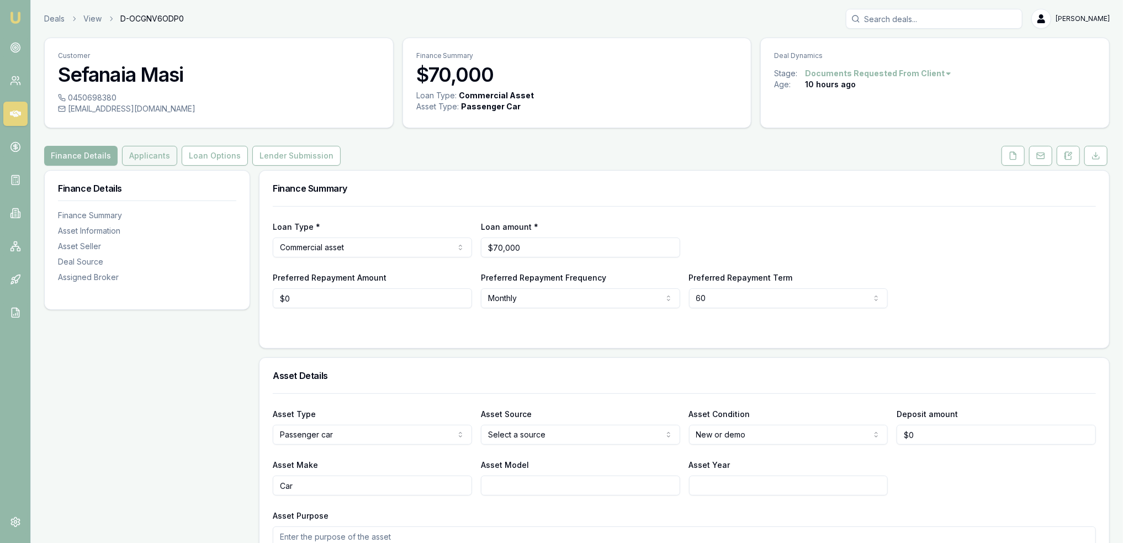
click at [129, 161] on button "Applicants" at bounding box center [149, 156] width 55 height 20
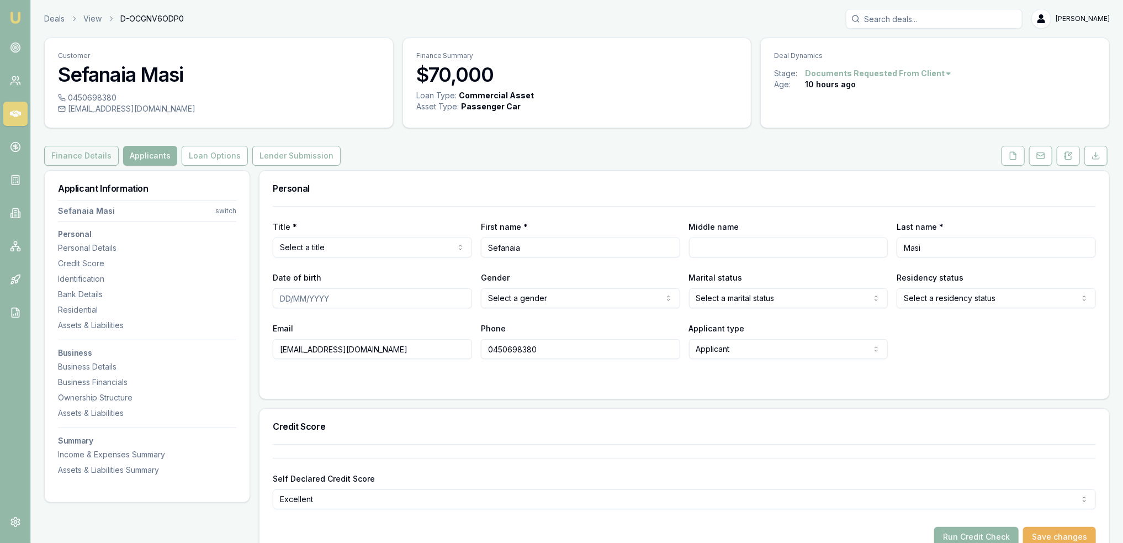
click at [81, 155] on button "Finance Details" at bounding box center [81, 156] width 75 height 20
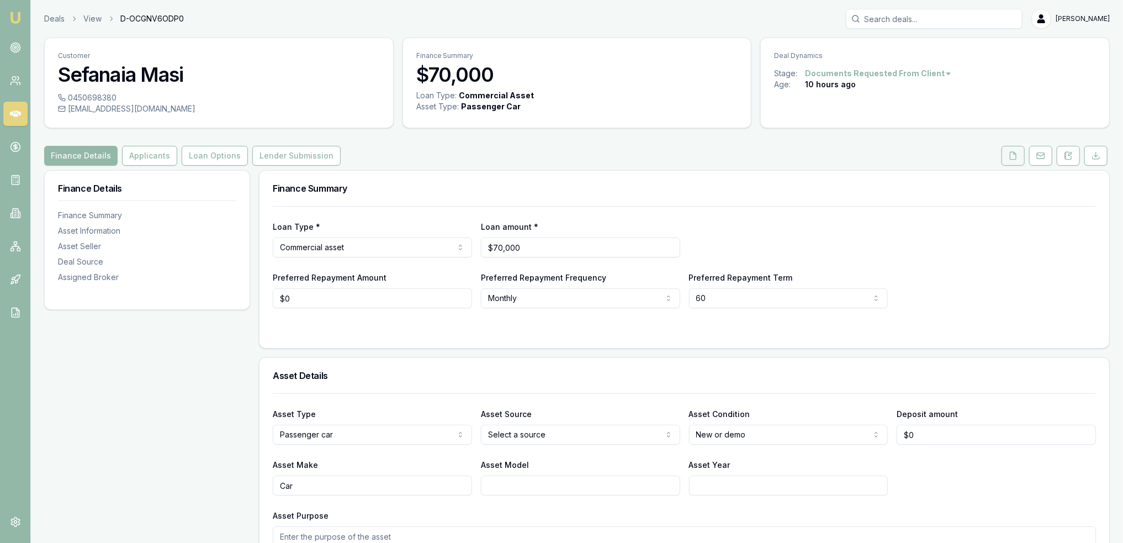
click at [1014, 152] on polyline at bounding box center [1015, 153] width 2 height 2
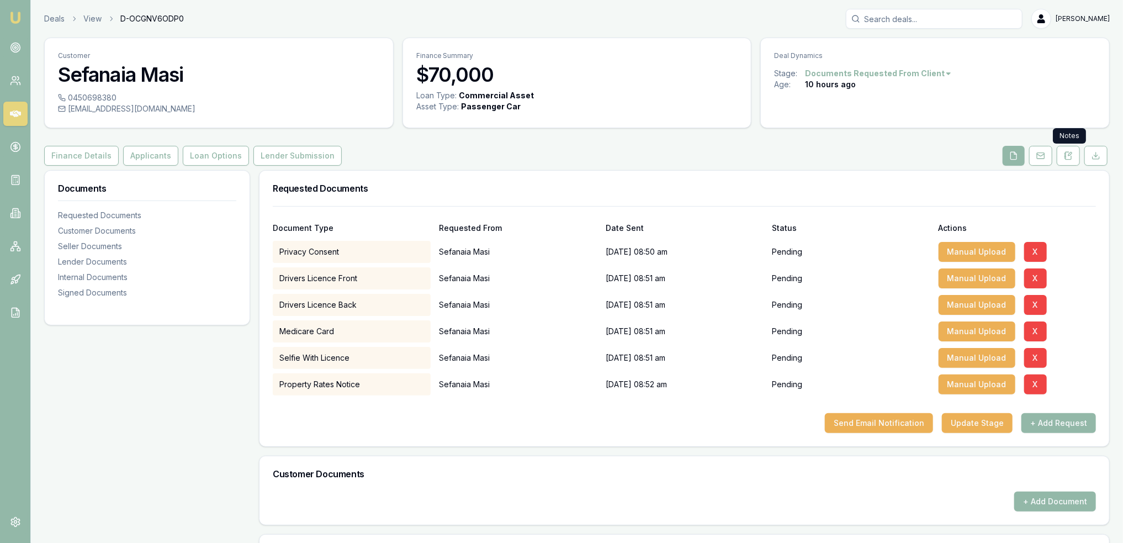
drag, startPoint x: 1068, startPoint y: 156, endPoint x: 868, endPoint y: 215, distance: 207.9
click at [1068, 156] on icon at bounding box center [1068, 155] width 9 height 9
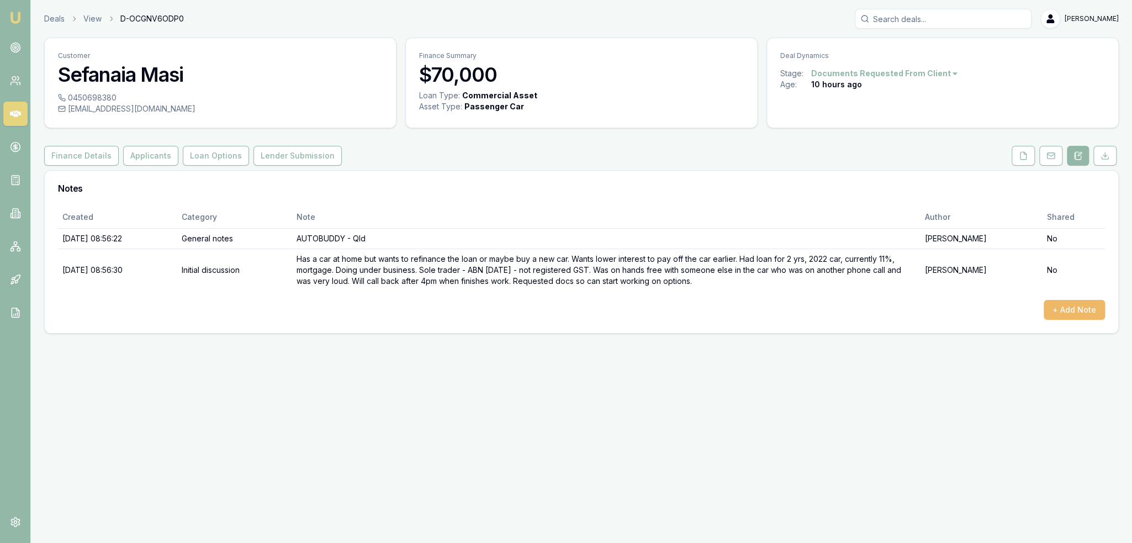
click at [1088, 314] on button "+ Add Note" at bounding box center [1073, 310] width 61 height 20
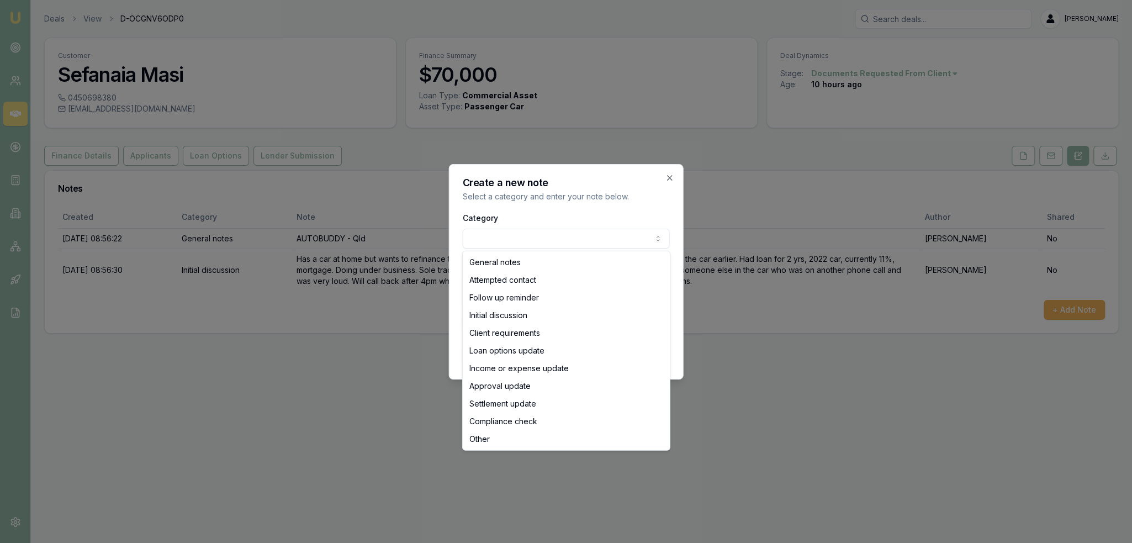
click at [536, 241] on body "Emu Broker Deals View D-OCGNV6ODP0 [PERSON_NAME] Toggle Menu Customer Sefanaia …" at bounding box center [566, 271] width 1132 height 543
select select "ATTEMPTED_CONTACT"
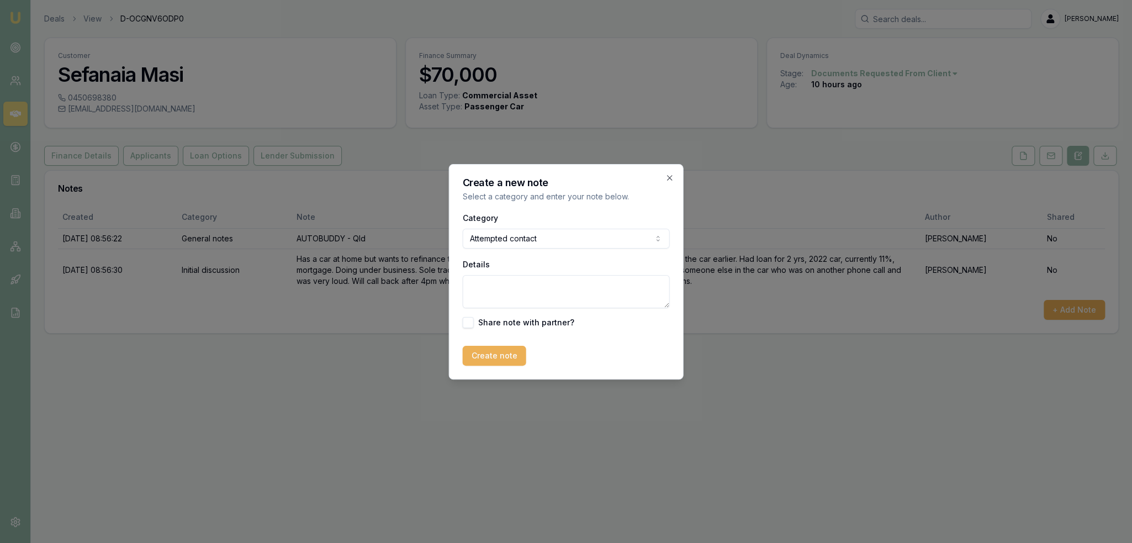
click at [516, 282] on textarea "Details" at bounding box center [566, 291] width 207 height 33
type textarea "answered the phone and hung up when I introduced myself. Called back and went t…"
click at [501, 358] on button "Create note" at bounding box center [494, 356] width 63 height 20
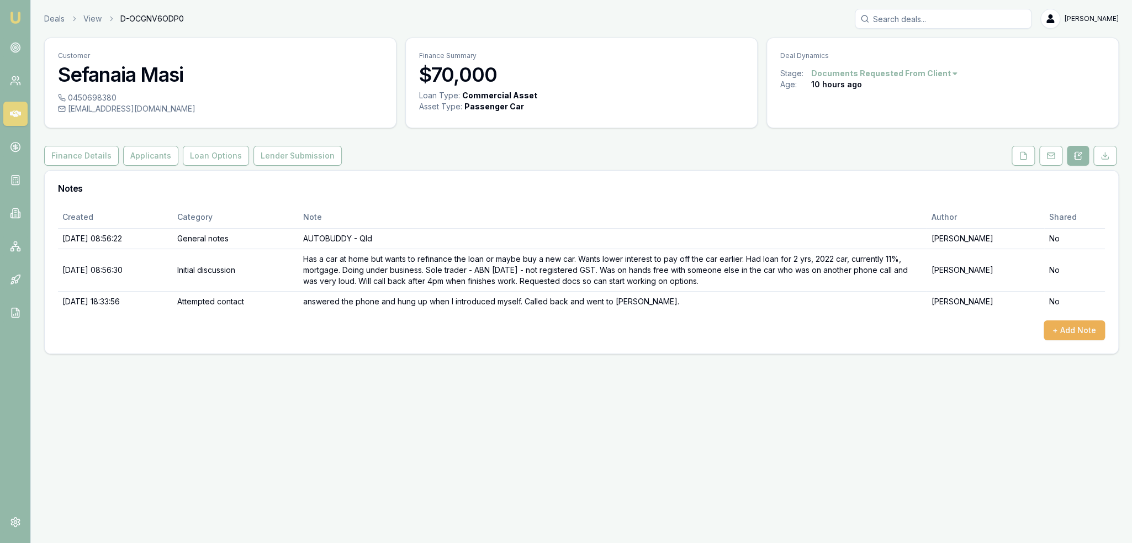
click at [17, 17] on img at bounding box center [15, 17] width 13 height 13
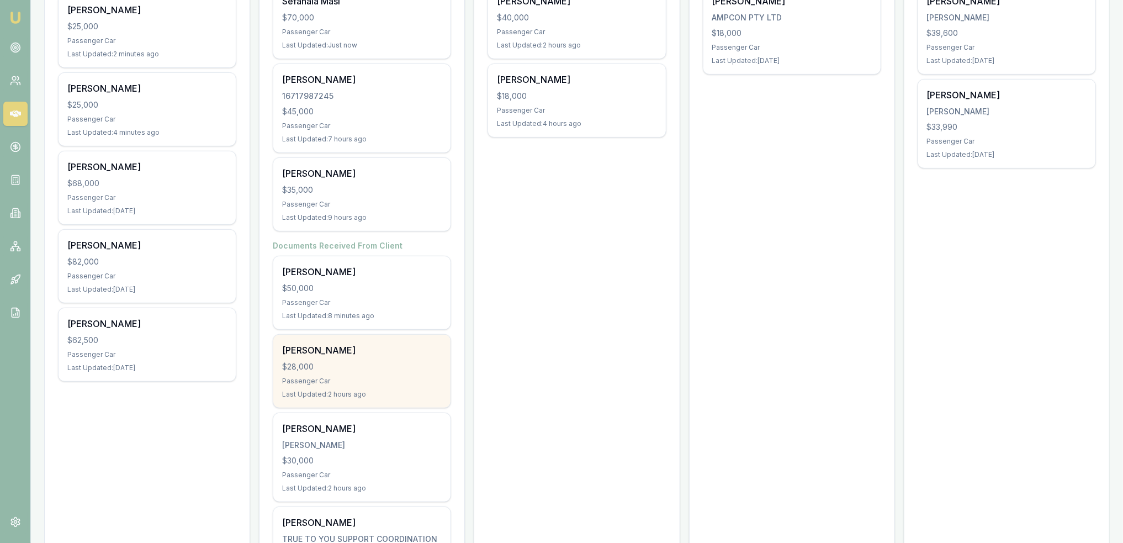
scroll to position [276, 0]
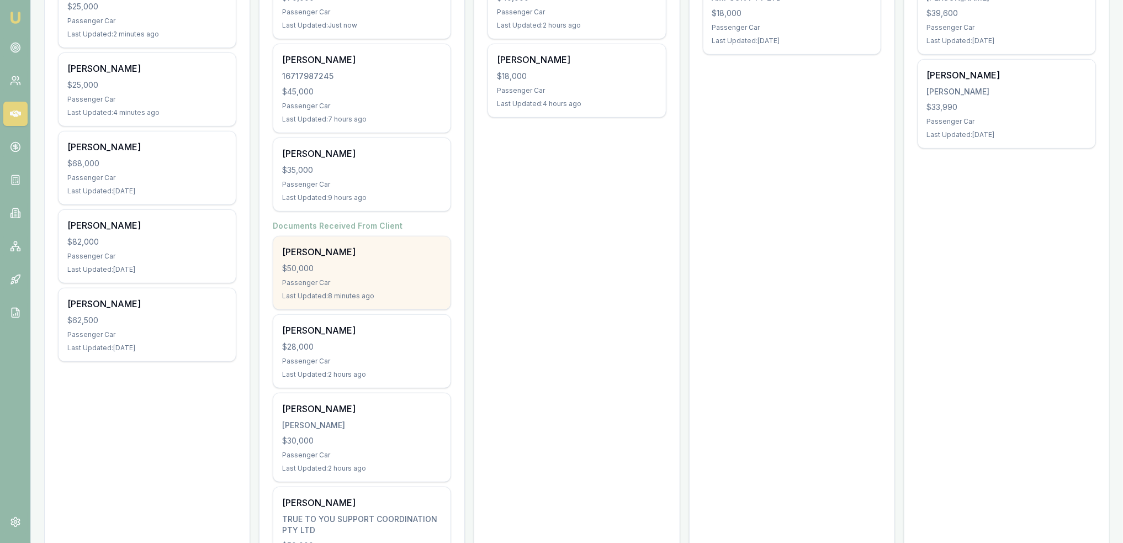
click at [373, 278] on div "Passenger Car" at bounding box center [362, 282] width 160 height 9
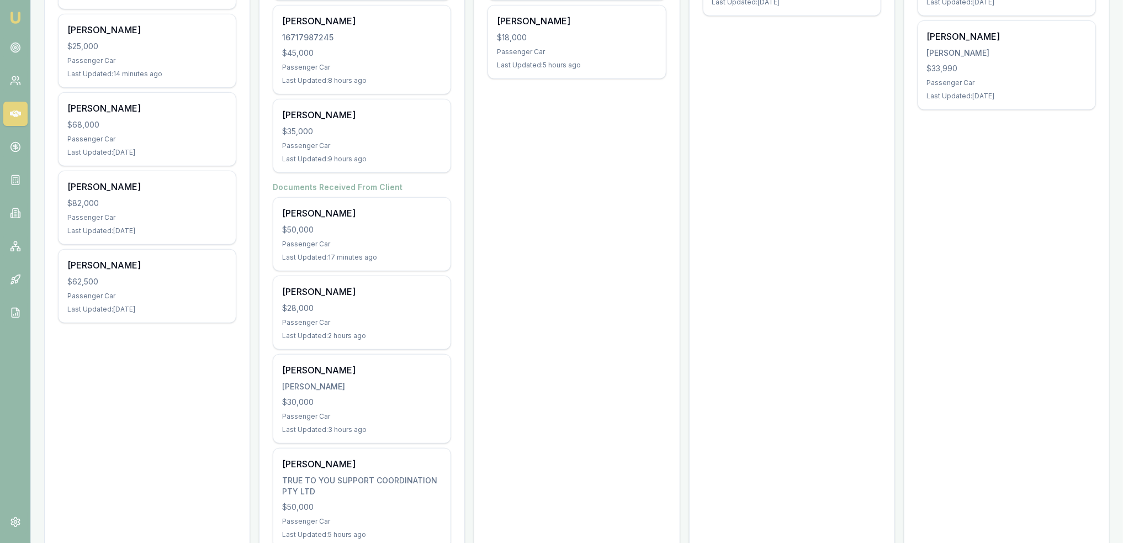
scroll to position [331, 0]
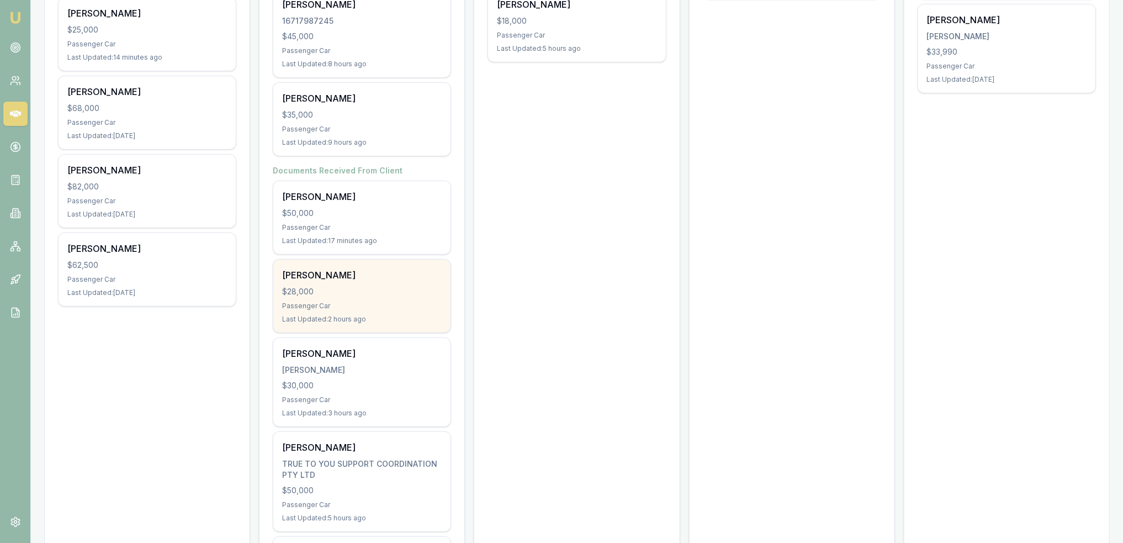
click at [378, 298] on div "[PERSON_NAME] $28,000 Passenger Car Last Updated: 2 hours ago" at bounding box center [361, 295] width 177 height 73
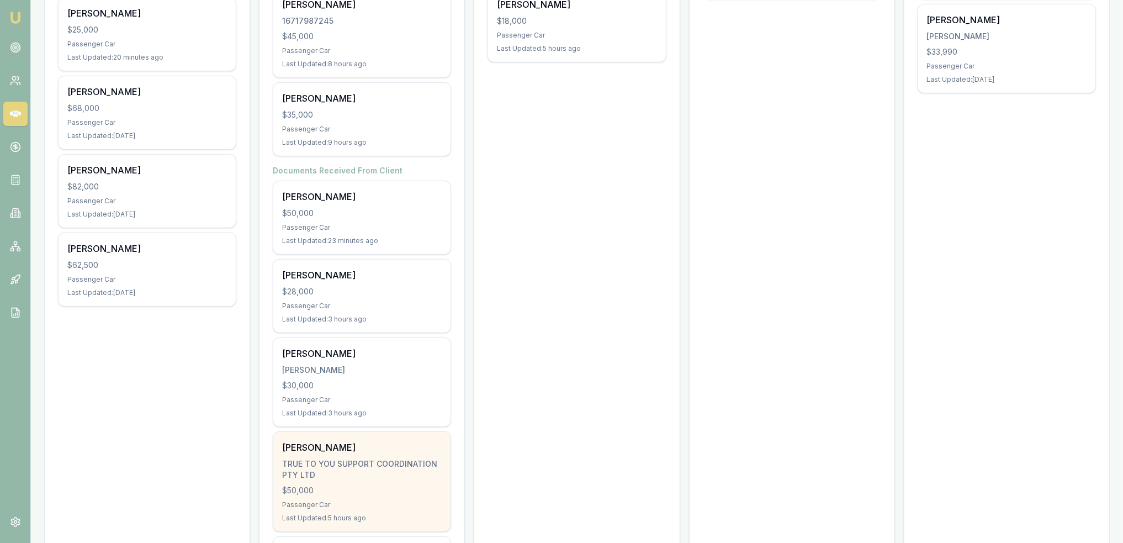
click at [354, 480] on div "Danni Bellamy TRUE TO YOU SUPPORT COORDINATION PTY LTD $50,000 Passenger Car La…" at bounding box center [361, 481] width 177 height 99
click at [350, 476] on div "TRUE TO YOU SUPPORT COORDINATION PTY LTD" at bounding box center [362, 469] width 160 height 22
click at [339, 465] on div "TRUE TO YOU SUPPORT COORDINATION PTY LTD" at bounding box center [362, 469] width 160 height 22
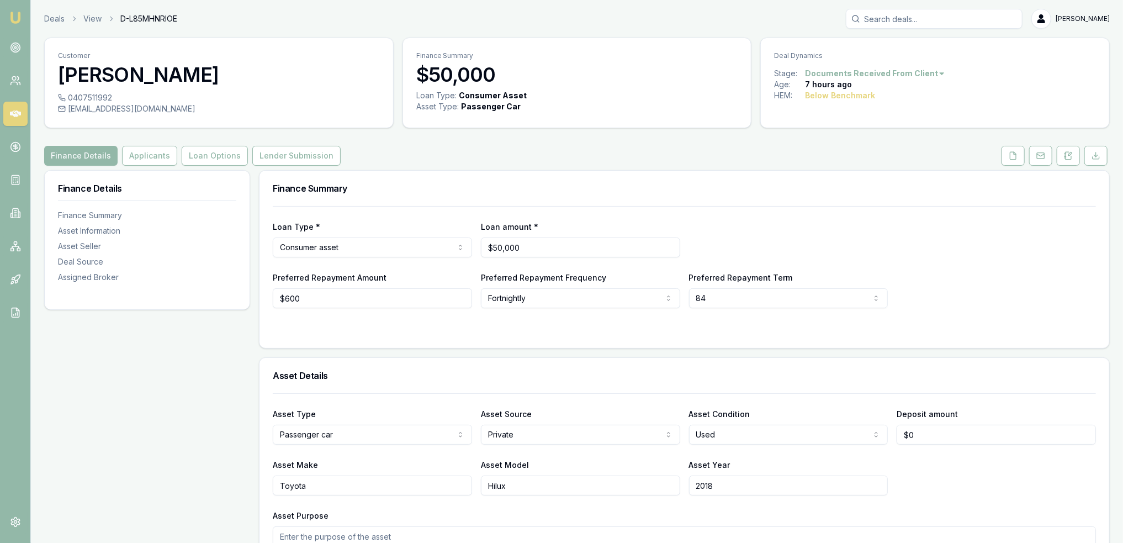
drag, startPoint x: 77, startPoint y: 110, endPoint x: 191, endPoint y: 110, distance: 114.3
click at [191, 110] on div "charlottelouisemate@hotmail.com" at bounding box center [219, 108] width 322 height 11
drag, startPoint x: 1018, startPoint y: 159, endPoint x: 992, endPoint y: 173, distance: 29.7
click at [1018, 159] on icon at bounding box center [1013, 155] width 9 height 9
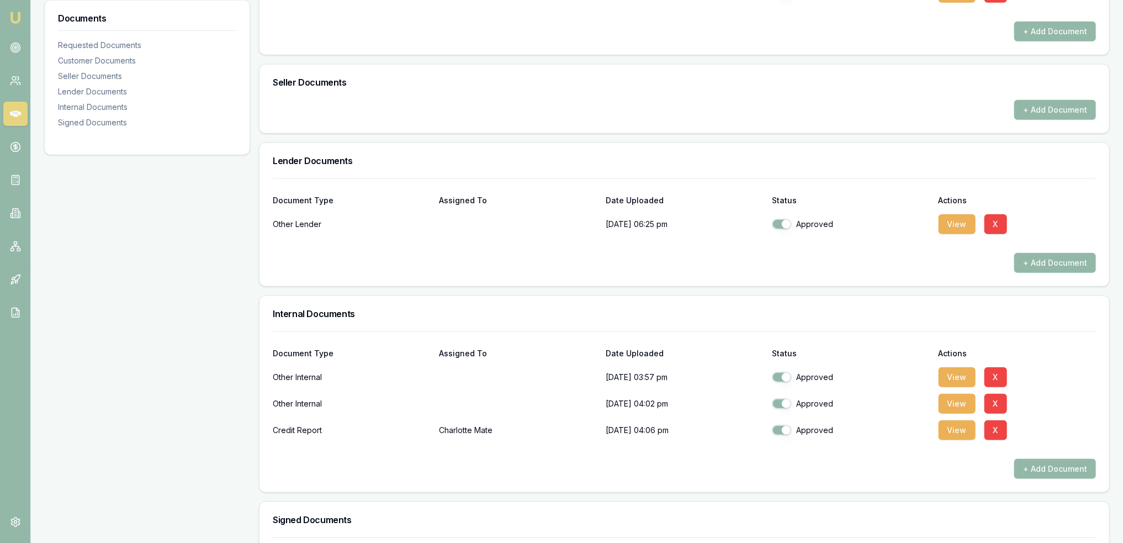
scroll to position [636, 0]
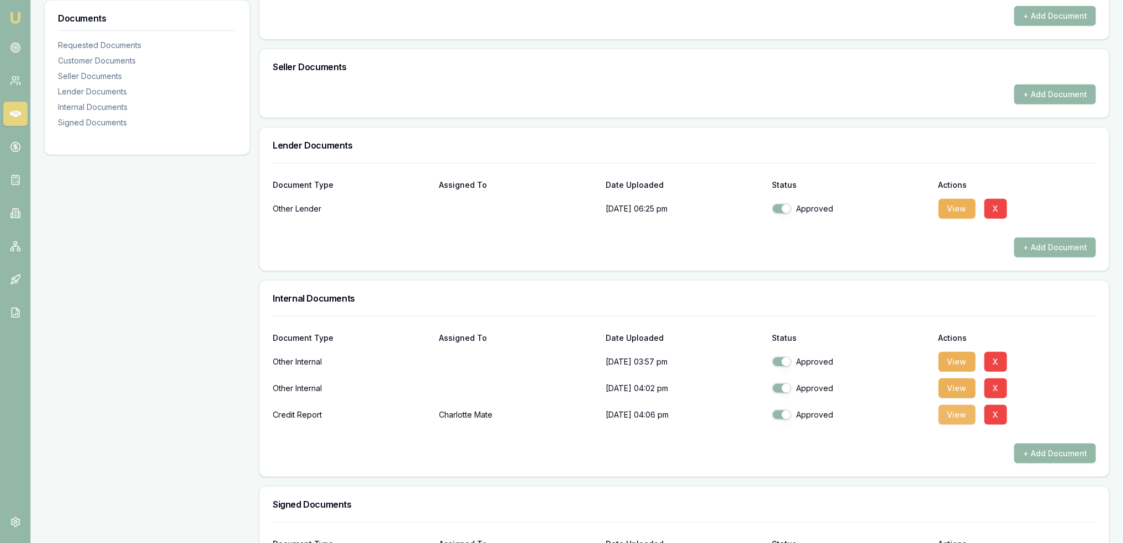
click at [962, 417] on button "View" at bounding box center [957, 415] width 37 height 20
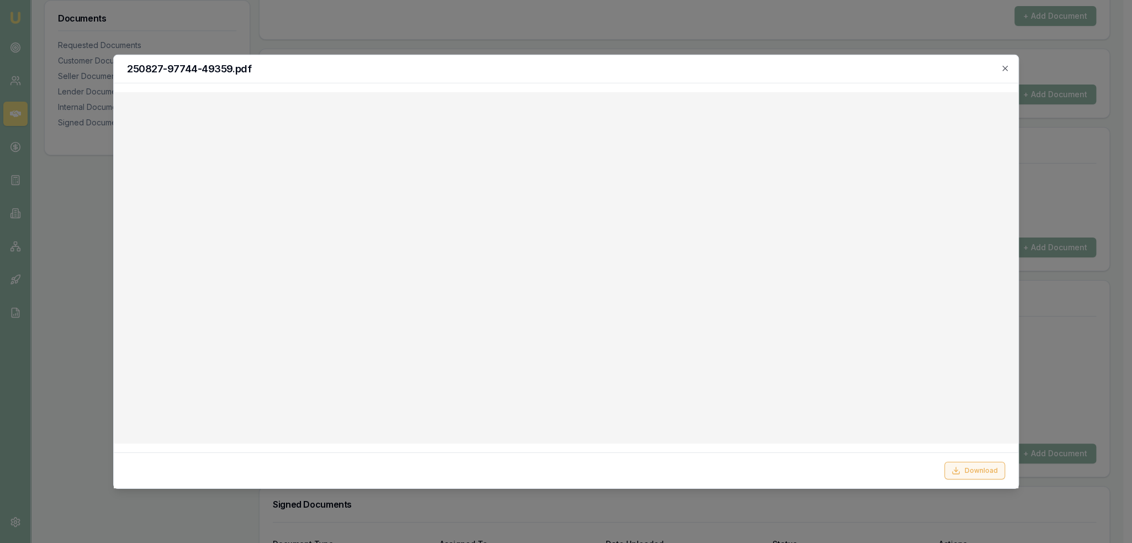
click at [980, 465] on button "Download" at bounding box center [974, 471] width 61 height 18
click at [1004, 64] on icon "button" at bounding box center [1004, 67] width 9 height 9
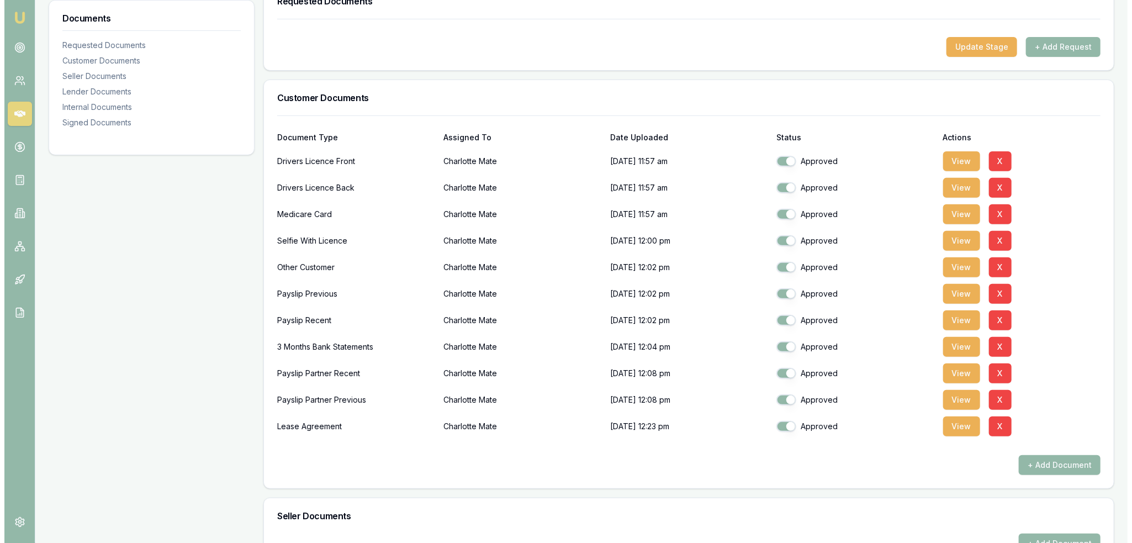
scroll to position [0, 0]
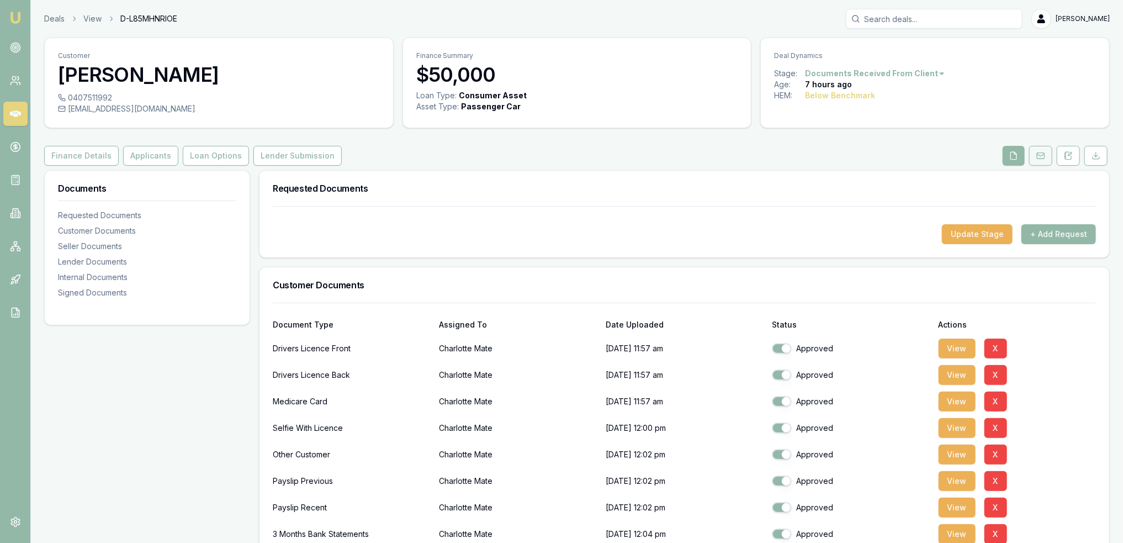
click at [1069, 155] on icon at bounding box center [1069, 153] width 3 height 3
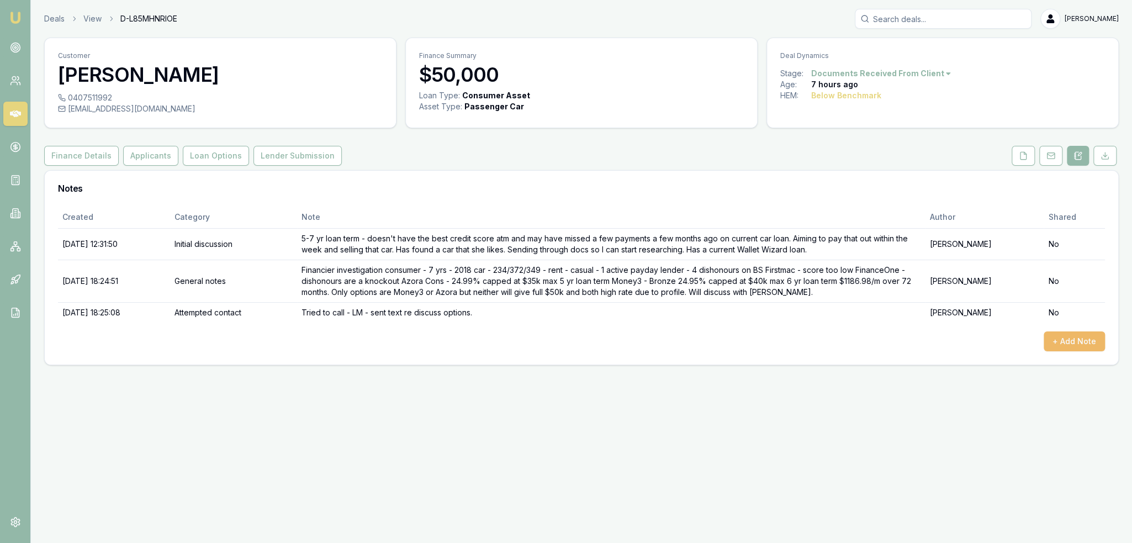
click at [1080, 343] on button "+ Add Note" at bounding box center [1073, 341] width 61 height 20
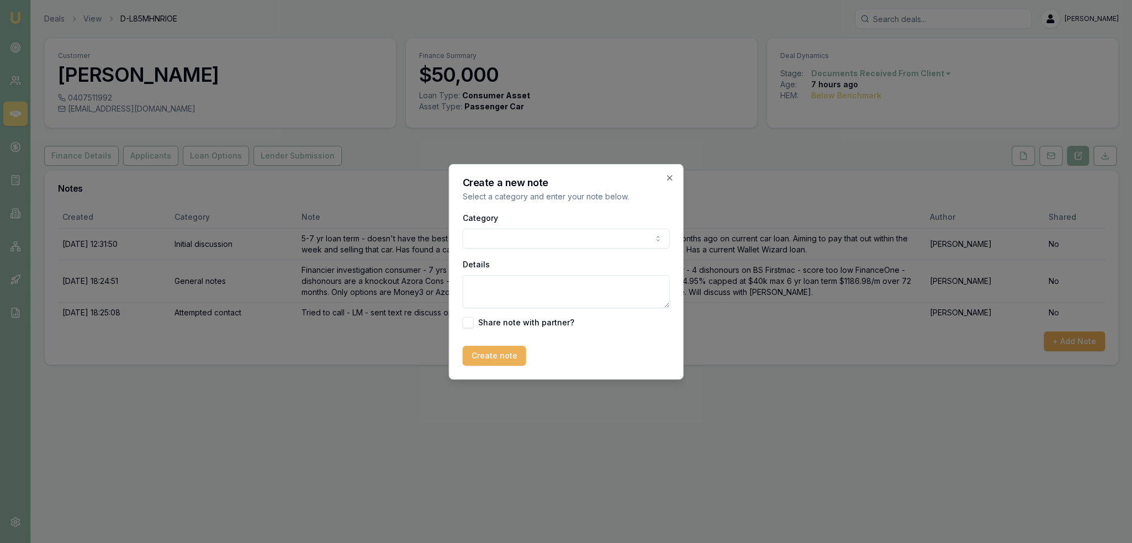
click at [541, 242] on body "Emu Broker Deals View D-L85MHNRIOE Robyn Adams Toggle Menu Customer Charlotte M…" at bounding box center [566, 271] width 1132 height 543
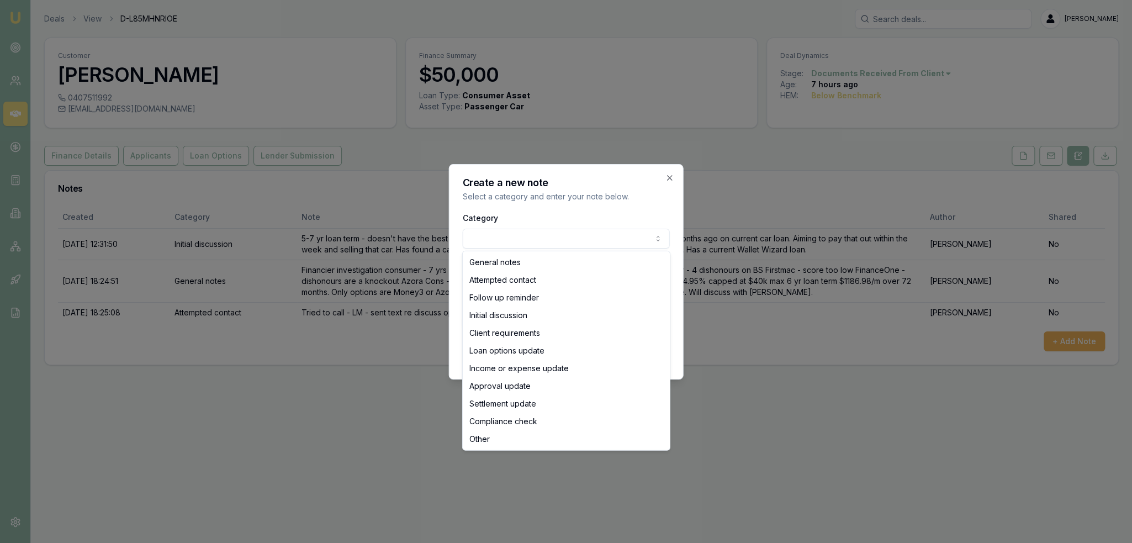
select select "LOAN_OPTIONS_UPDATE"
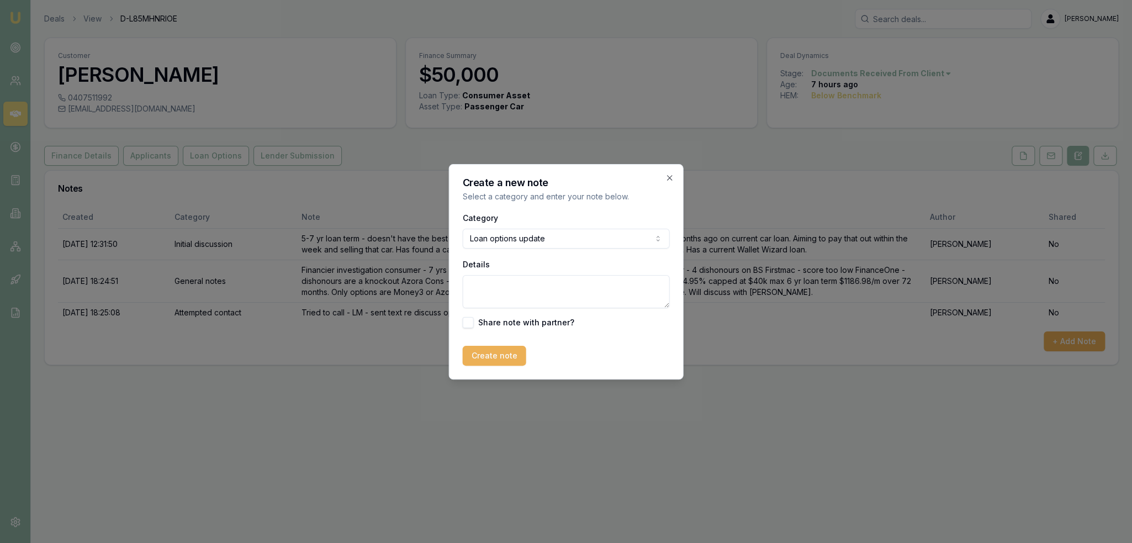
click at [517, 285] on textarea "Details" at bounding box center [566, 291] width 207 height 33
type textarea "Discussed options with Charlotte. Said she will probably take whatever she can …"
click at [497, 359] on button "Create note" at bounding box center [494, 356] width 63 height 20
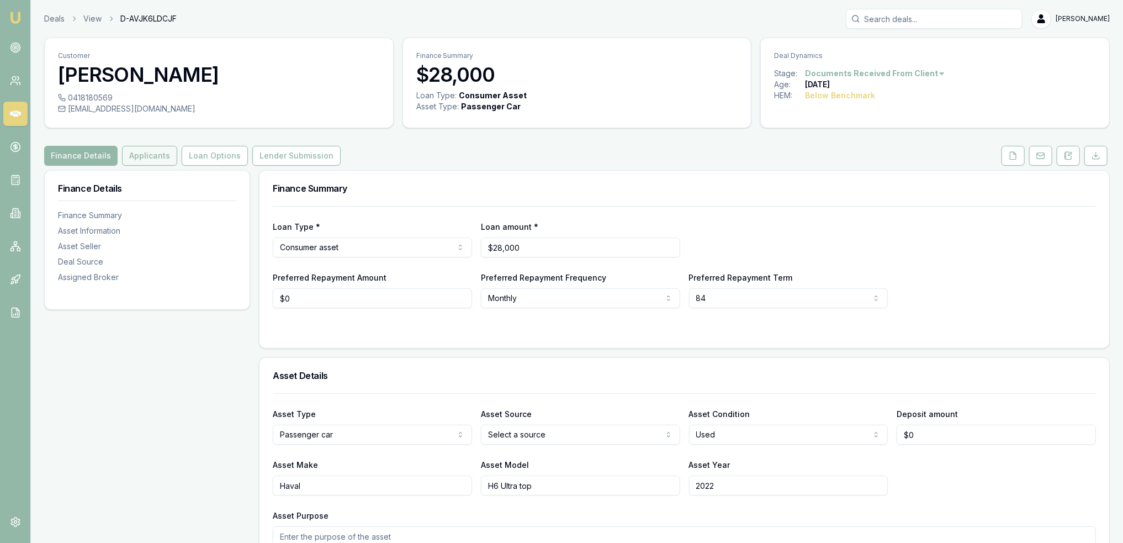
click at [142, 160] on button "Applicants" at bounding box center [149, 156] width 55 height 20
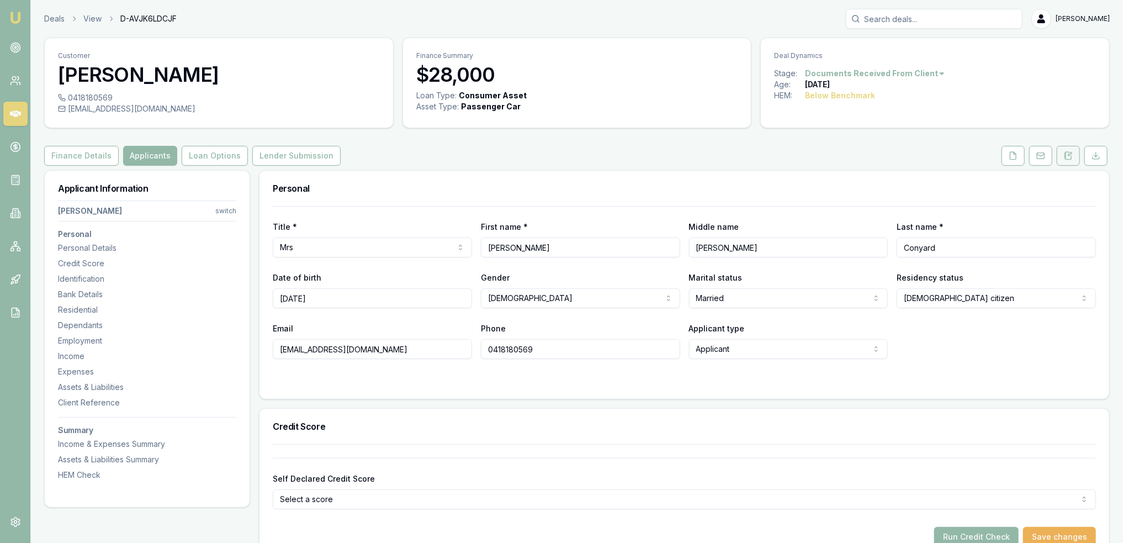
click at [1070, 155] on icon at bounding box center [1069, 153] width 3 height 3
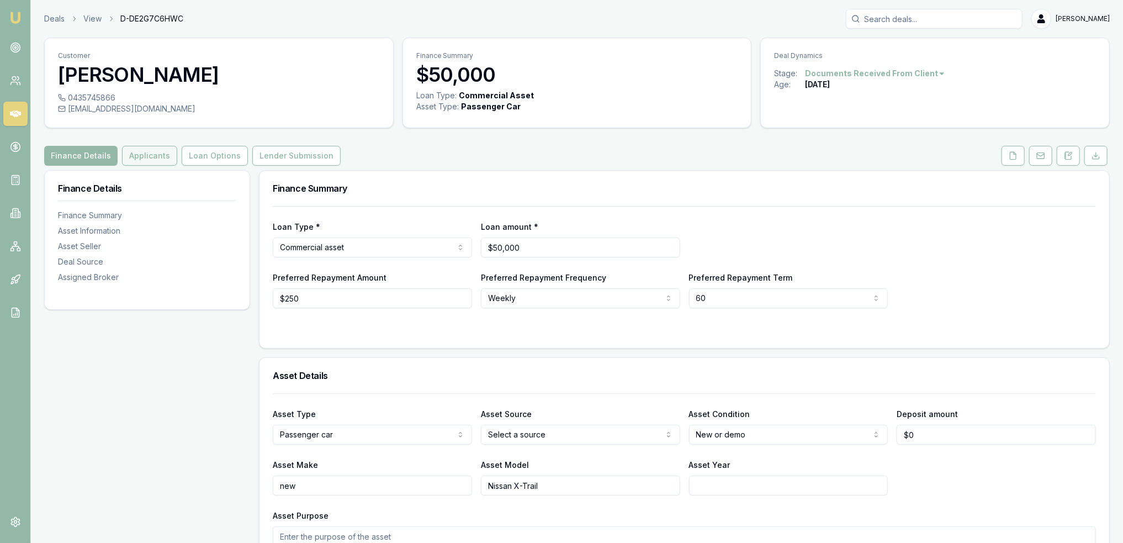
click at [137, 153] on button "Applicants" at bounding box center [149, 156] width 55 height 20
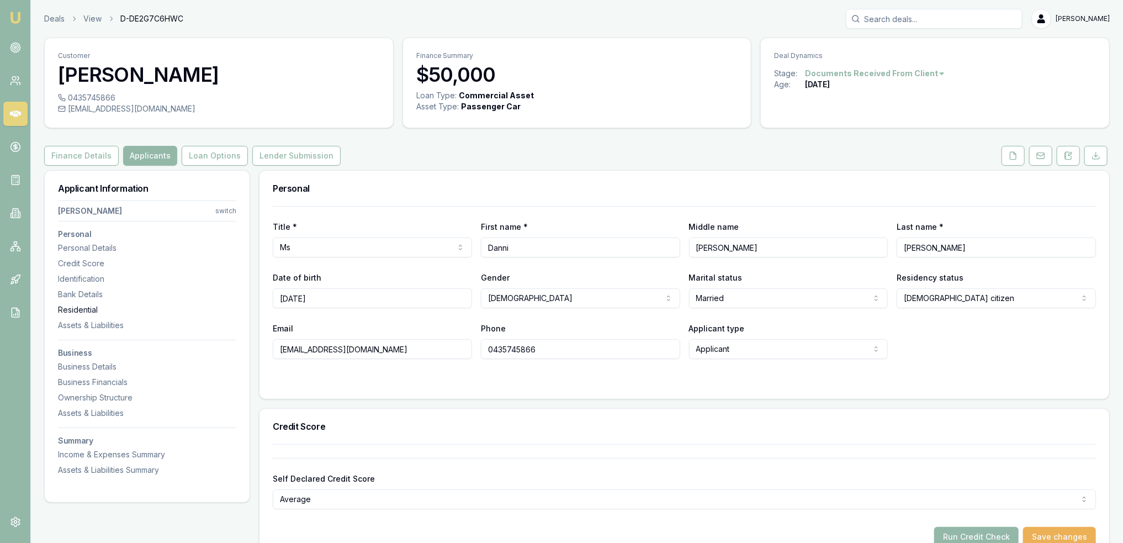
click at [78, 309] on div "Residential" at bounding box center [147, 309] width 178 height 11
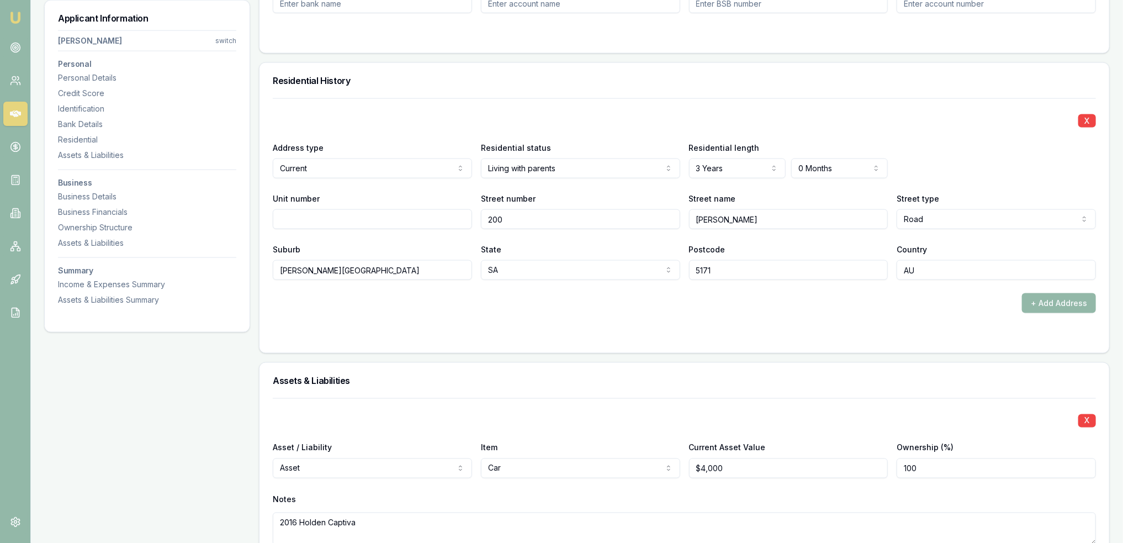
scroll to position [1062, 0]
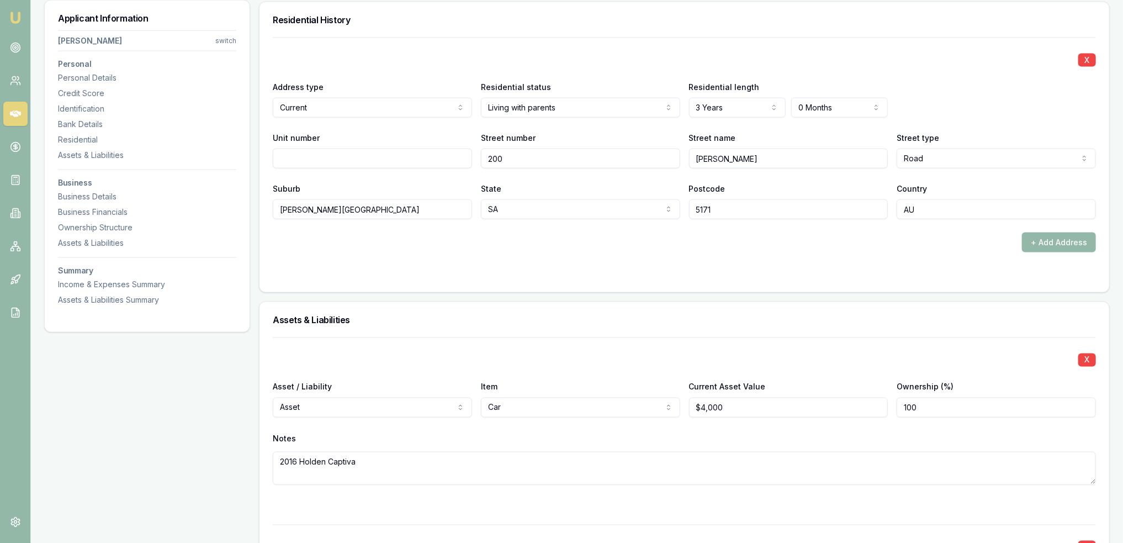
click at [527, 158] on input "200" at bounding box center [580, 159] width 199 height 20
type input "219"
click at [398, 261] on form "X Address type Current Current Previous Residential status Living with parents …" at bounding box center [684, 158] width 823 height 241
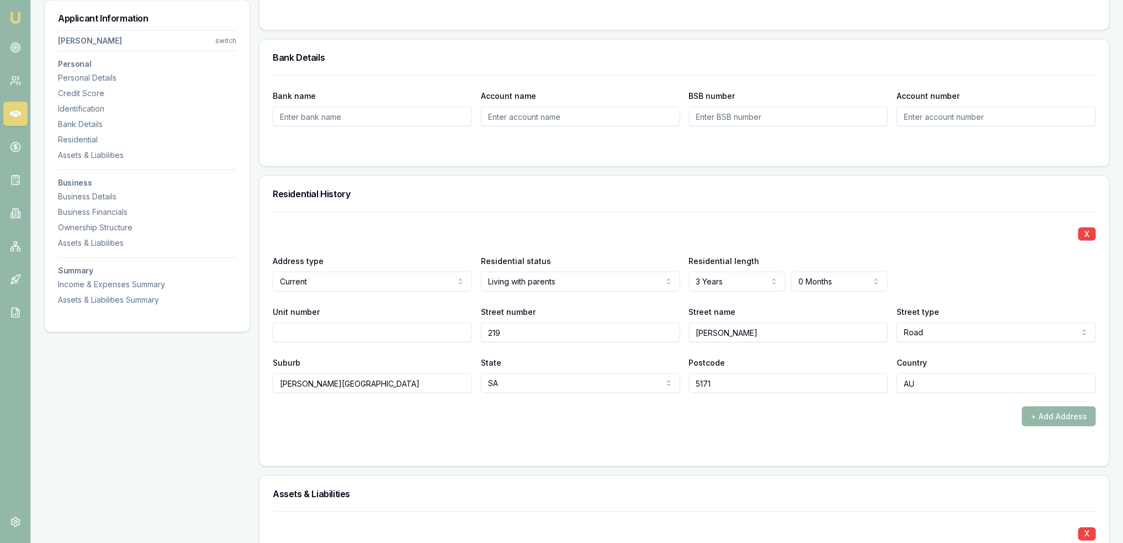
scroll to position [731, 0]
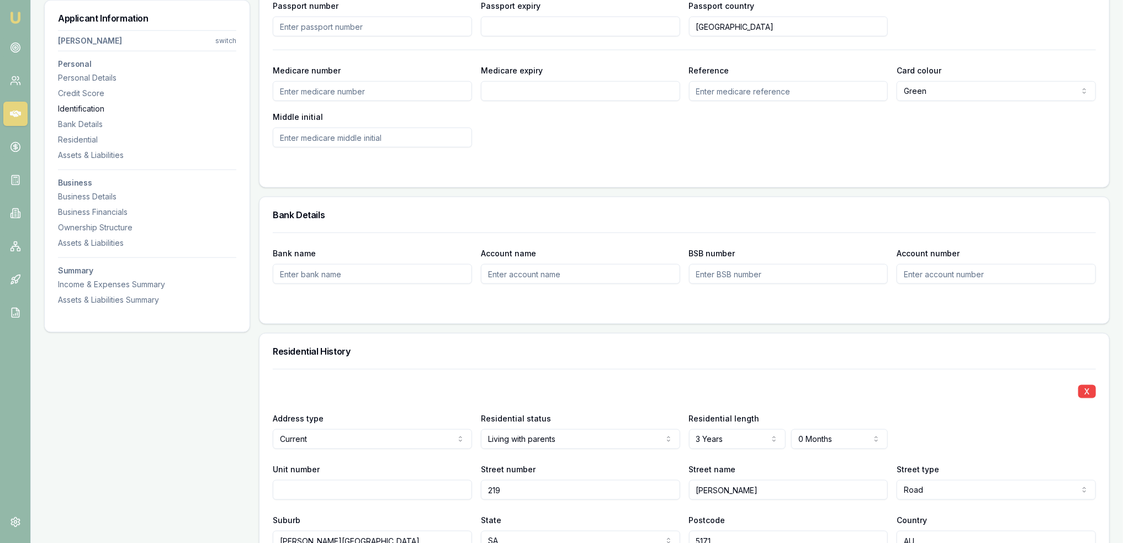
drag, startPoint x: 105, startPoint y: 112, endPoint x: 112, endPoint y: 118, distance: 8.6
click at [105, 112] on div "Identification" at bounding box center [147, 108] width 178 height 11
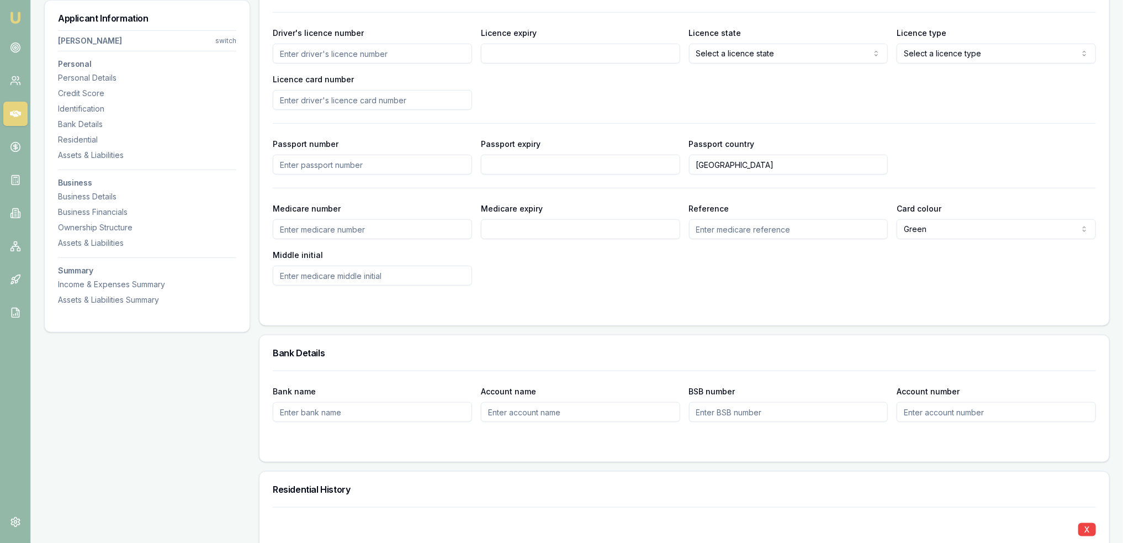
scroll to position [568, 0]
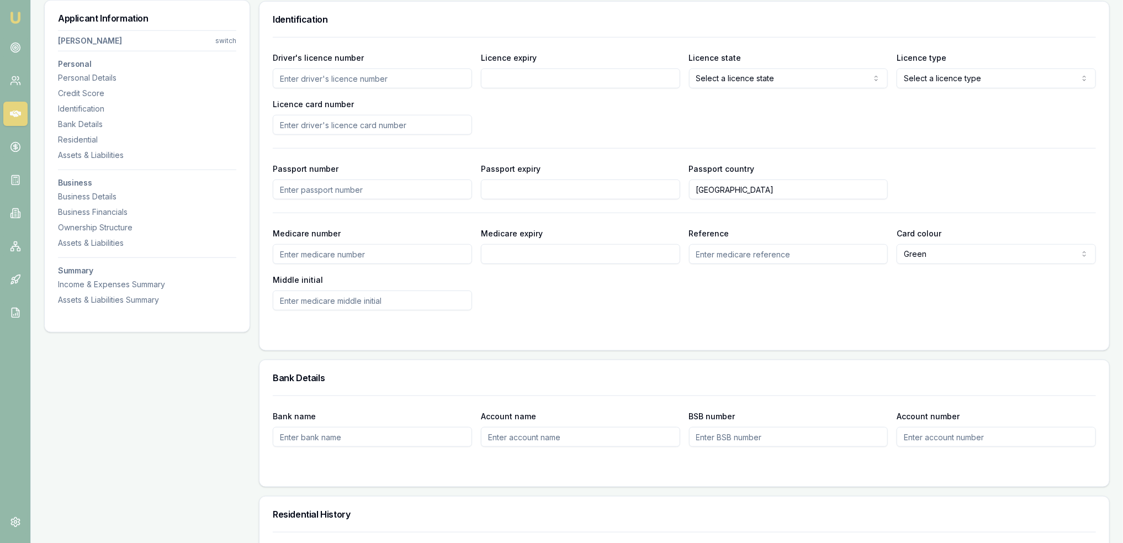
click at [342, 124] on input "Licence card number" at bounding box center [372, 125] width 199 height 20
type input "D02234823"
click at [565, 116] on div "Driver's licence number Licence expiry Licence state Select a licence state NSW…" at bounding box center [684, 93] width 823 height 84
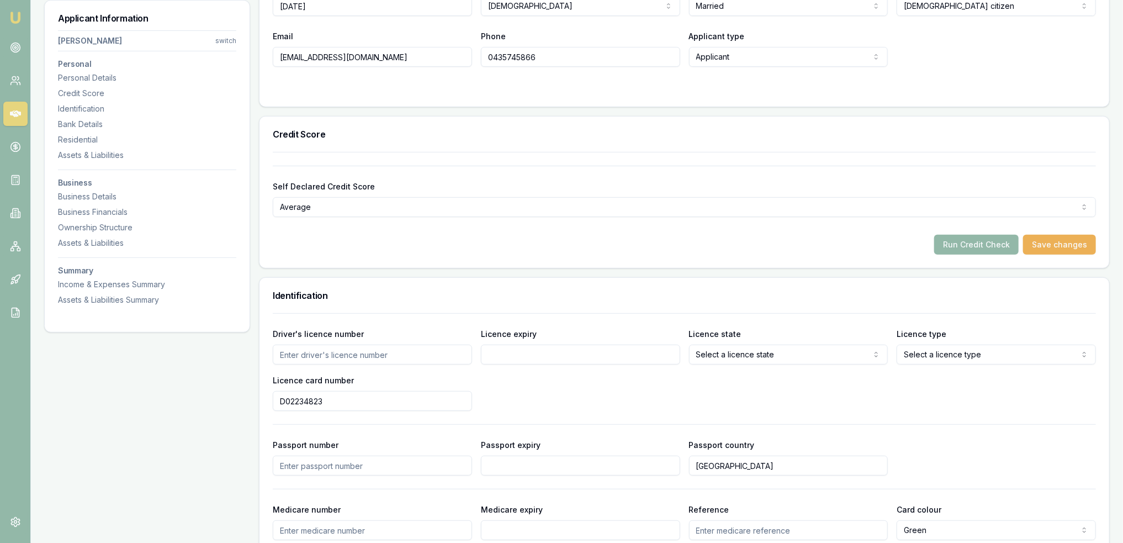
click at [361, 351] on input "Driver's licence number" at bounding box center [372, 355] width 199 height 20
type input "c"
type input "CB5099"
type input "23/03/2027"
select select "SA"
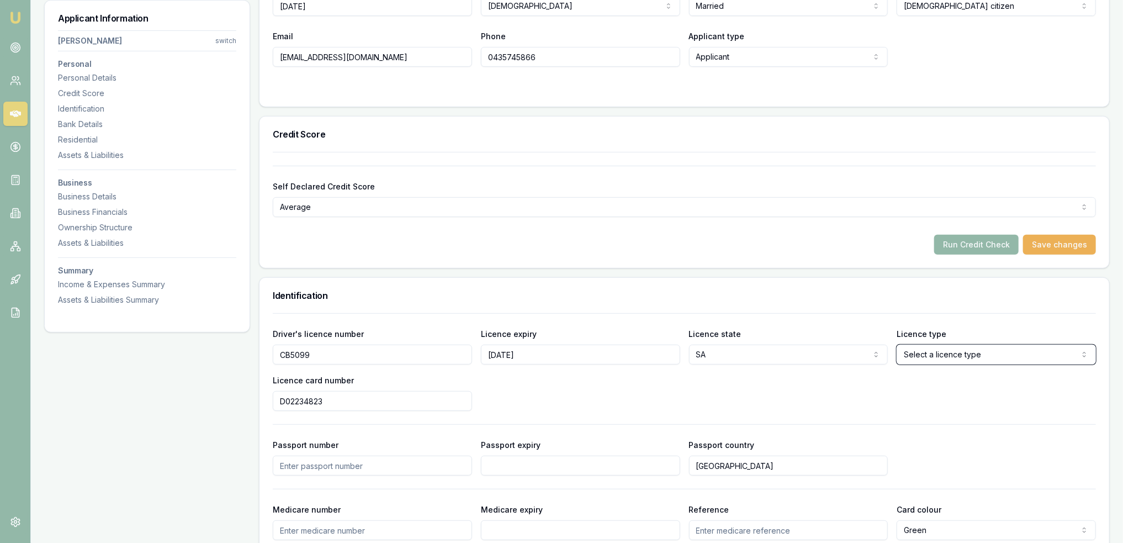
select select "OPEN_LICENCE"
click at [1006, 401] on div "Driver's licence number CB5099 Licence expiry 23/03/2027 Licence state SA NSW V…" at bounding box center [684, 369] width 823 height 84
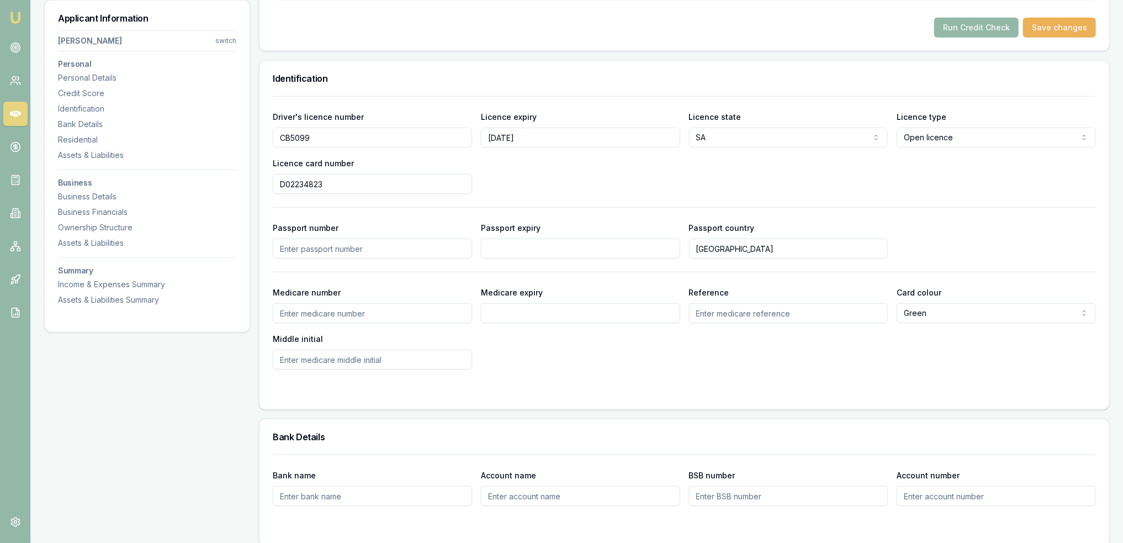
scroll to position [513, 0]
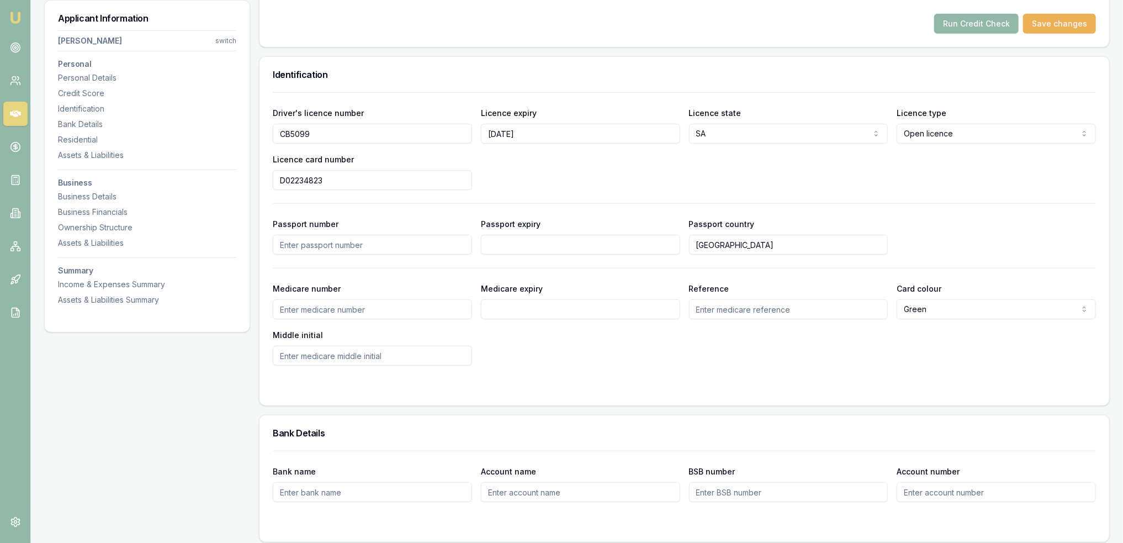
click at [635, 130] on input "23/03/2027" at bounding box center [580, 134] width 199 height 20
click at [629, 167] on div "Driver's licence number CB5099 Licence expiry 23/03/2027 Licence state SA NSW V…" at bounding box center [684, 148] width 823 height 84
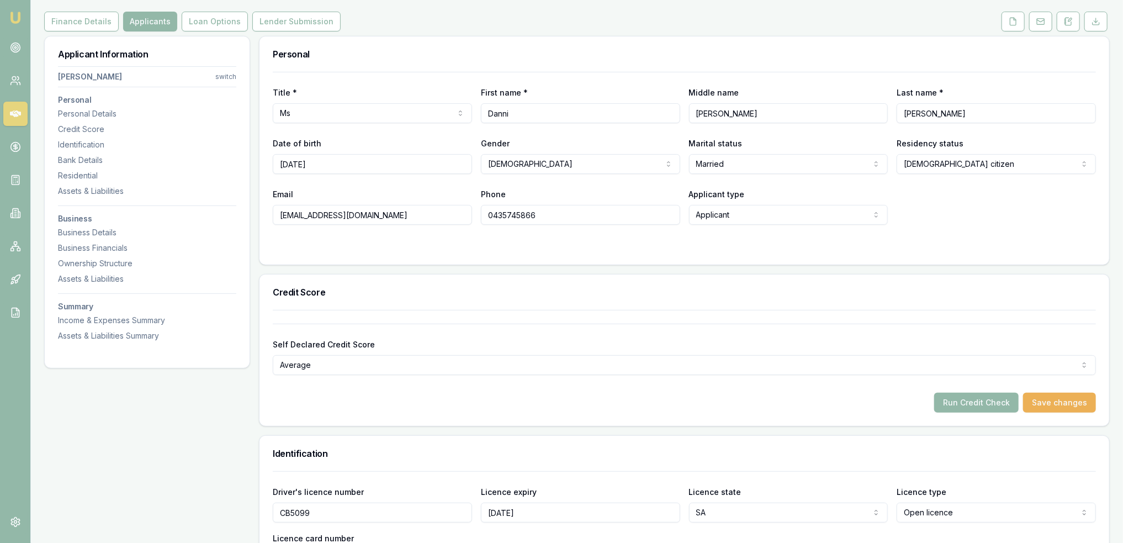
scroll to position [126, 0]
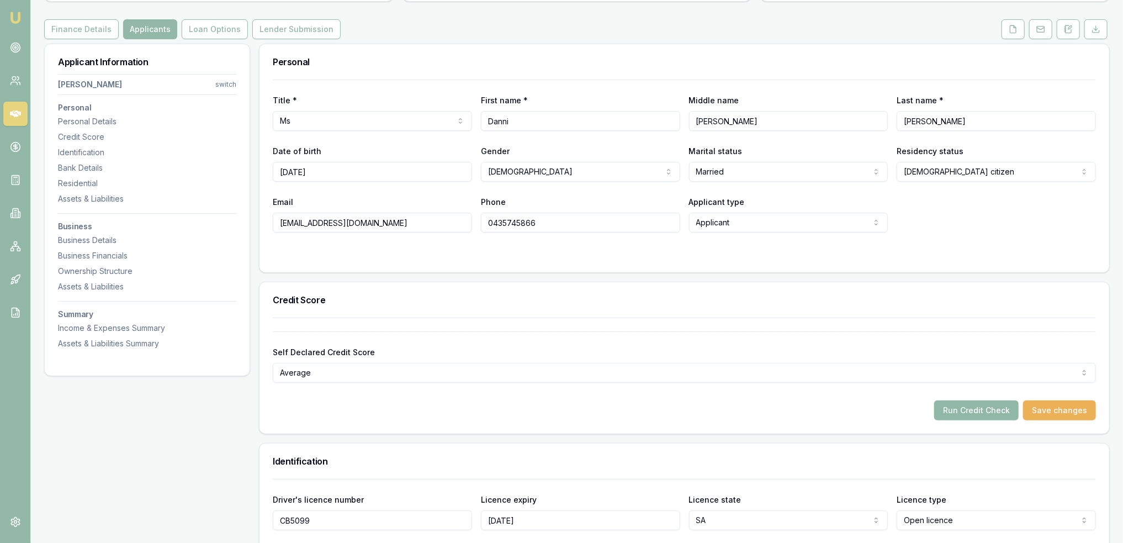
click at [958, 407] on button "Run Credit Check" at bounding box center [976, 410] width 84 height 20
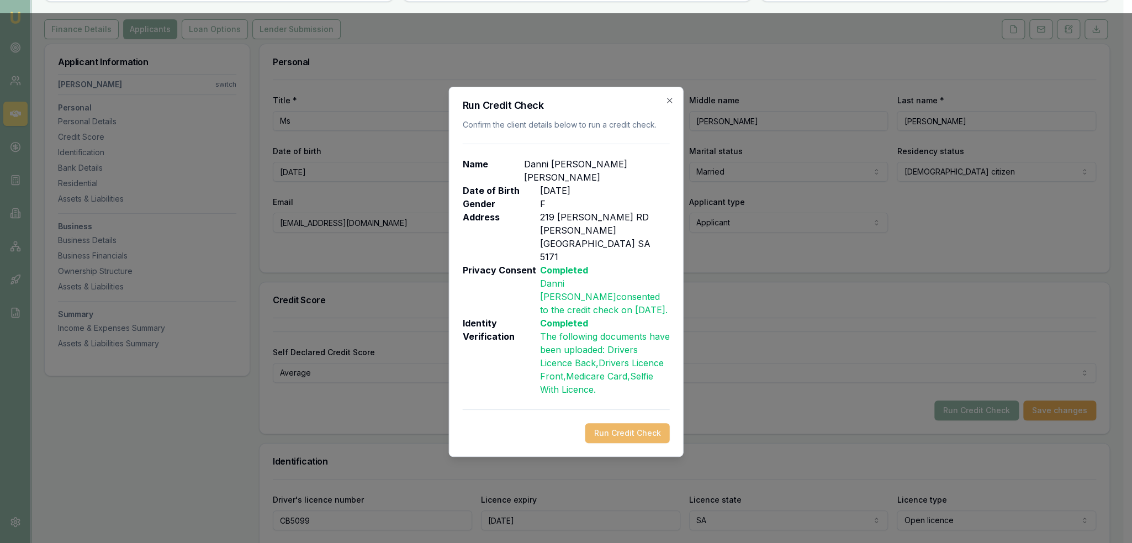
click at [641, 423] on button "Run Credit Check" at bounding box center [627, 433] width 84 height 20
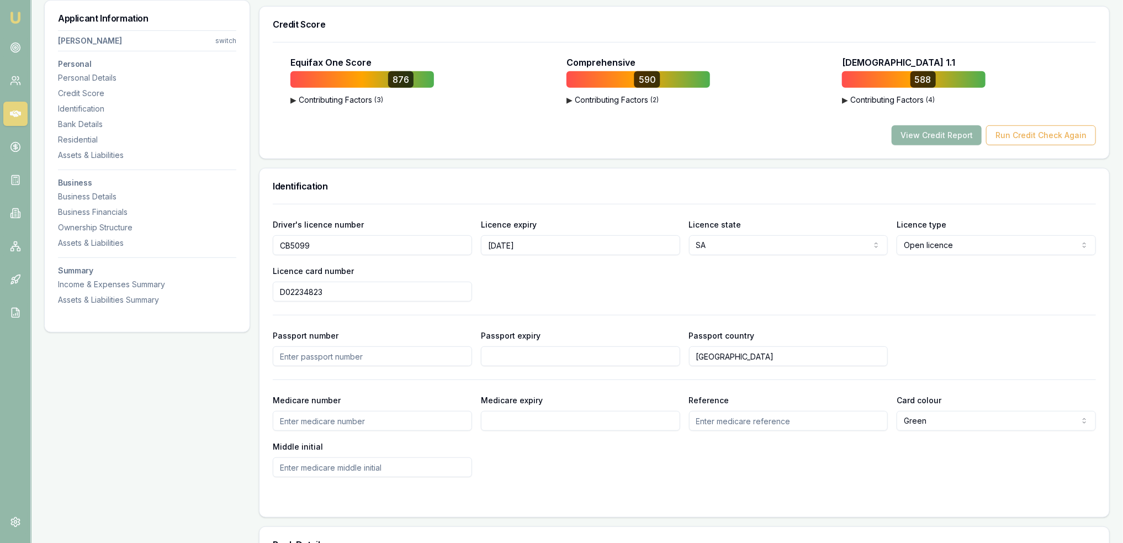
scroll to position [402, 0]
click at [415, 414] on input "Medicare number" at bounding box center [372, 420] width 199 height 20
type input "5146471665"
type input "04/2030"
type input "1"
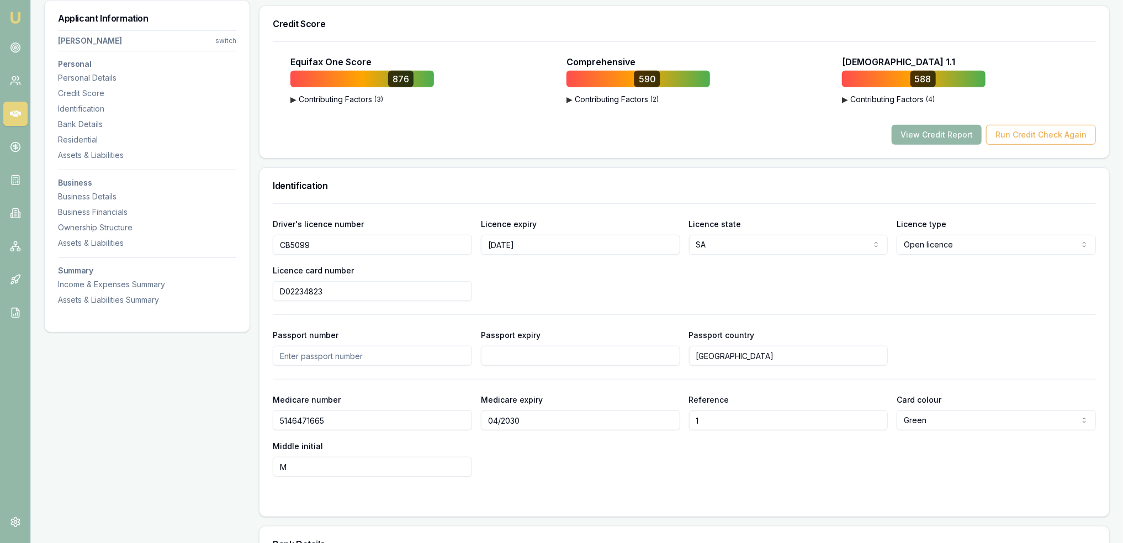
type input "M"
click at [956, 458] on div "Medicare number 5146471665 Medicare expiry 04/2030 Reference 1 Card colour Gree…" at bounding box center [684, 435] width 823 height 84
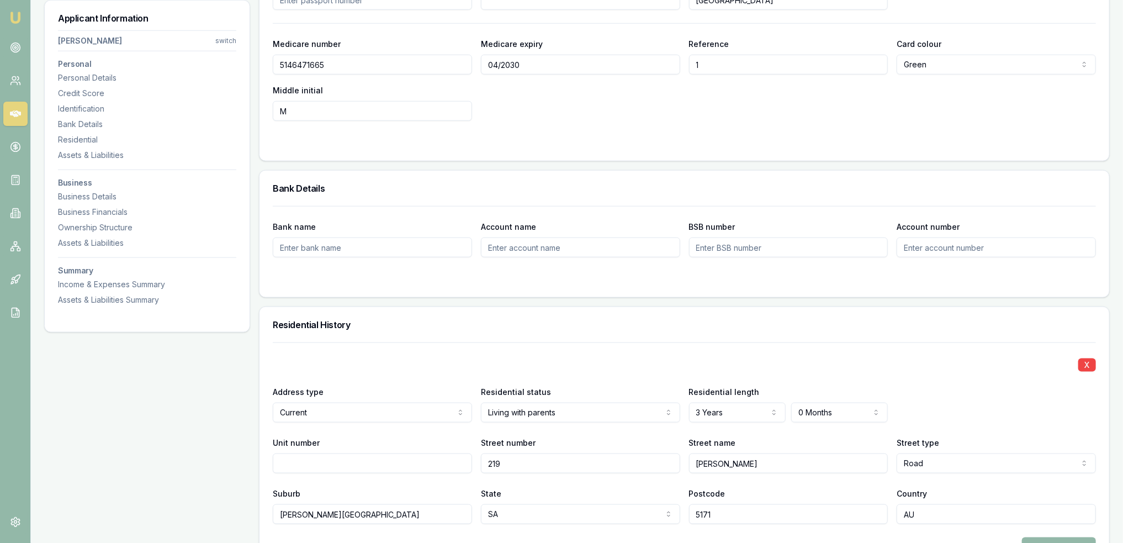
scroll to position [623, 0]
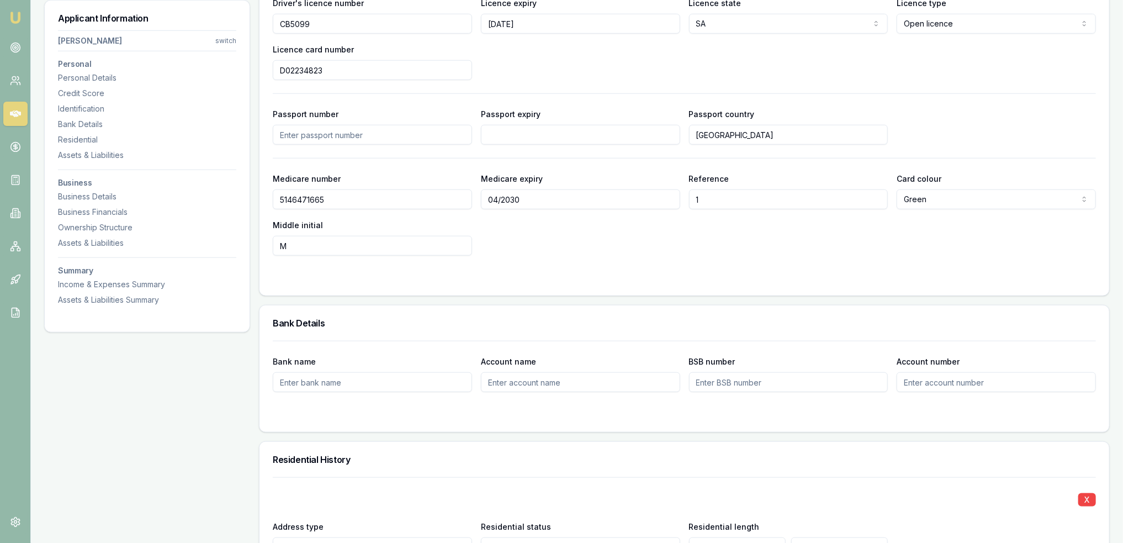
click at [682, 263] on form "Driver's licence number CB5099 Licence expiry 23/03/2027 Licence state SA NSW V…" at bounding box center [684, 132] width 823 height 300
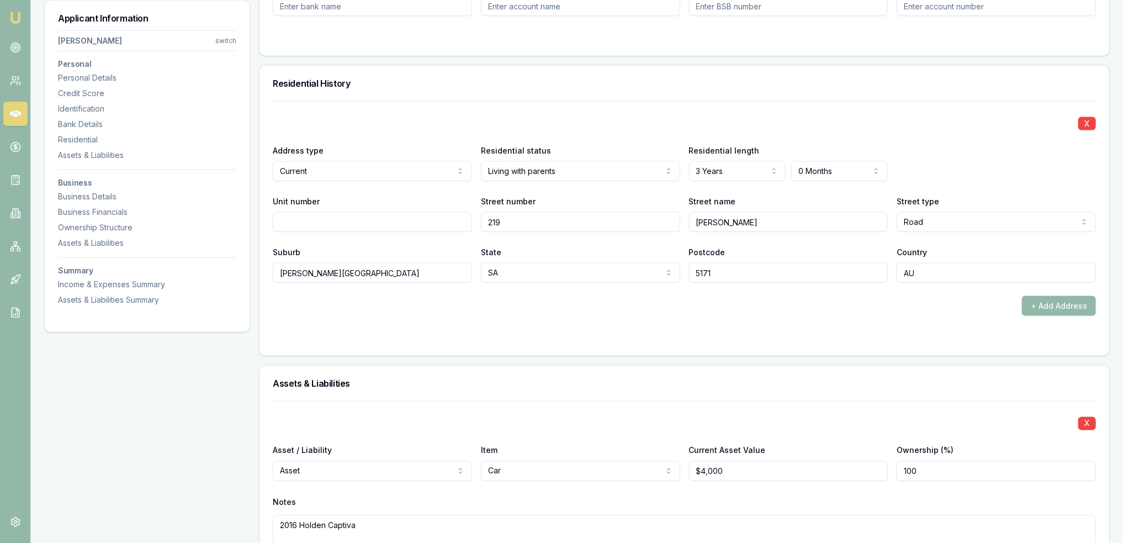
scroll to position [1010, 0]
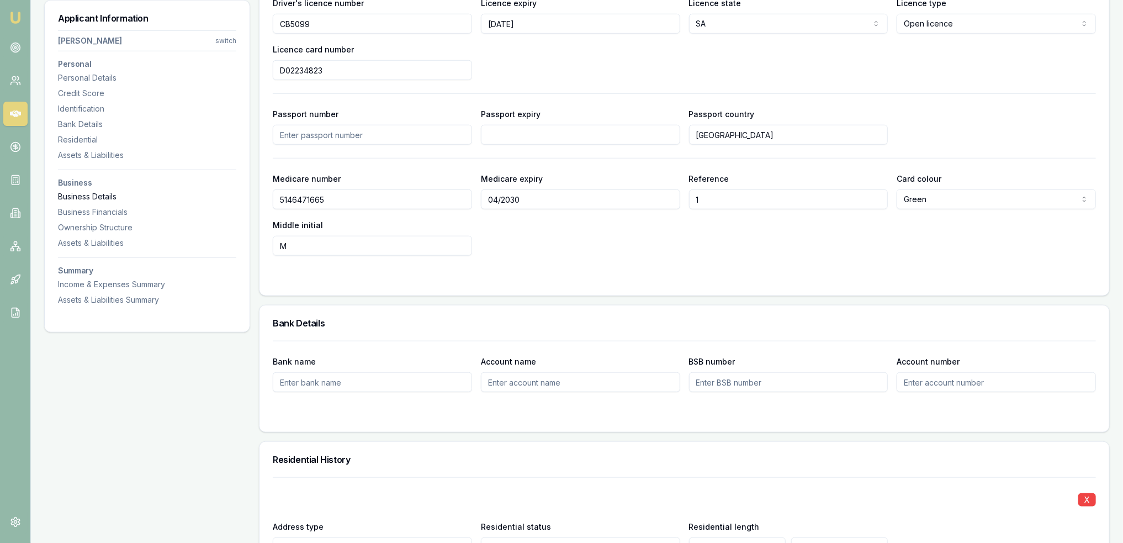
click at [95, 192] on div "Business Details" at bounding box center [147, 196] width 178 height 11
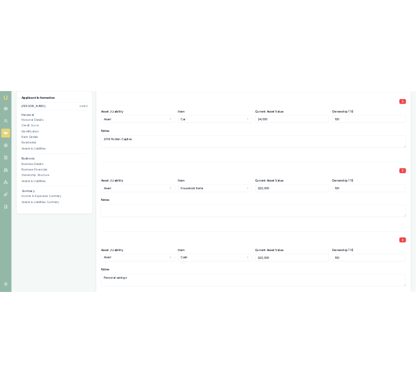
scroll to position [1443, 0]
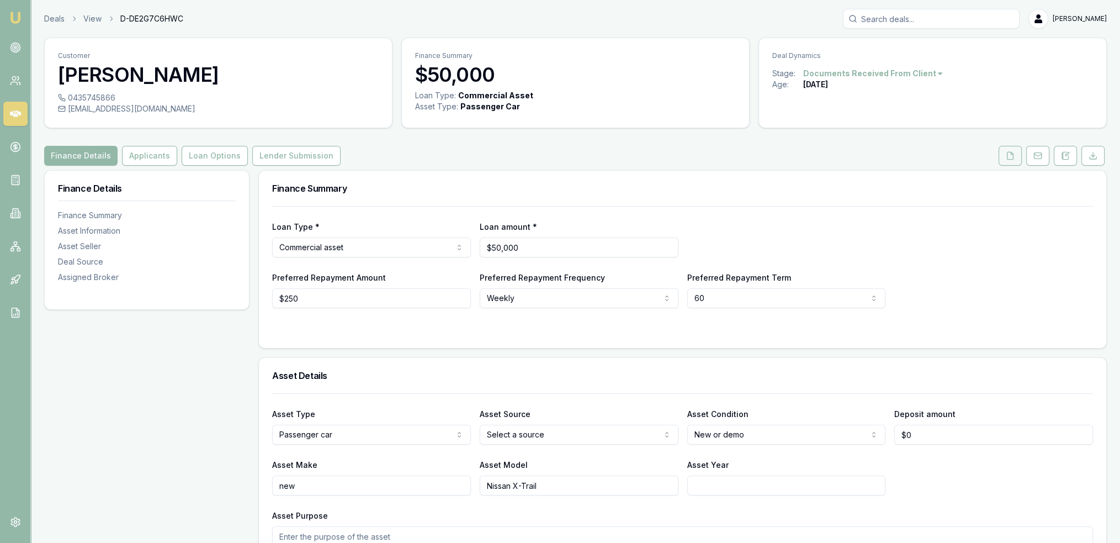
click at [1014, 156] on icon at bounding box center [1011, 155] width 6 height 7
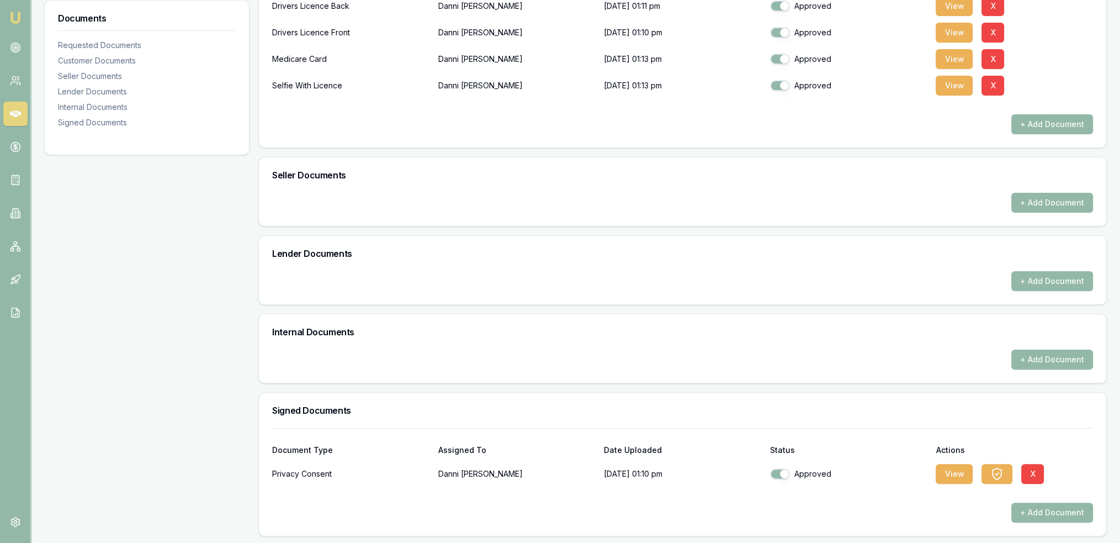
scroll to position [121, 0]
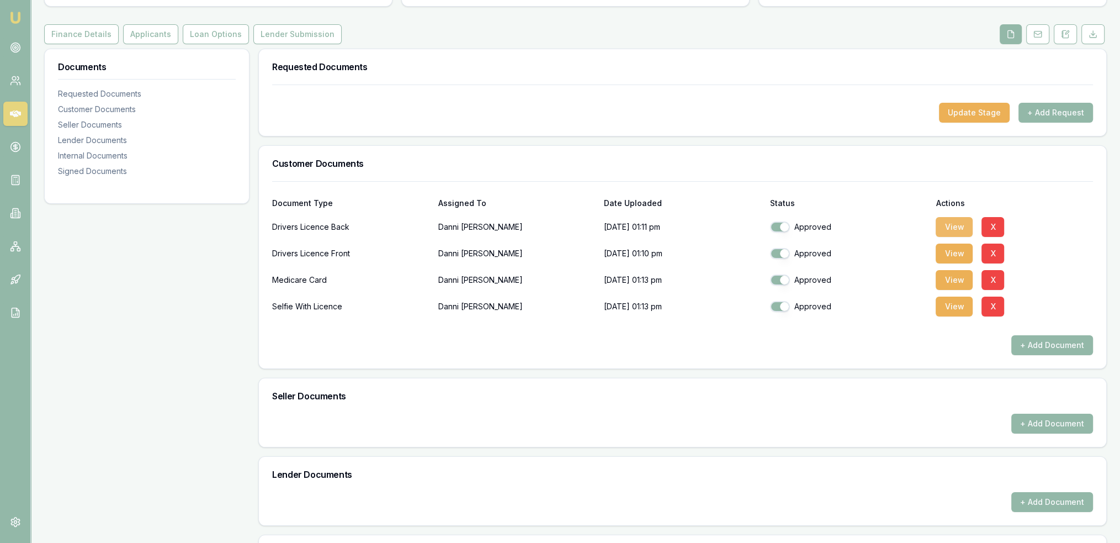
click at [946, 223] on button "View" at bounding box center [954, 227] width 37 height 20
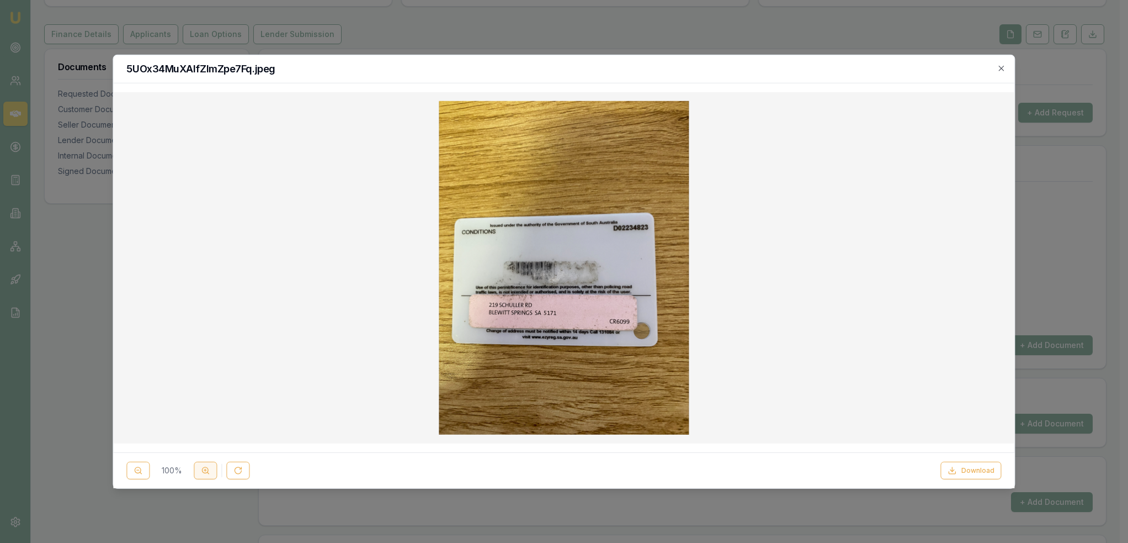
click at [206, 469] on icon at bounding box center [205, 470] width 9 height 9
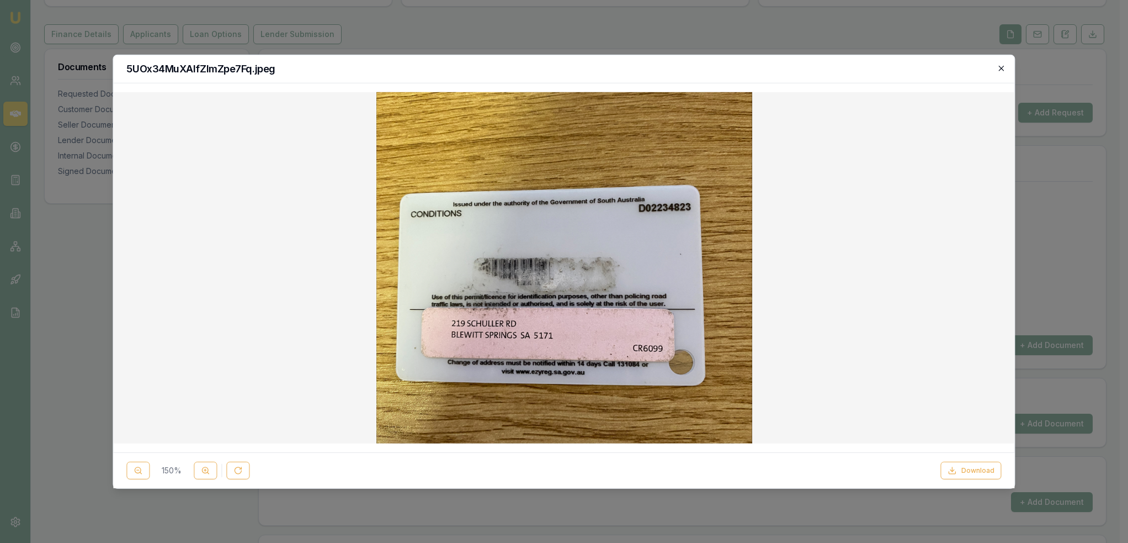
click at [1002, 69] on icon "button" at bounding box center [1002, 67] width 9 height 9
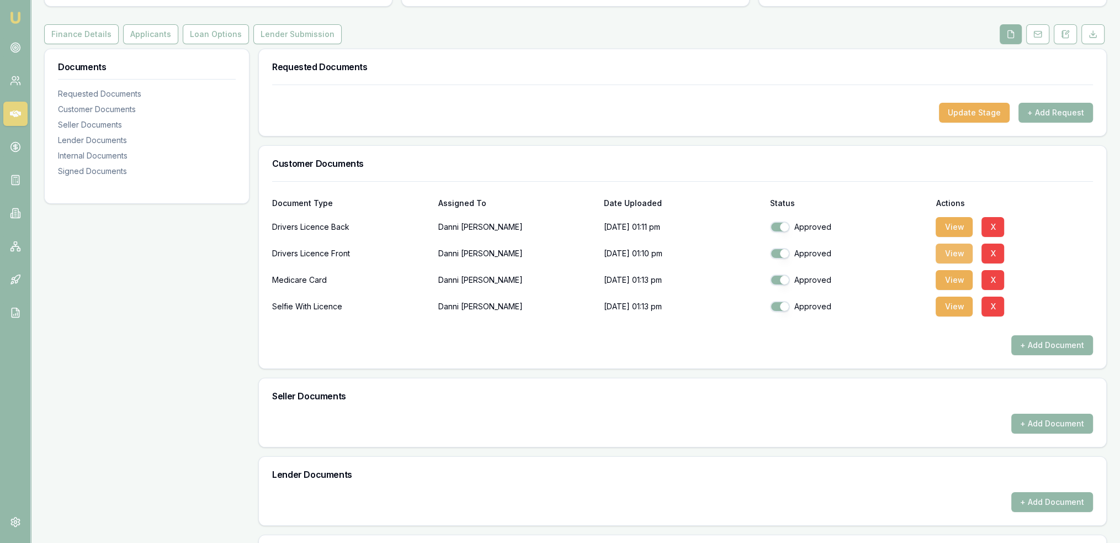
click at [956, 254] on button "View" at bounding box center [954, 253] width 37 height 20
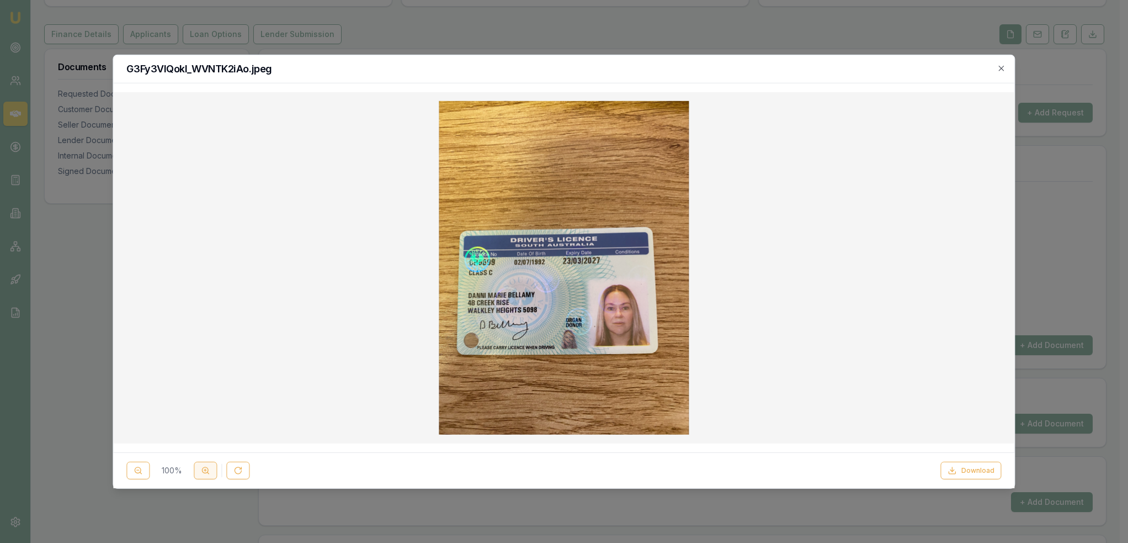
click at [209, 469] on icon at bounding box center [205, 470] width 9 height 9
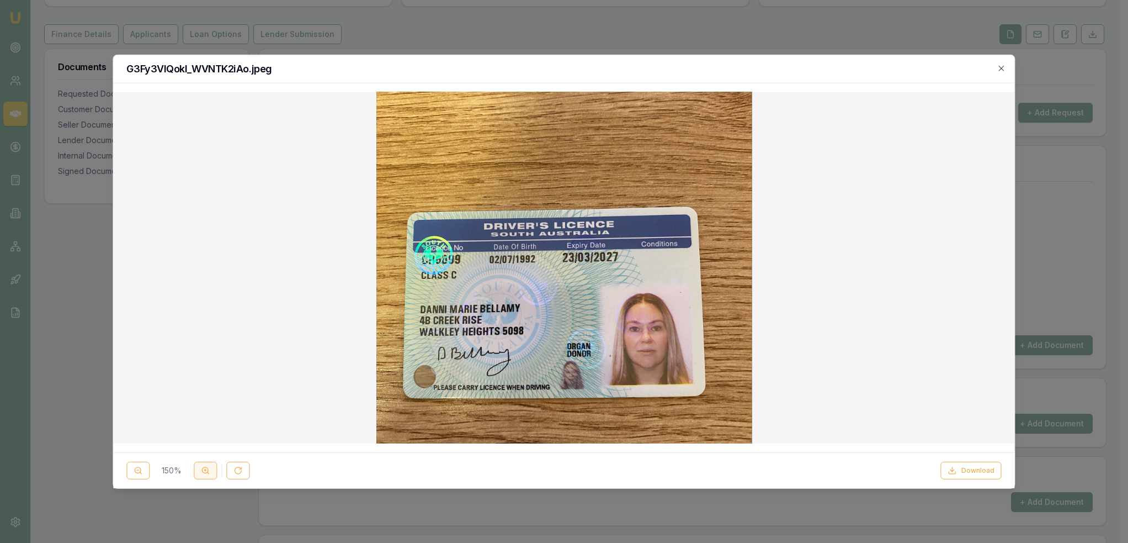
click at [209, 469] on icon at bounding box center [205, 470] width 9 height 9
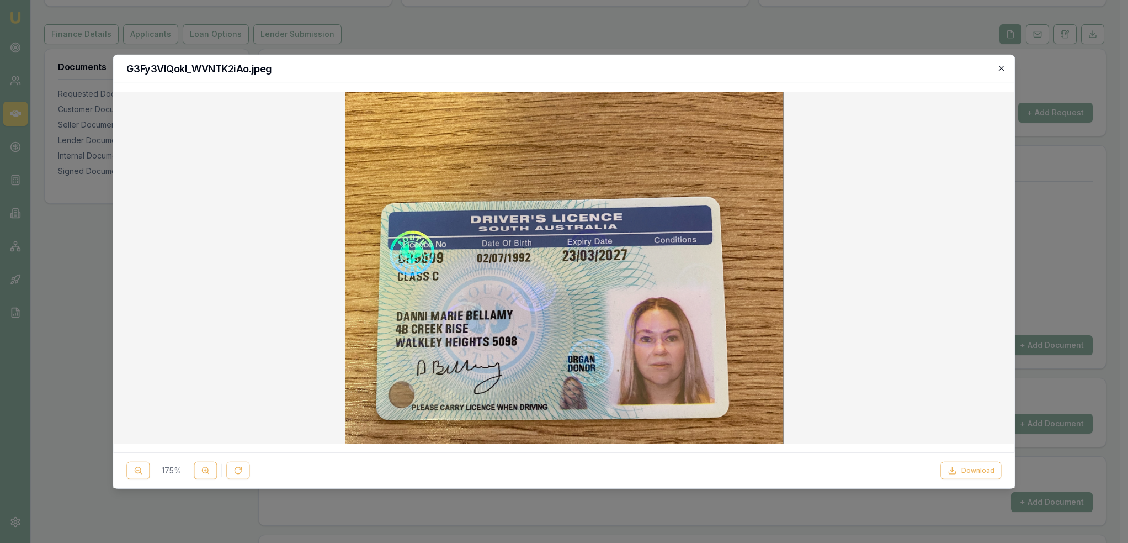
click at [1001, 68] on icon "button" at bounding box center [1002, 67] width 9 height 9
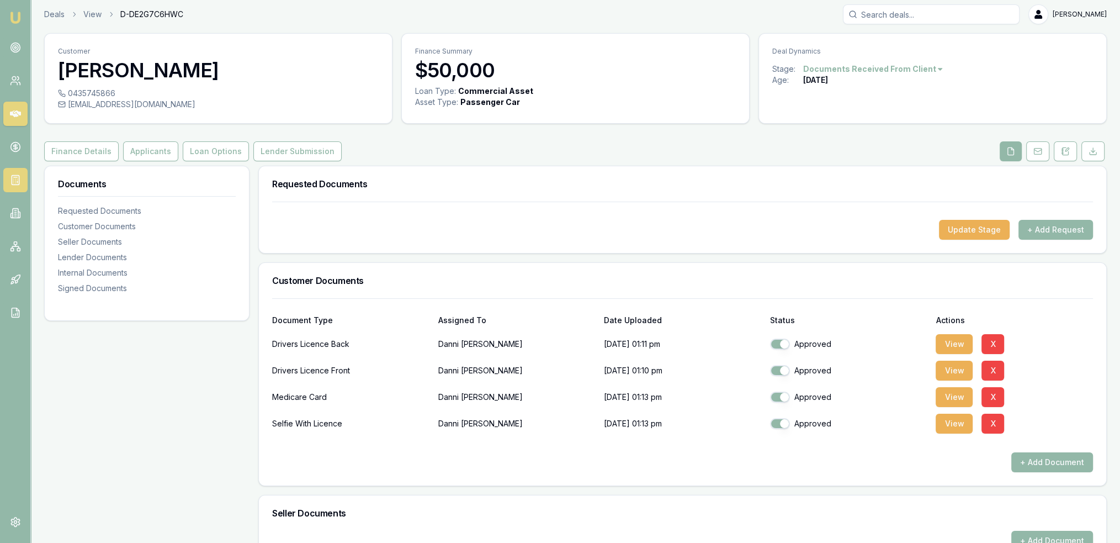
scroll to position [0, 0]
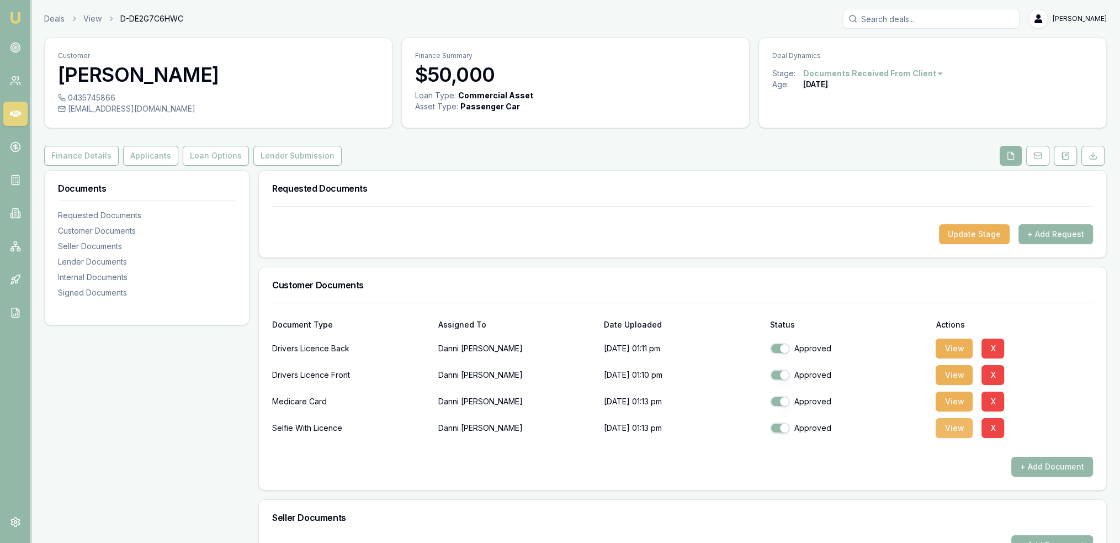
click at [952, 426] on button "View" at bounding box center [954, 428] width 37 height 20
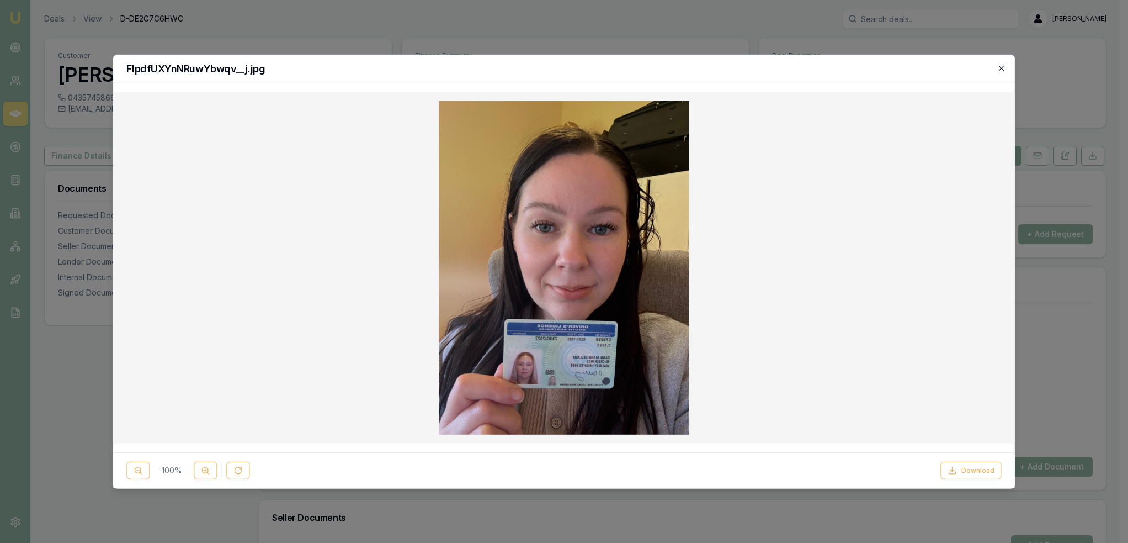
click at [1000, 67] on icon "button" at bounding box center [1002, 67] width 9 height 9
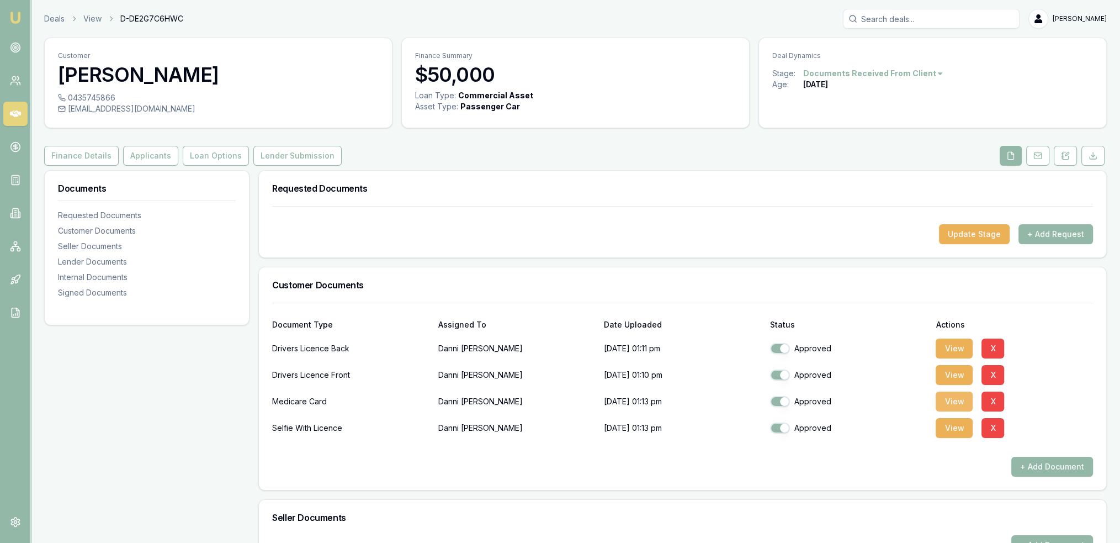
click at [945, 398] on button "View" at bounding box center [954, 401] width 37 height 20
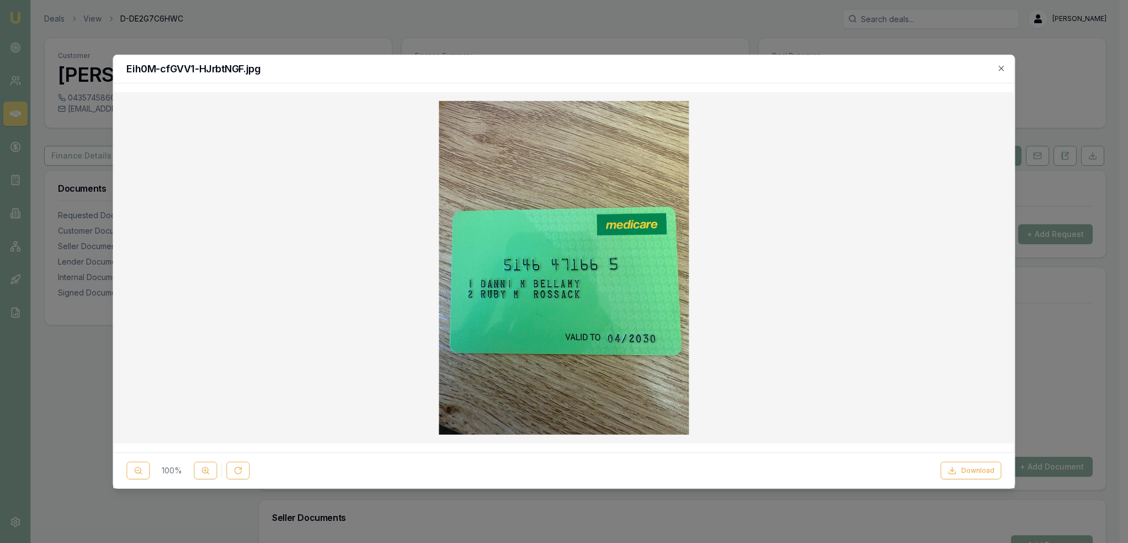
drag, startPoint x: 1004, startPoint y: 64, endPoint x: 900, endPoint y: 104, distance: 111.7
click at [1004, 64] on icon "button" at bounding box center [1002, 67] width 9 height 9
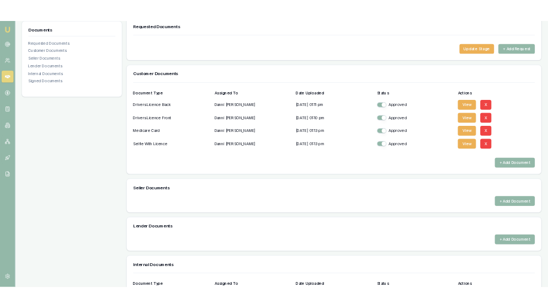
scroll to position [221, 0]
